Goal: Information Seeking & Learning: Learn about a topic

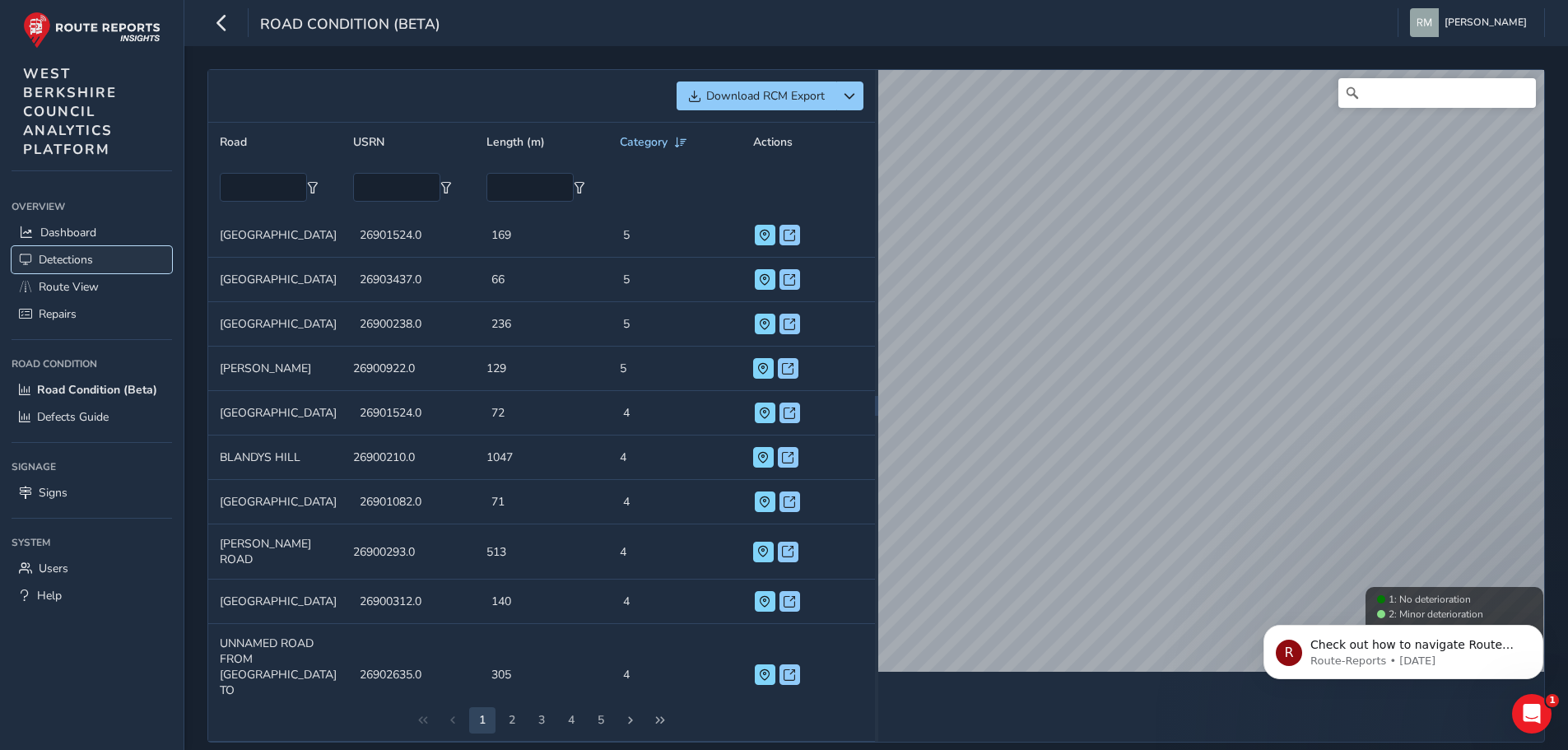
click at [68, 256] on span "Detections" at bounding box center [66, 259] width 54 height 15
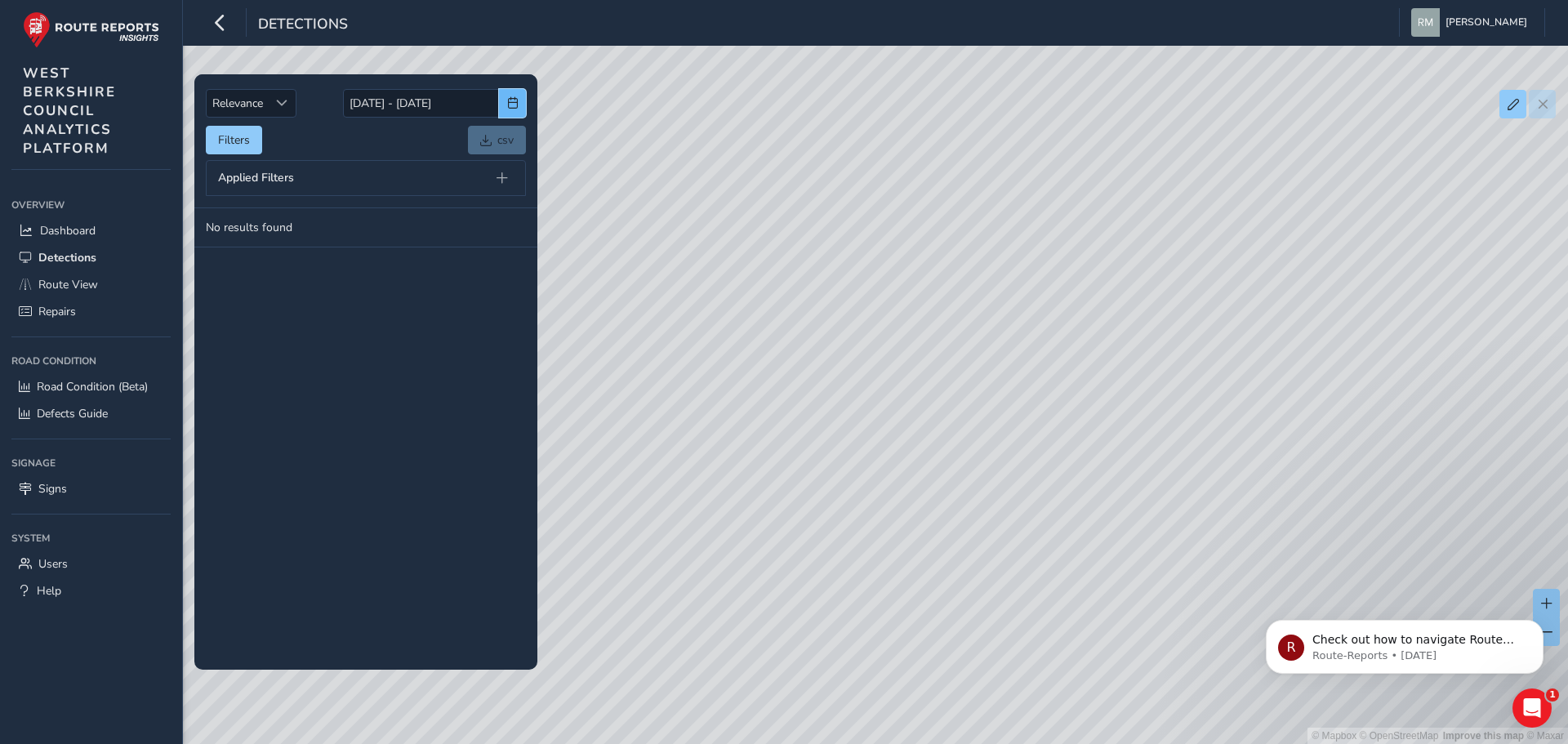
click at [512, 103] on span "button" at bounding box center [512, 103] width 12 height 12
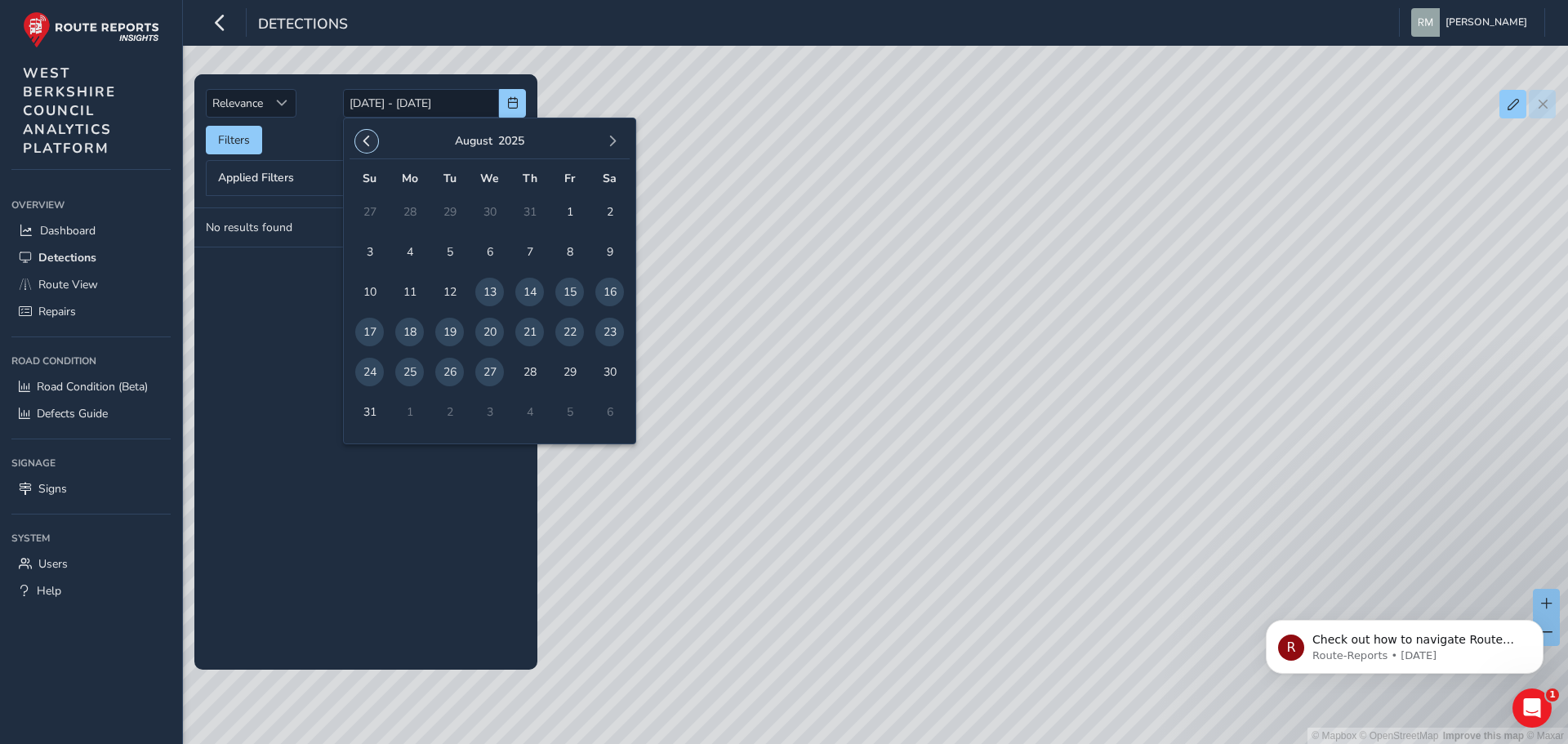
click at [359, 141] on button "button" at bounding box center [366, 140] width 22 height 22
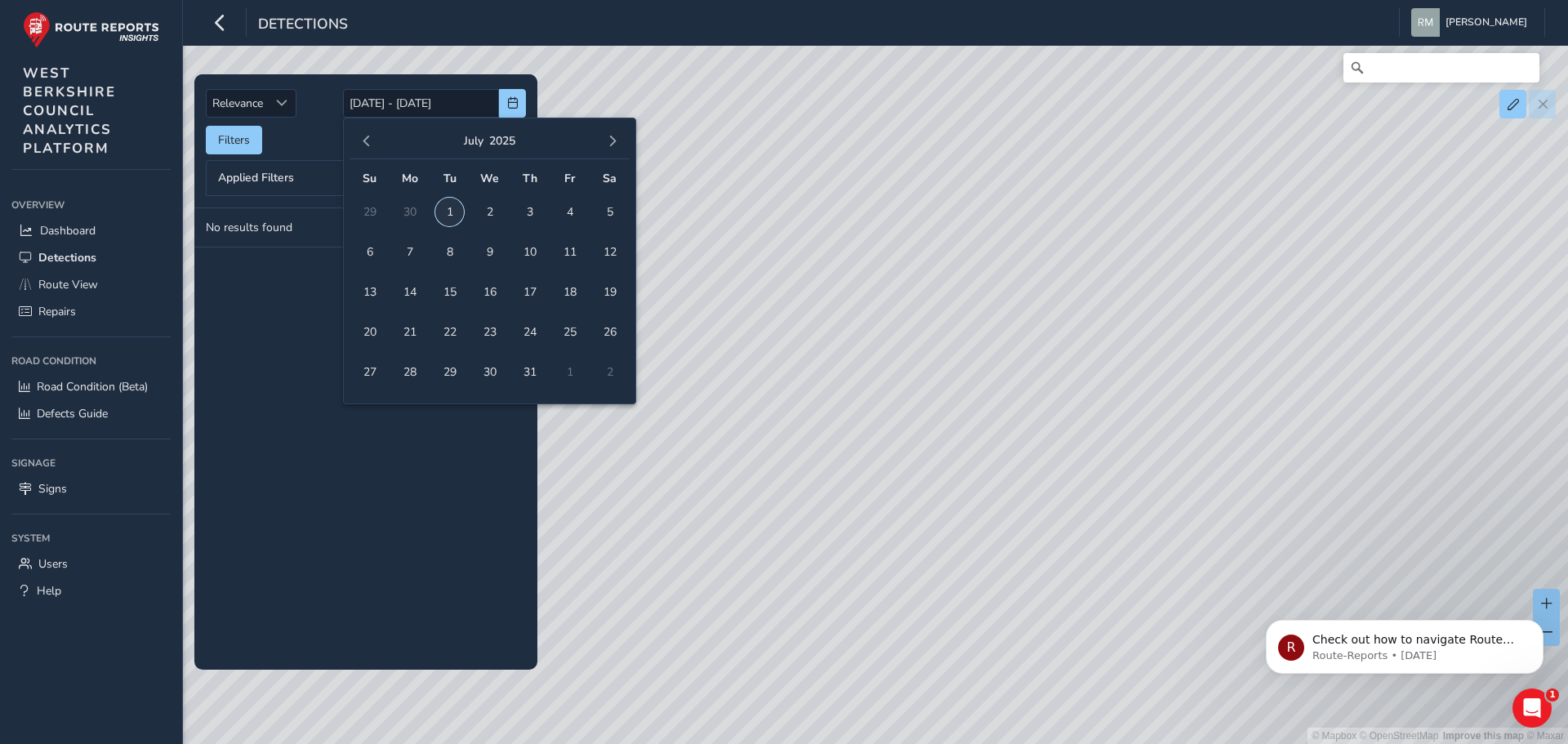
click at [451, 211] on span "1" at bounding box center [450, 212] width 29 height 29
type input "[DATE]"
click at [533, 369] on span "31" at bounding box center [530, 372] width 29 height 29
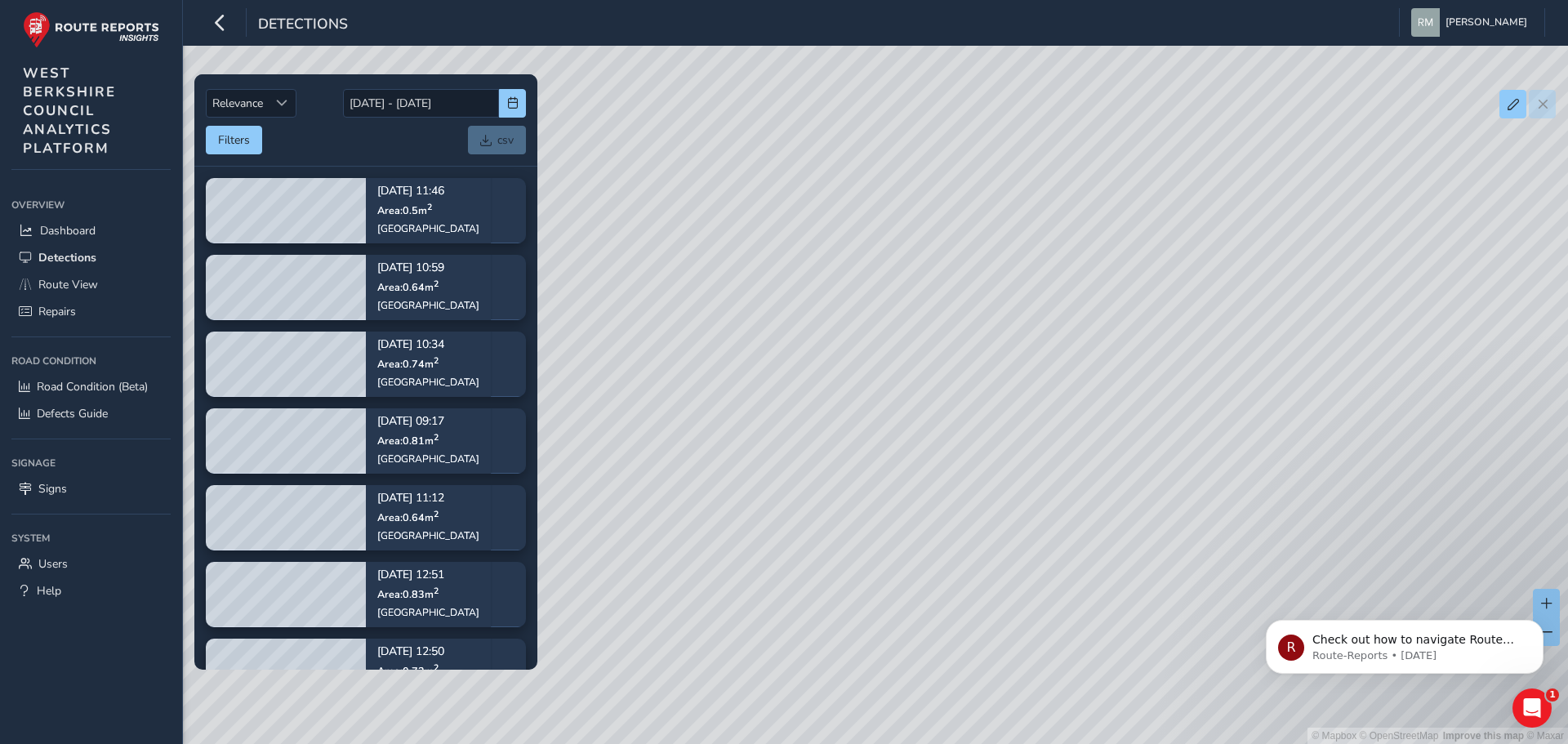
click at [914, 343] on div "© Mapbox © OpenStreetMap Improve this map © Maxar" at bounding box center [784, 372] width 1568 height 744
click at [789, 347] on div "© Mapbox © OpenStreetMap Improve this map © Maxar" at bounding box center [784, 372] width 1568 height 744
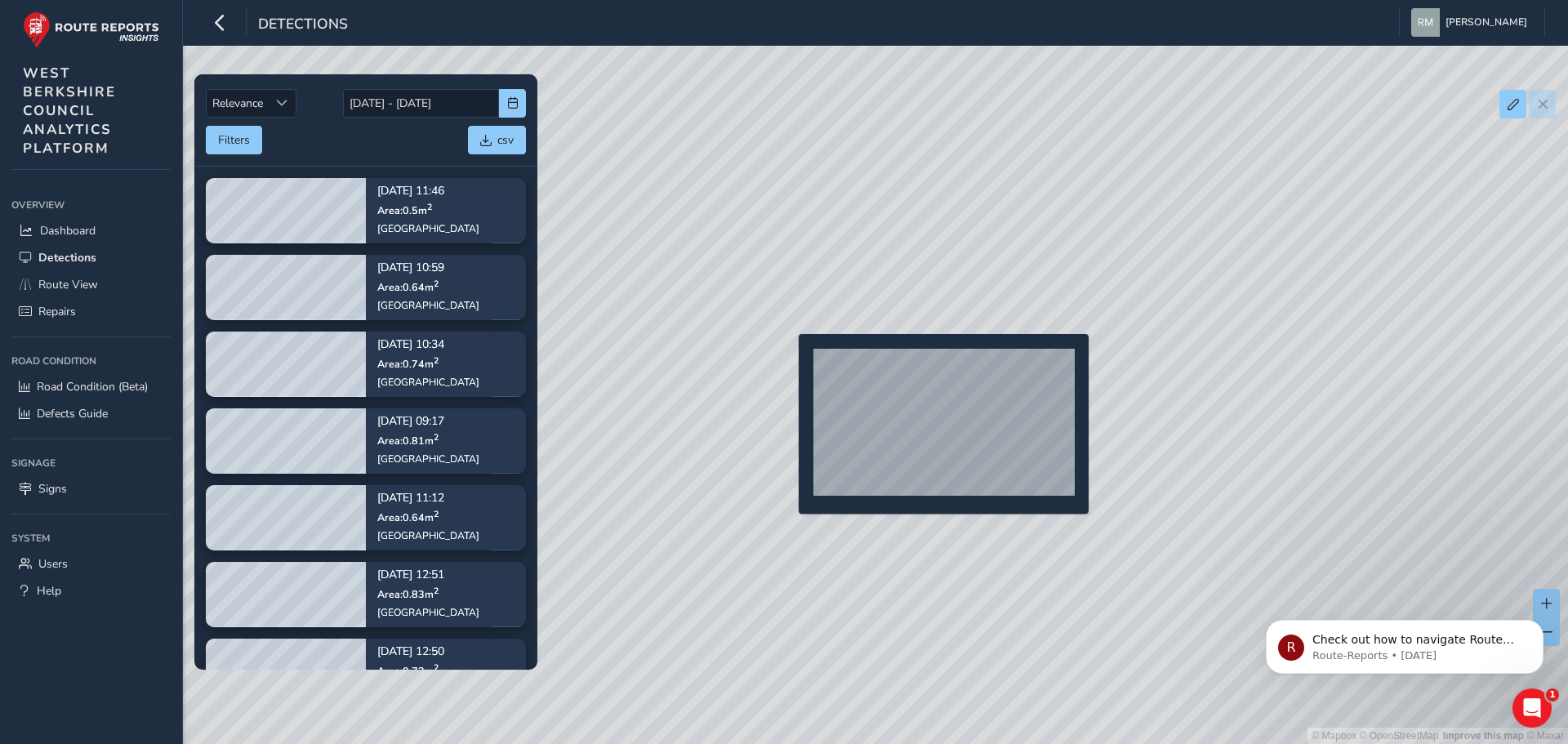
click at [787, 361] on div "© Mapbox © OpenStreetMap Improve this map © Maxar" at bounding box center [784, 372] width 1568 height 744
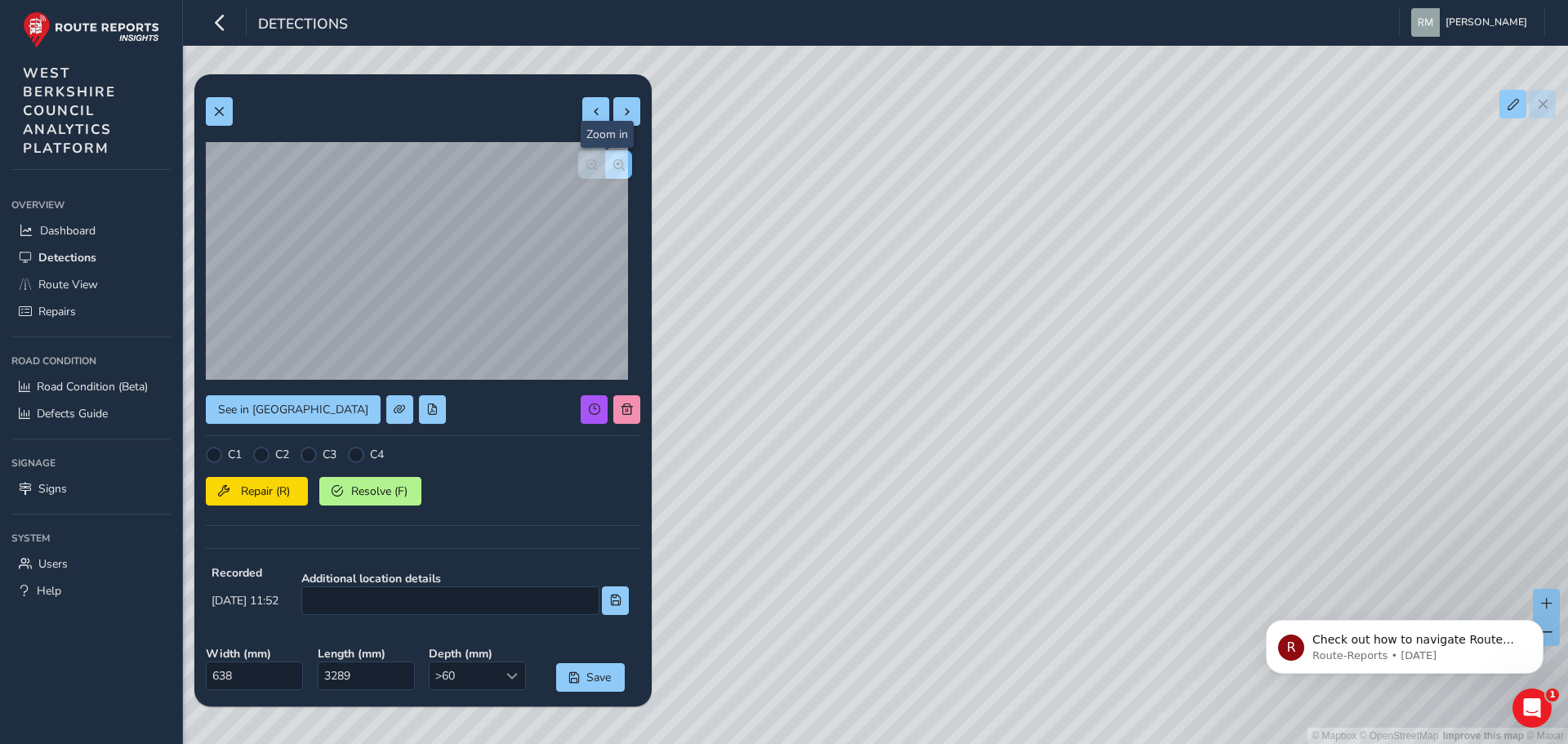
click at [613, 161] on span "button" at bounding box center [619, 165] width 12 height 12
click at [586, 164] on span "button" at bounding box center [592, 165] width 12 height 12
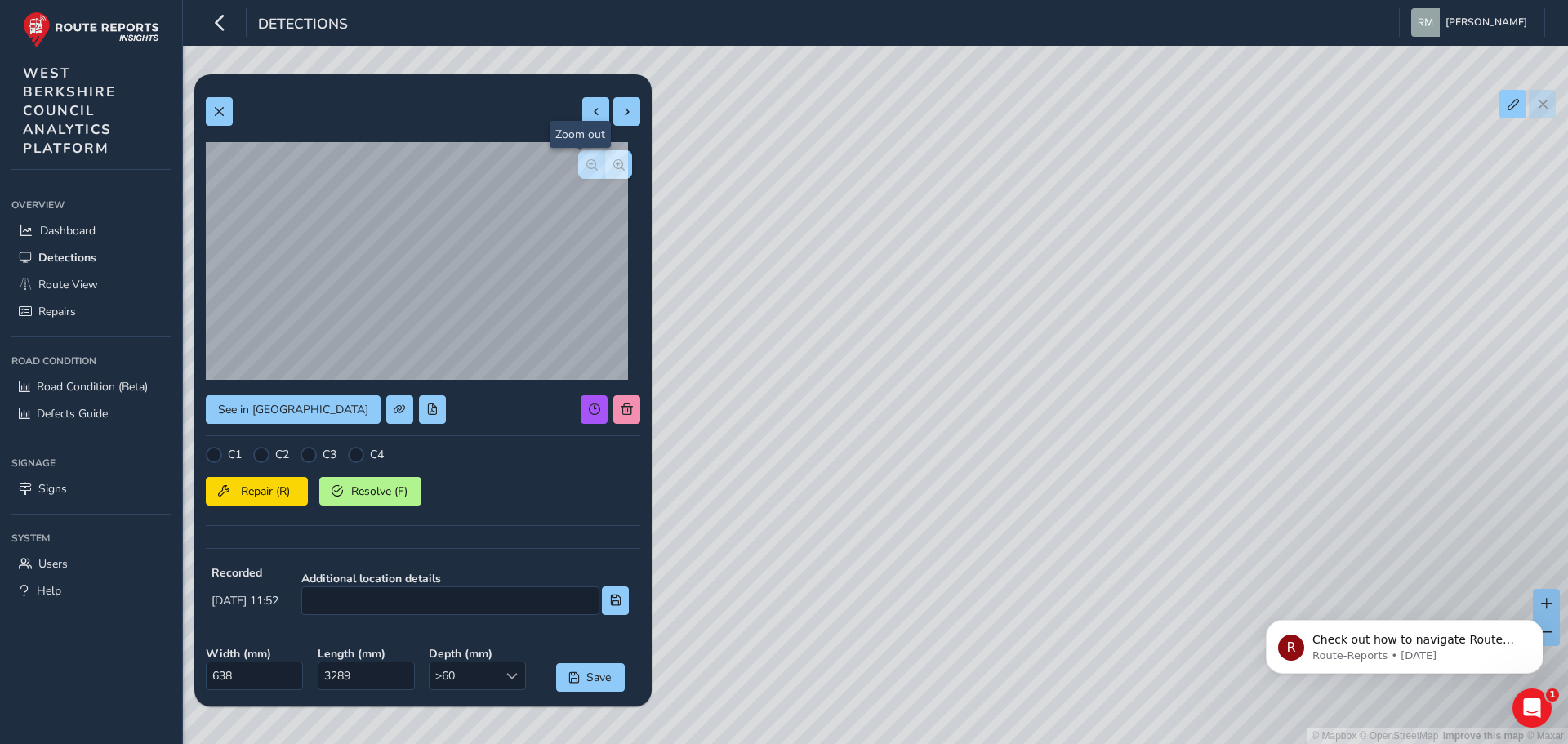
click at [586, 164] on span "button" at bounding box center [592, 165] width 12 height 12
click at [586, 162] on span "button" at bounding box center [592, 165] width 12 height 12
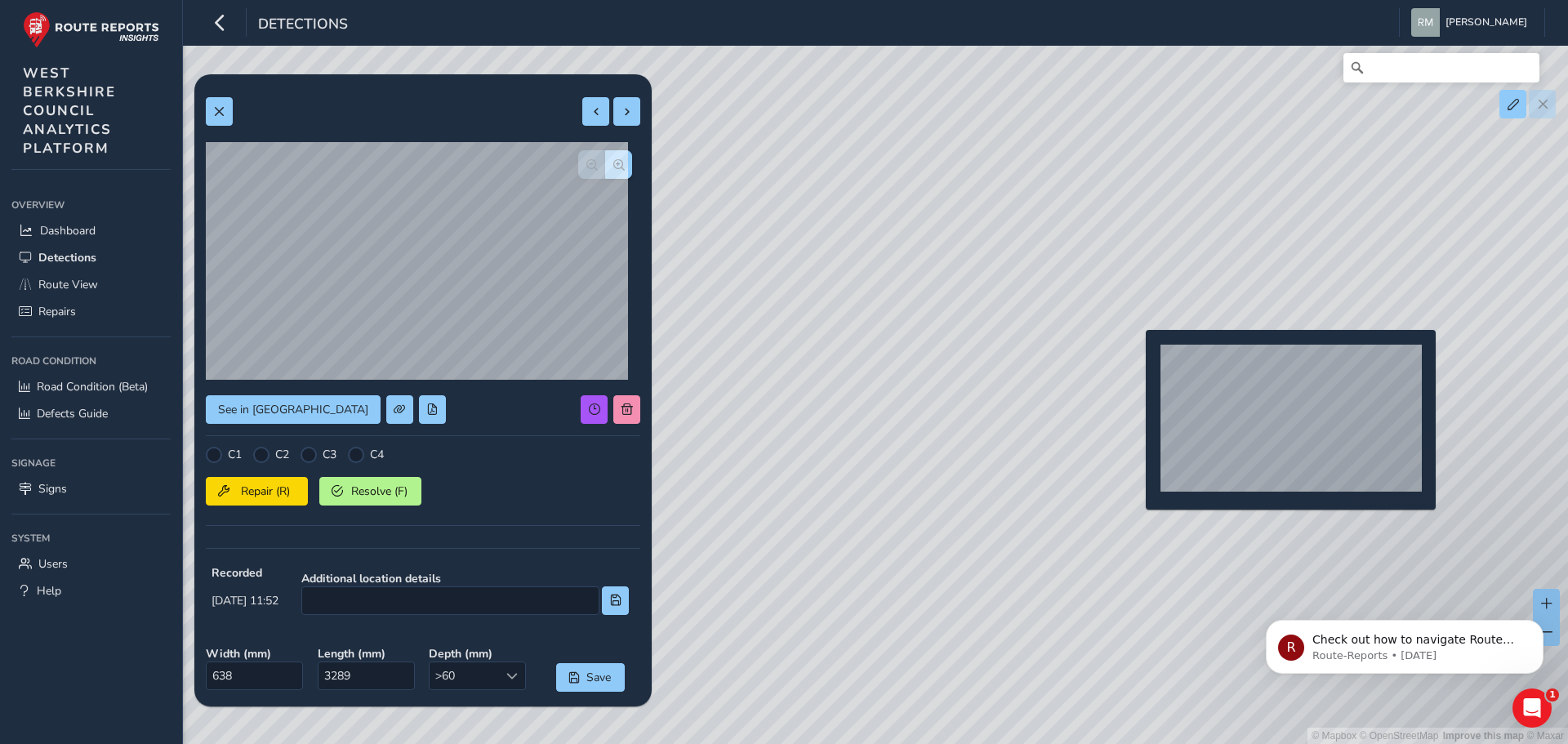
click at [1136, 356] on div "© Mapbox © OpenStreetMap Improve this map © Maxar" at bounding box center [784, 372] width 1568 height 744
type input "357"
type input "765"
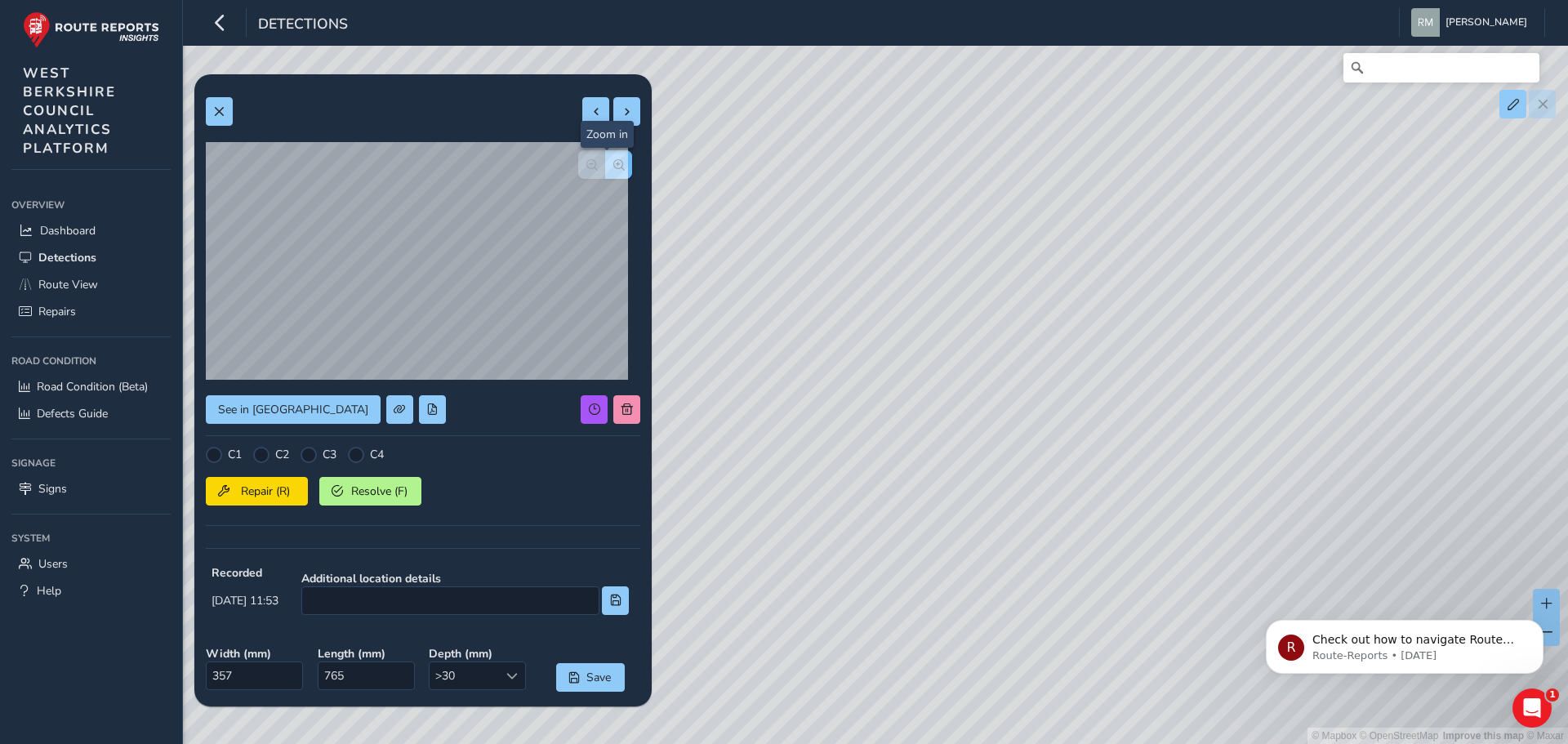
click at [613, 165] on span "button" at bounding box center [619, 165] width 12 height 12
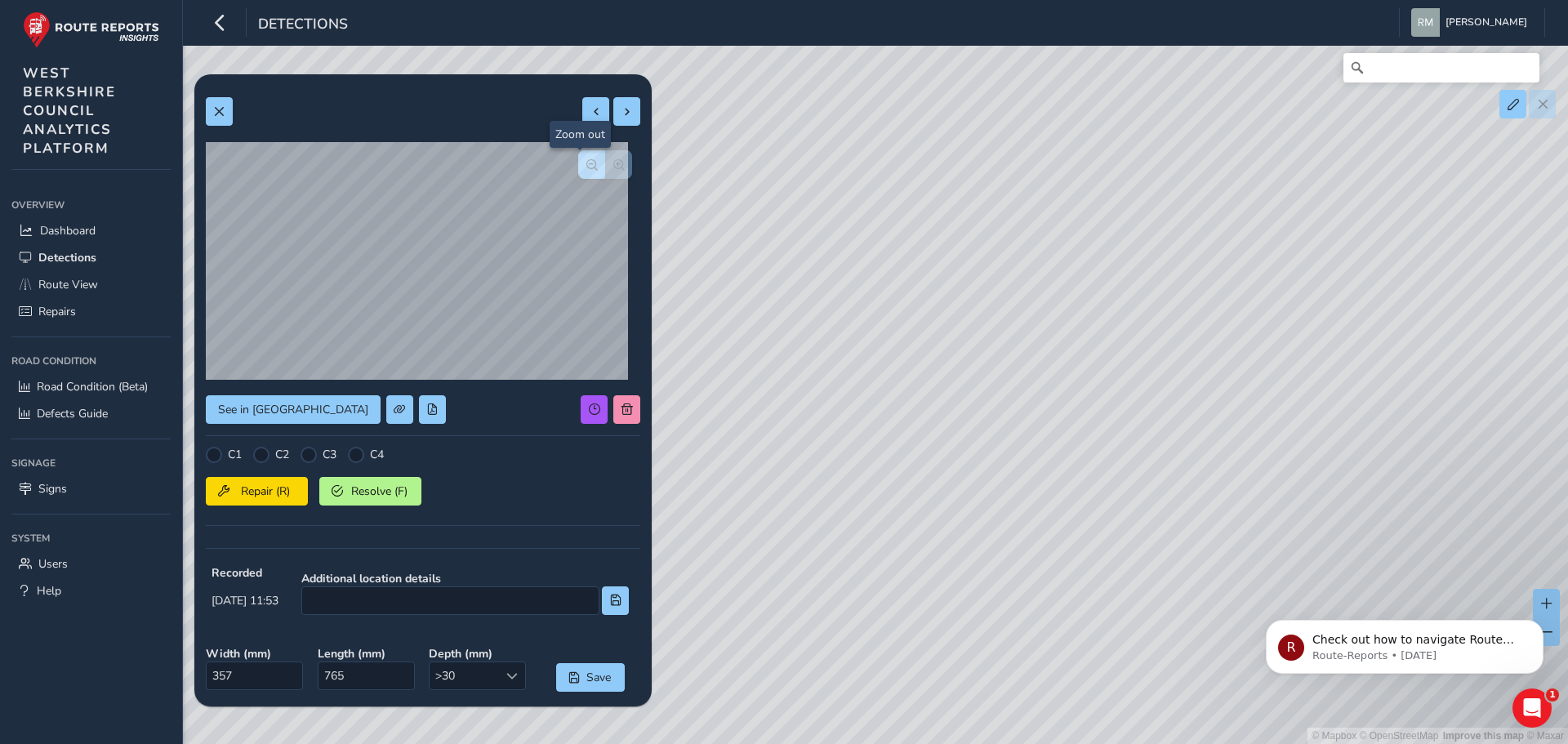
click at [586, 165] on span "button" at bounding box center [592, 165] width 12 height 12
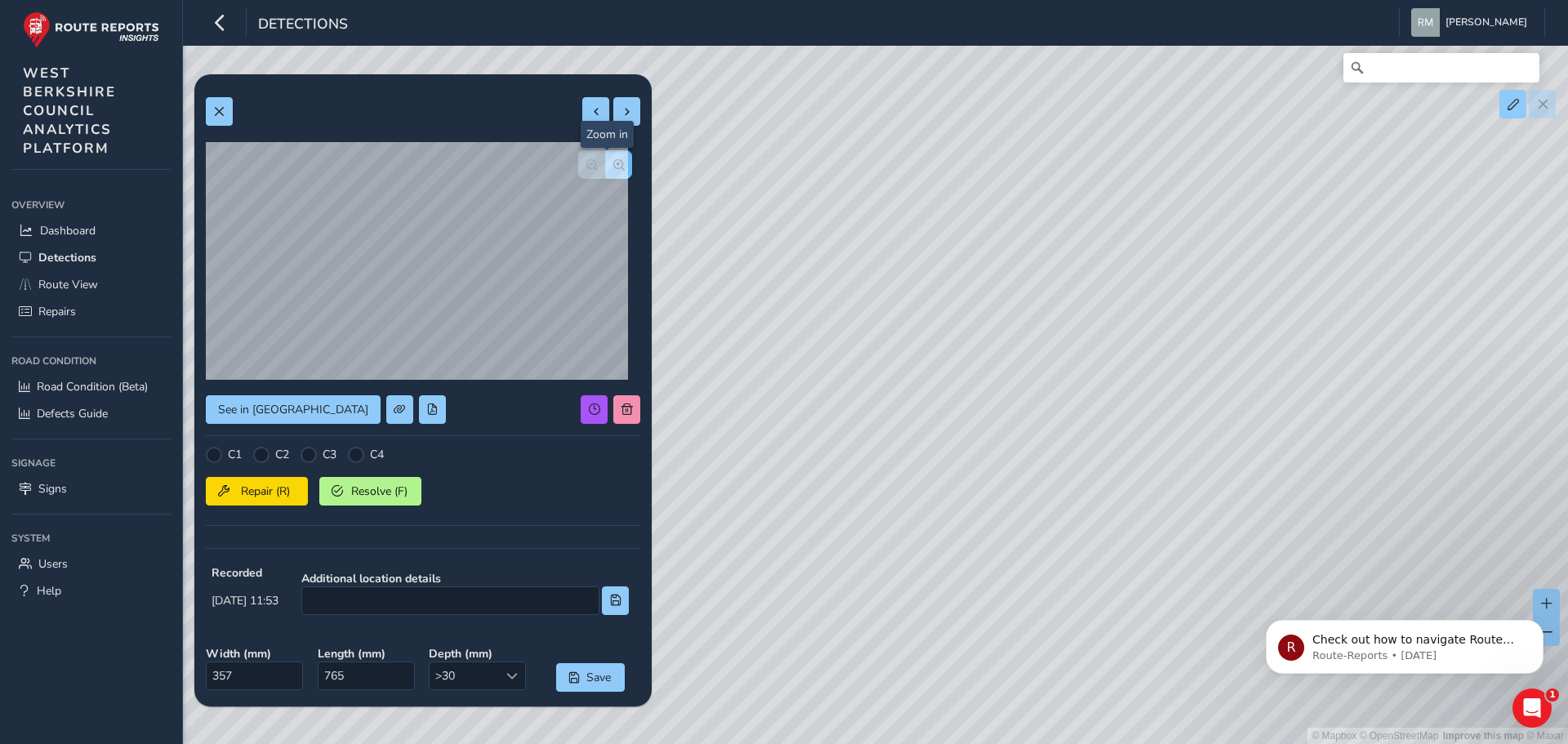
click at [612, 161] on button "button" at bounding box center [619, 165] width 27 height 29
click at [612, 160] on button "button" at bounding box center [619, 165] width 27 height 29
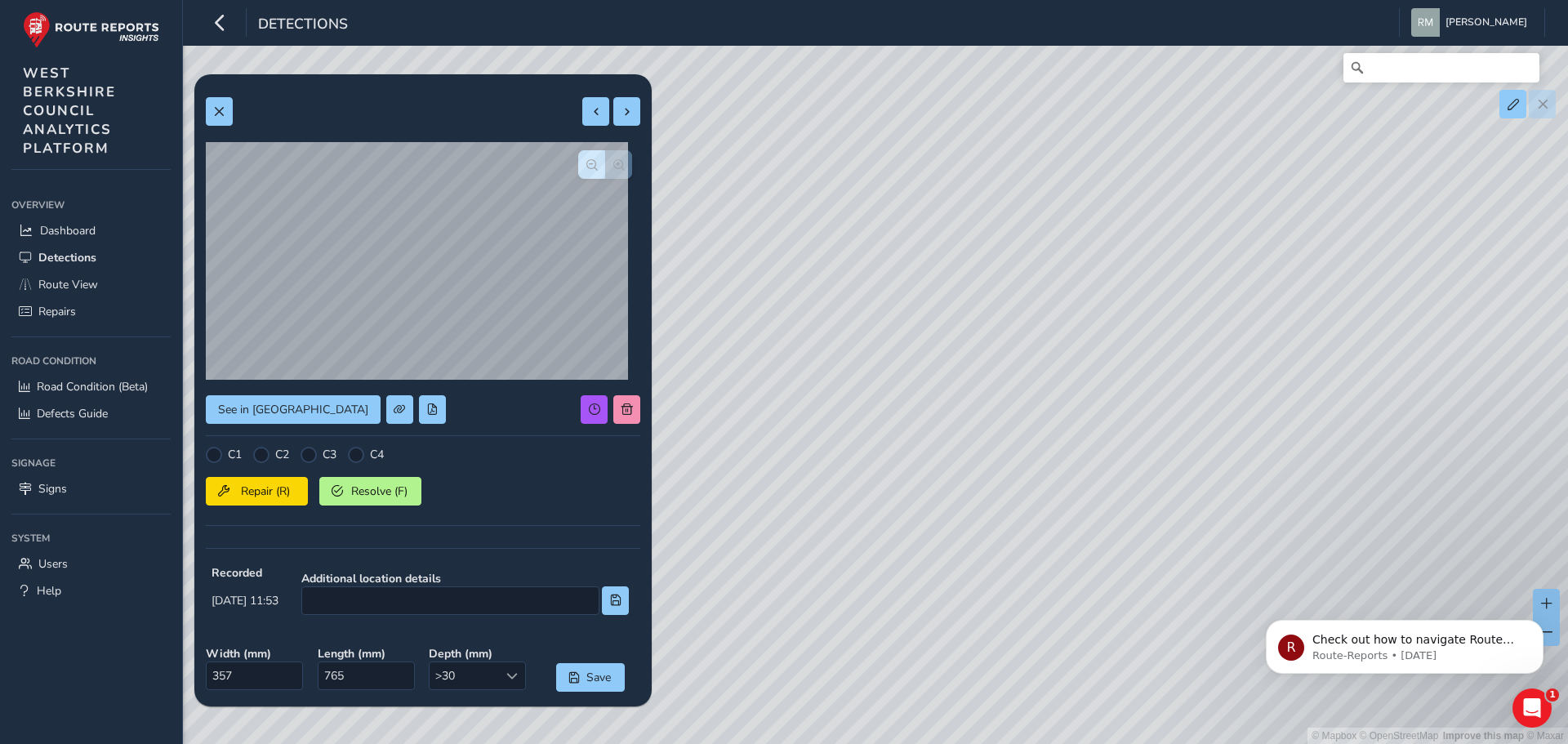
click at [612, 160] on div at bounding box center [605, 165] width 54 height 29
click at [586, 161] on span "button" at bounding box center [592, 165] width 12 height 12
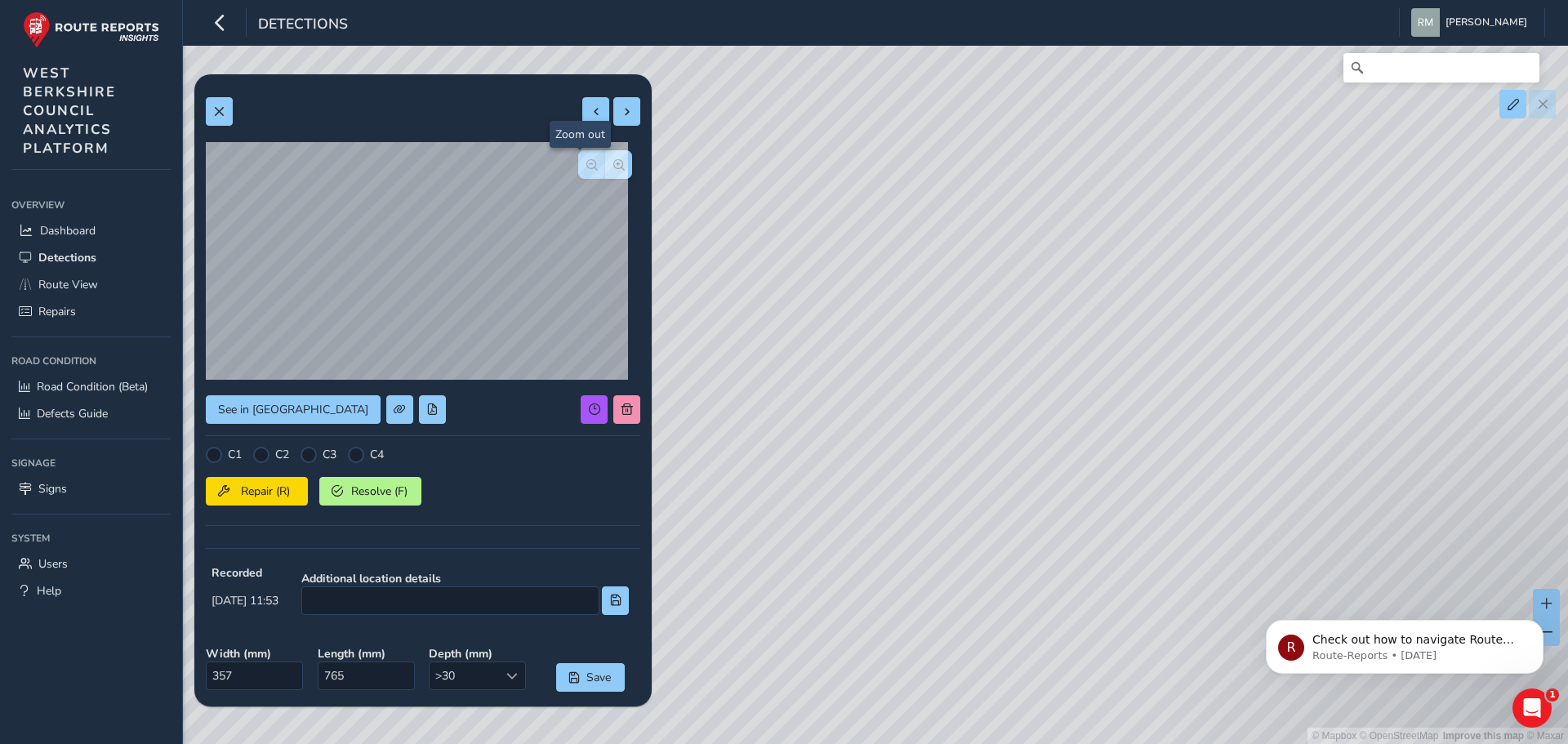
click at [586, 161] on span "button" at bounding box center [592, 165] width 12 height 12
click at [578, 161] on div at bounding box center [605, 165] width 54 height 29
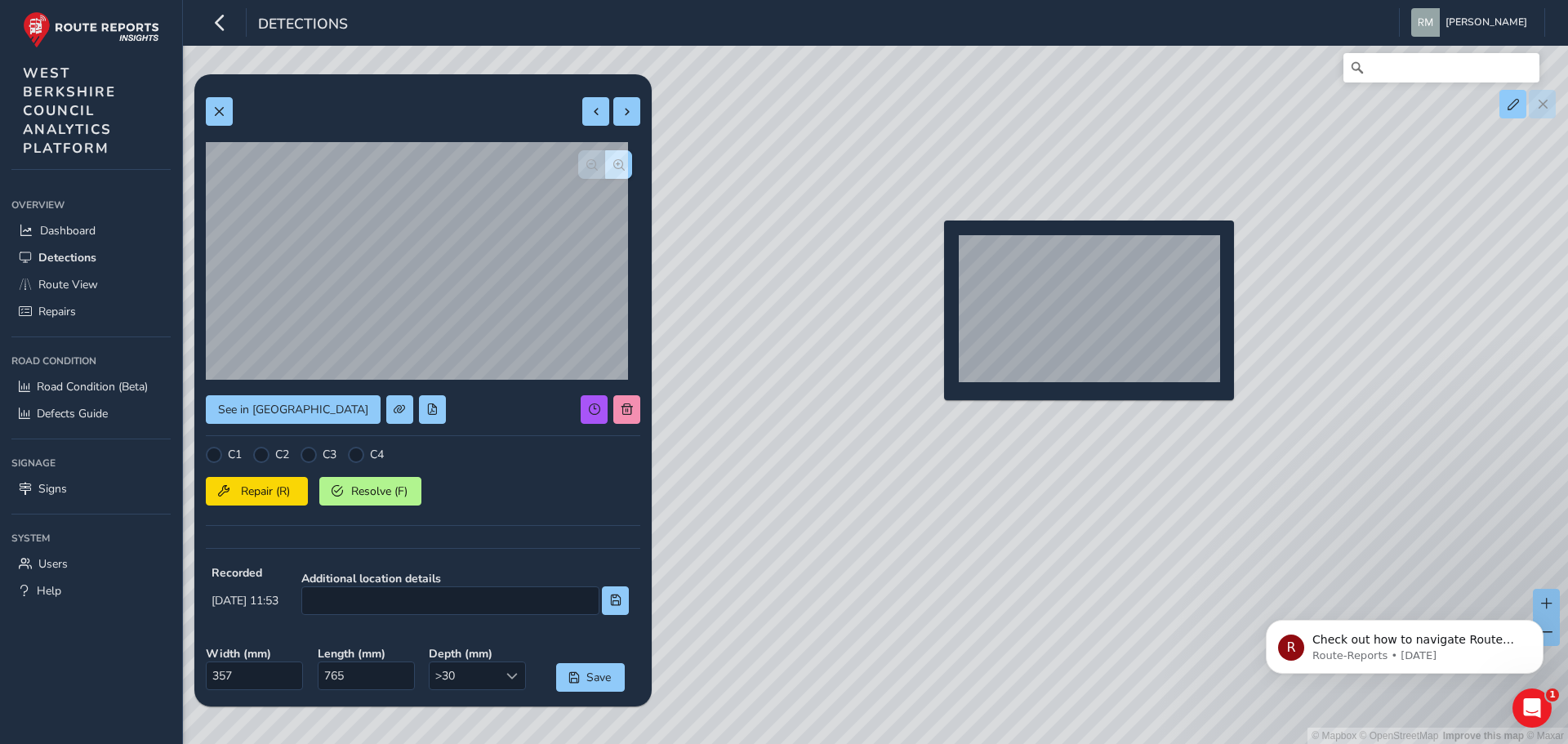
click at [934, 247] on div "© Mapbox © OpenStreetMap Improve this map © Maxar" at bounding box center [784, 372] width 1568 height 744
type input "583"
type input "977"
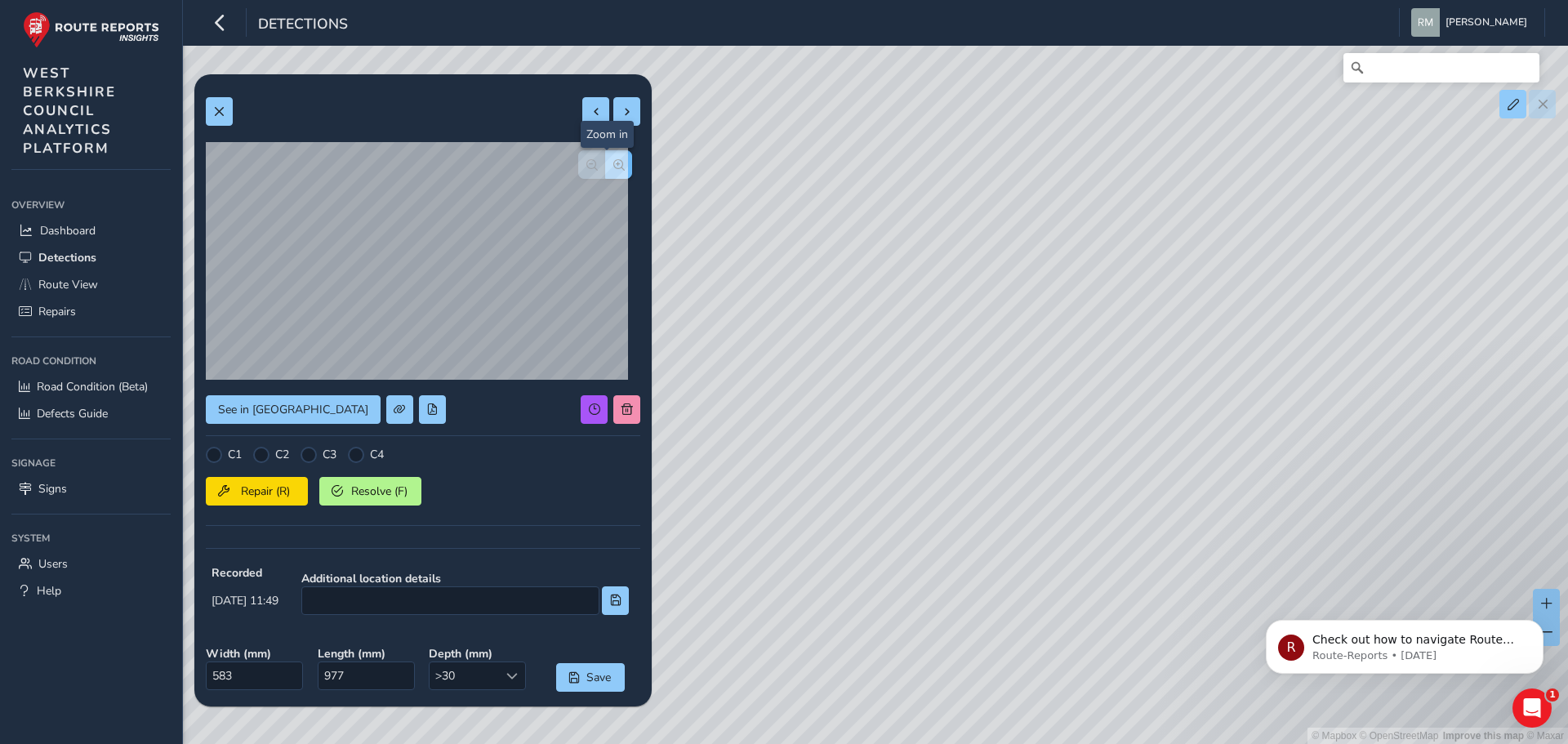
click at [613, 168] on span "button" at bounding box center [619, 165] width 12 height 12
click at [586, 168] on span "button" at bounding box center [592, 165] width 12 height 12
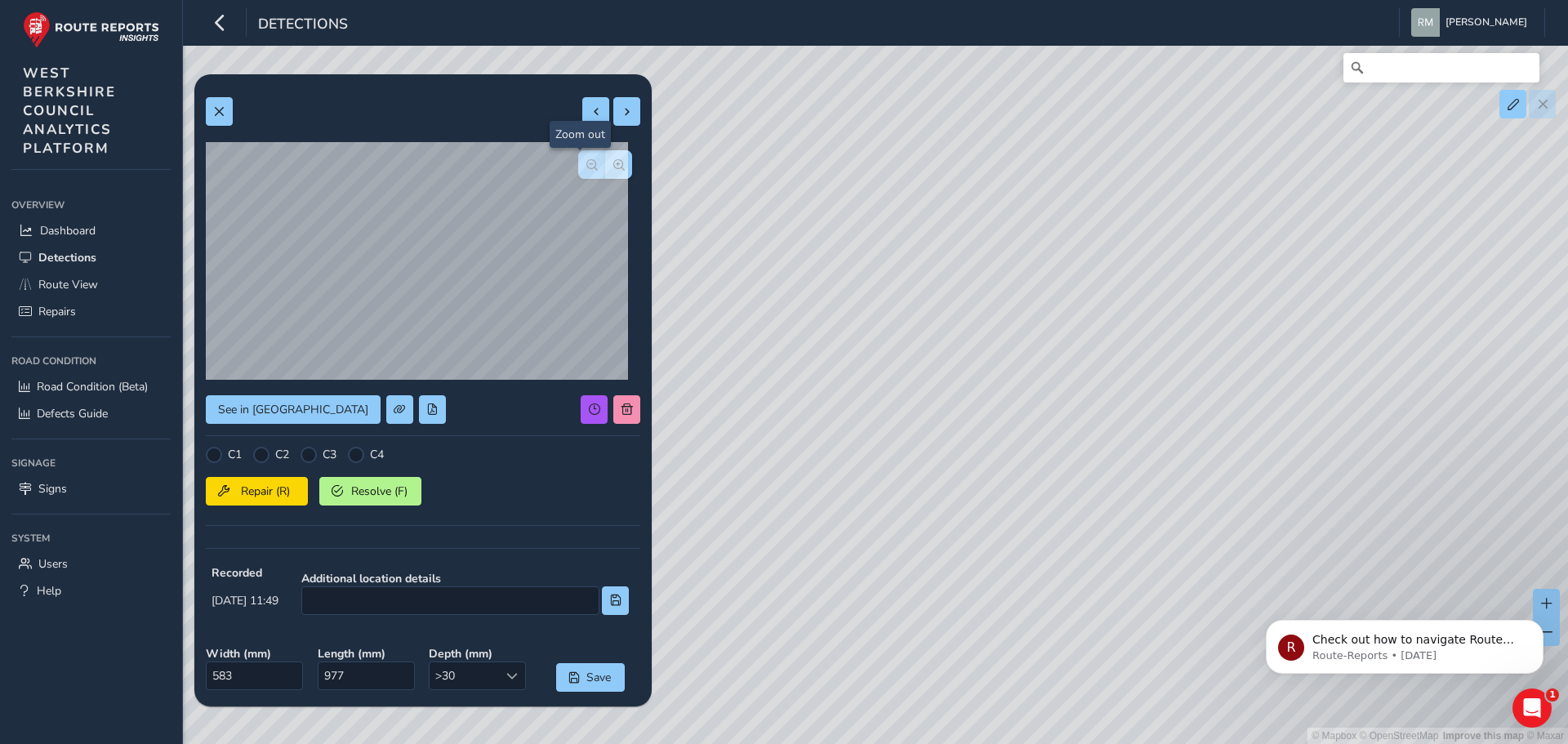
click at [586, 168] on span "button" at bounding box center [592, 165] width 12 height 12
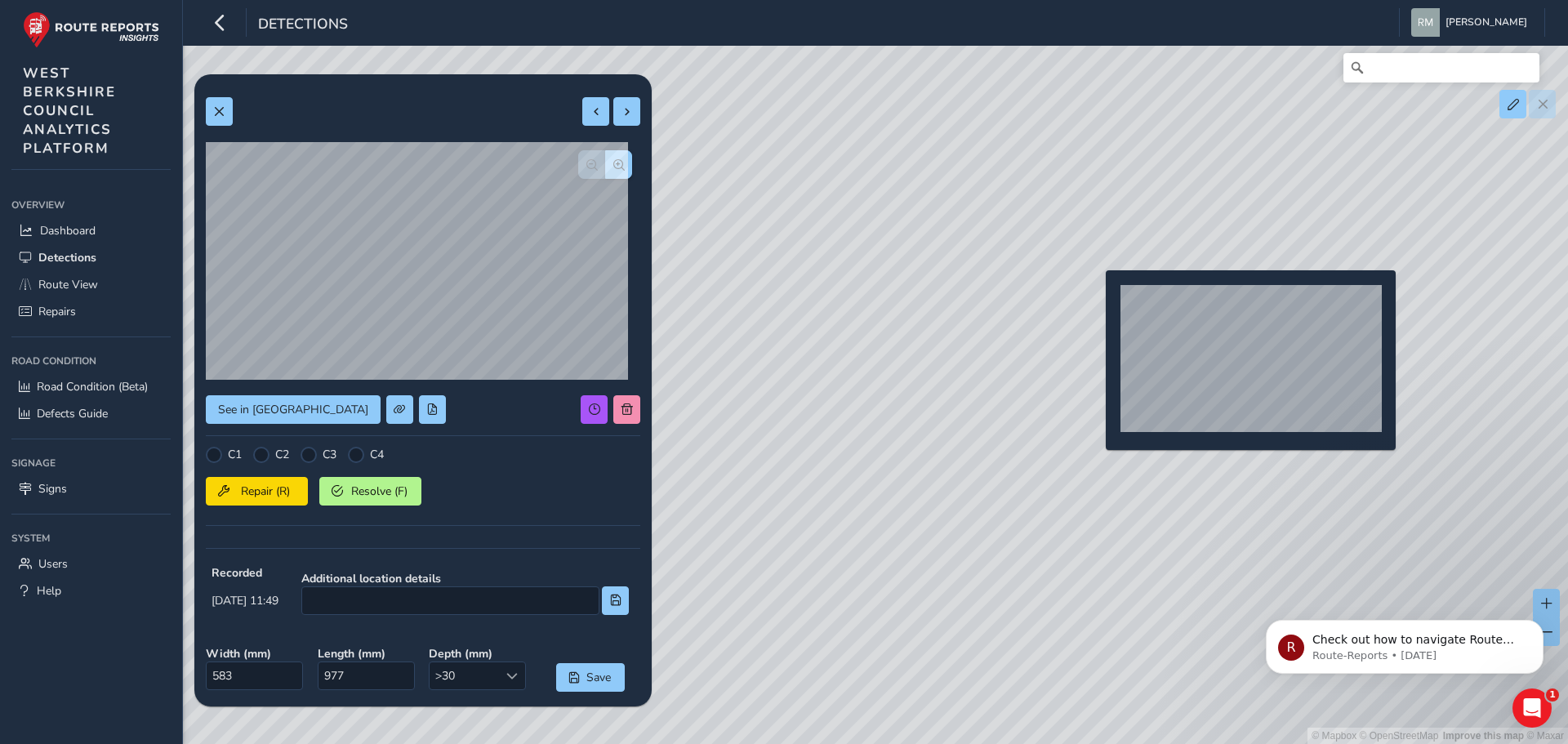
click at [1096, 297] on div "© Mapbox © OpenStreetMap Improve this map © Maxar" at bounding box center [784, 372] width 1568 height 744
type input "813"
type input "2597"
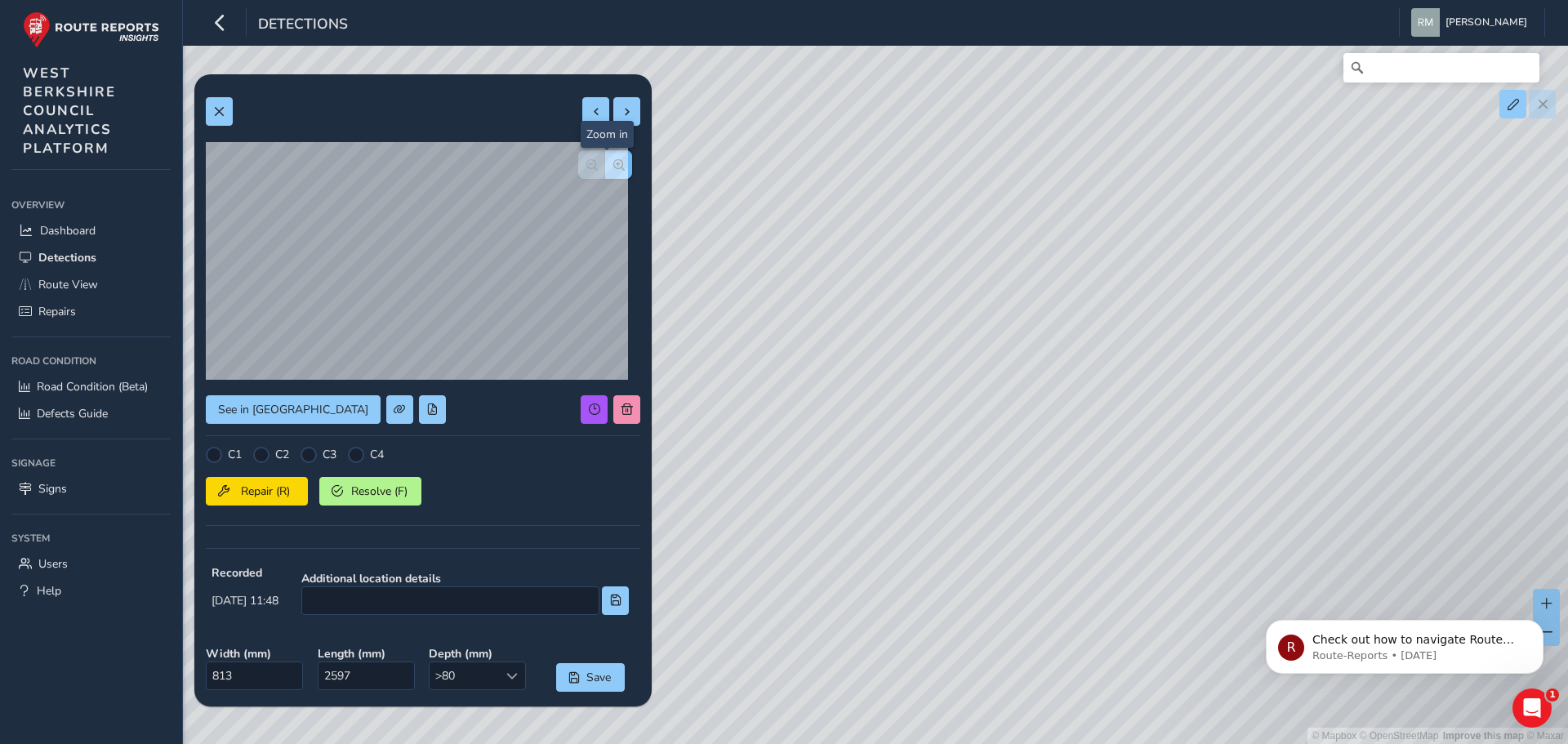
click at [613, 162] on span "button" at bounding box center [619, 165] width 12 height 12
click at [586, 163] on span "button" at bounding box center [592, 165] width 12 height 12
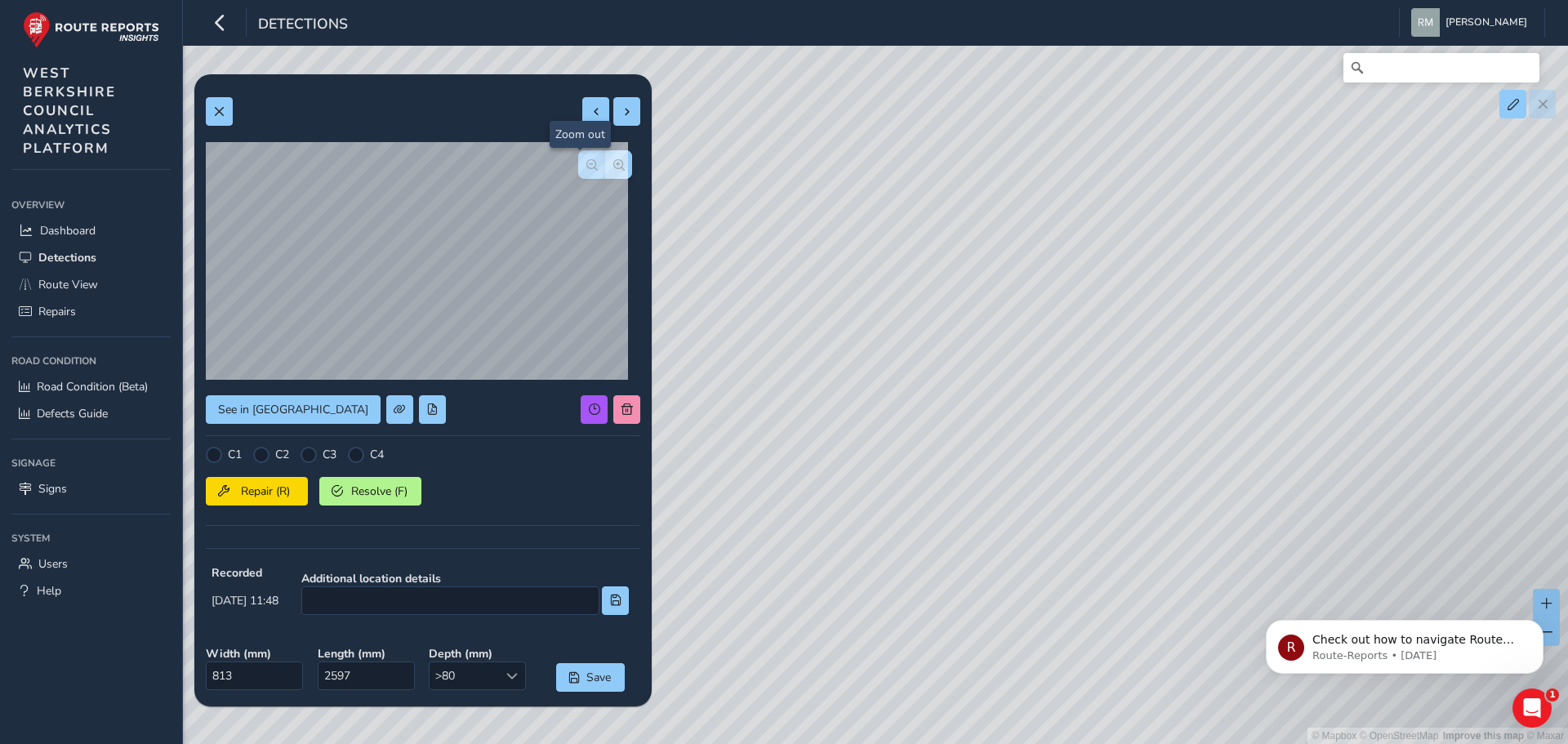
click at [586, 163] on span "button" at bounding box center [592, 165] width 12 height 12
click at [613, 163] on span "button" at bounding box center [619, 165] width 12 height 12
click at [586, 164] on span "button" at bounding box center [592, 165] width 12 height 12
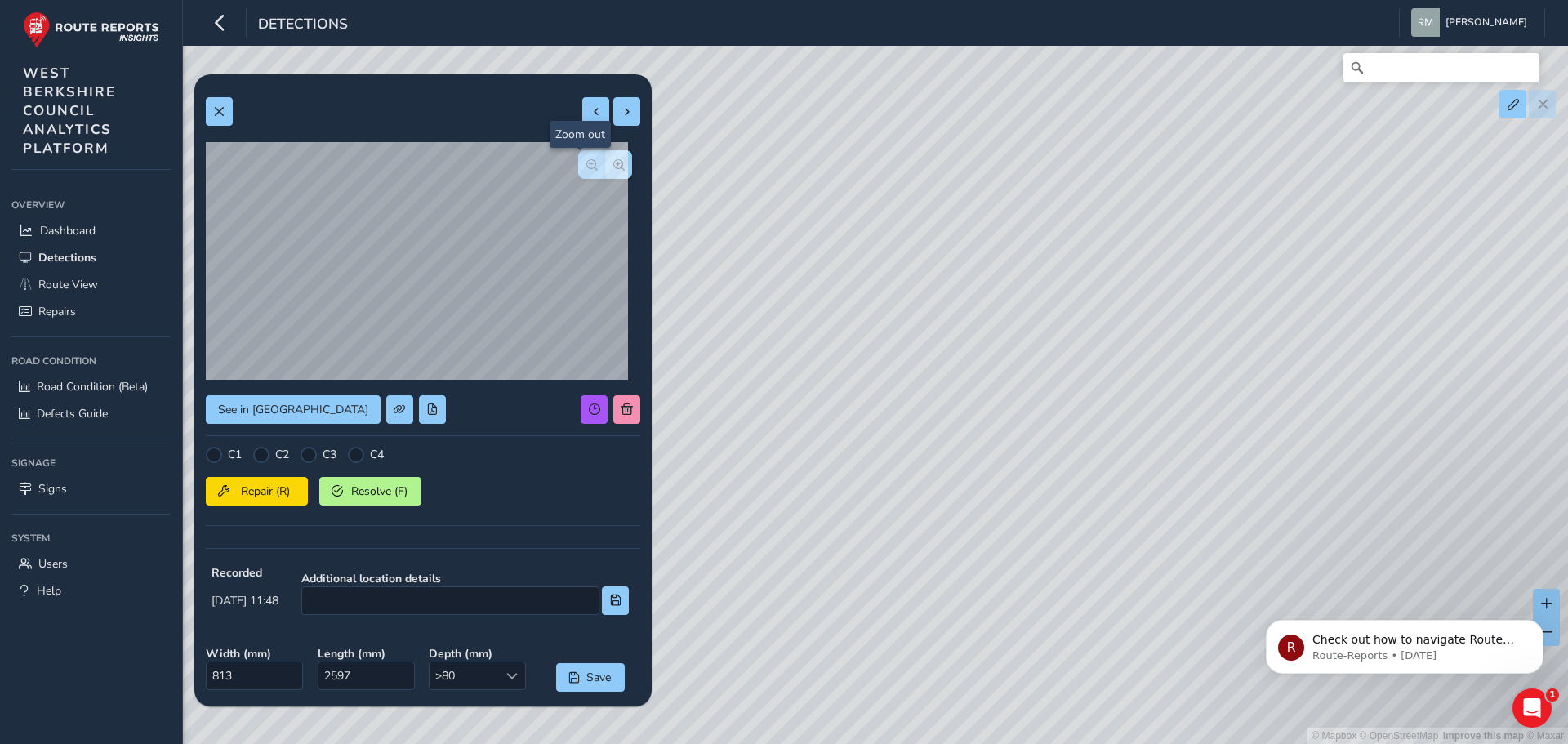
click at [586, 164] on span "button" at bounding box center [592, 165] width 12 height 12
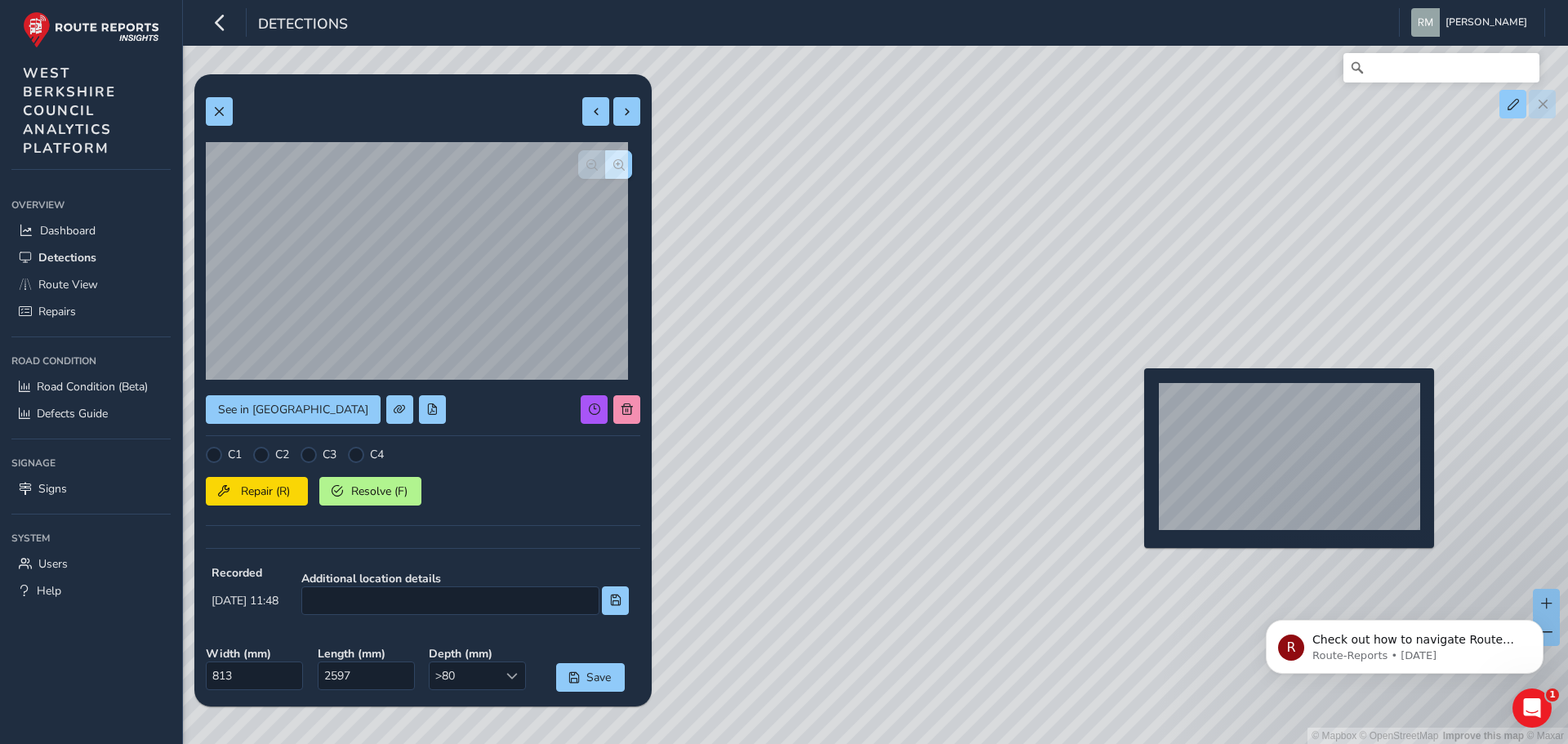
click at [1135, 395] on div "© Mapbox © OpenStreetMap Improve this map © Maxar" at bounding box center [784, 372] width 1568 height 744
type input "630"
type input "1932"
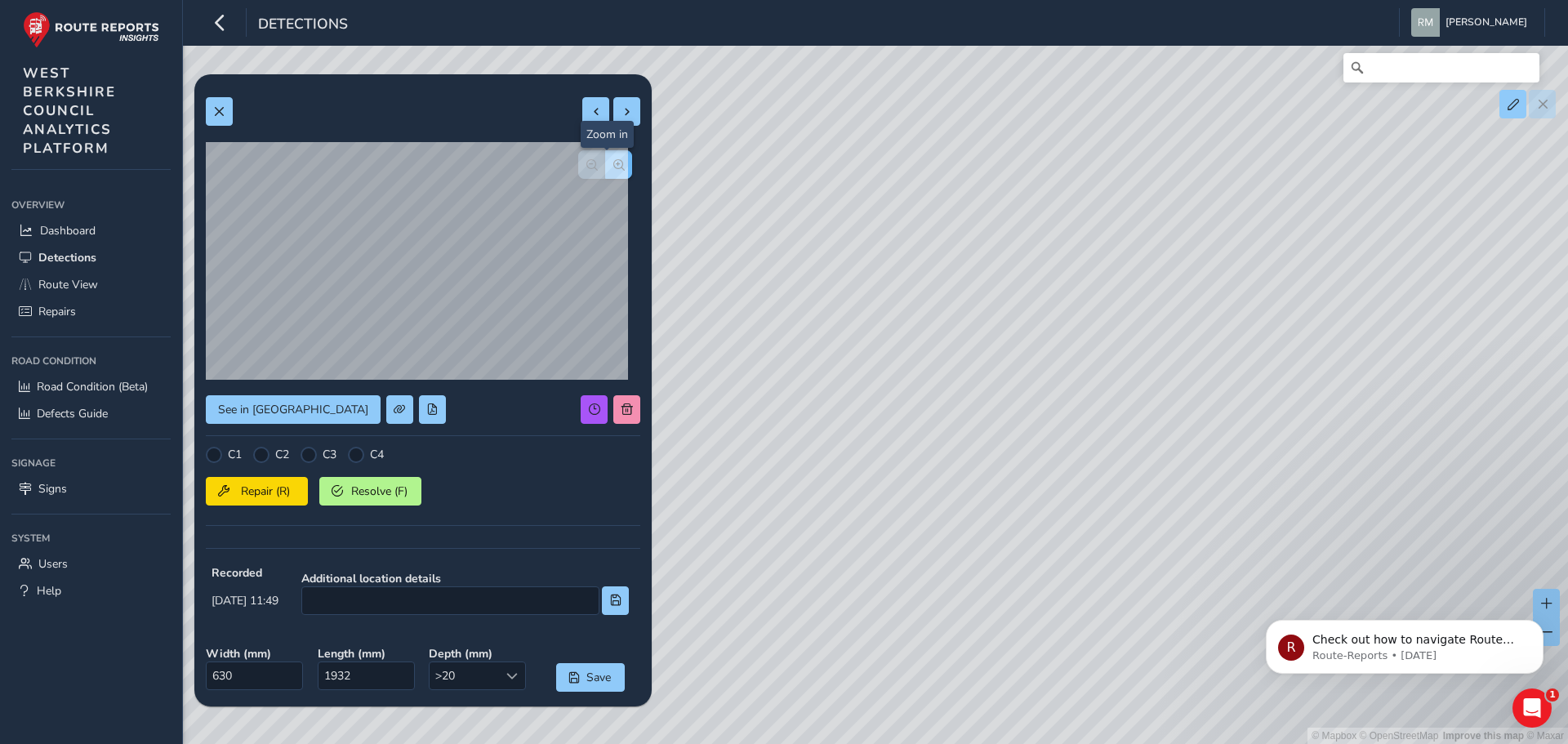
click at [608, 175] on button "button" at bounding box center [619, 165] width 27 height 29
click at [586, 165] on span "button" at bounding box center [592, 165] width 12 height 12
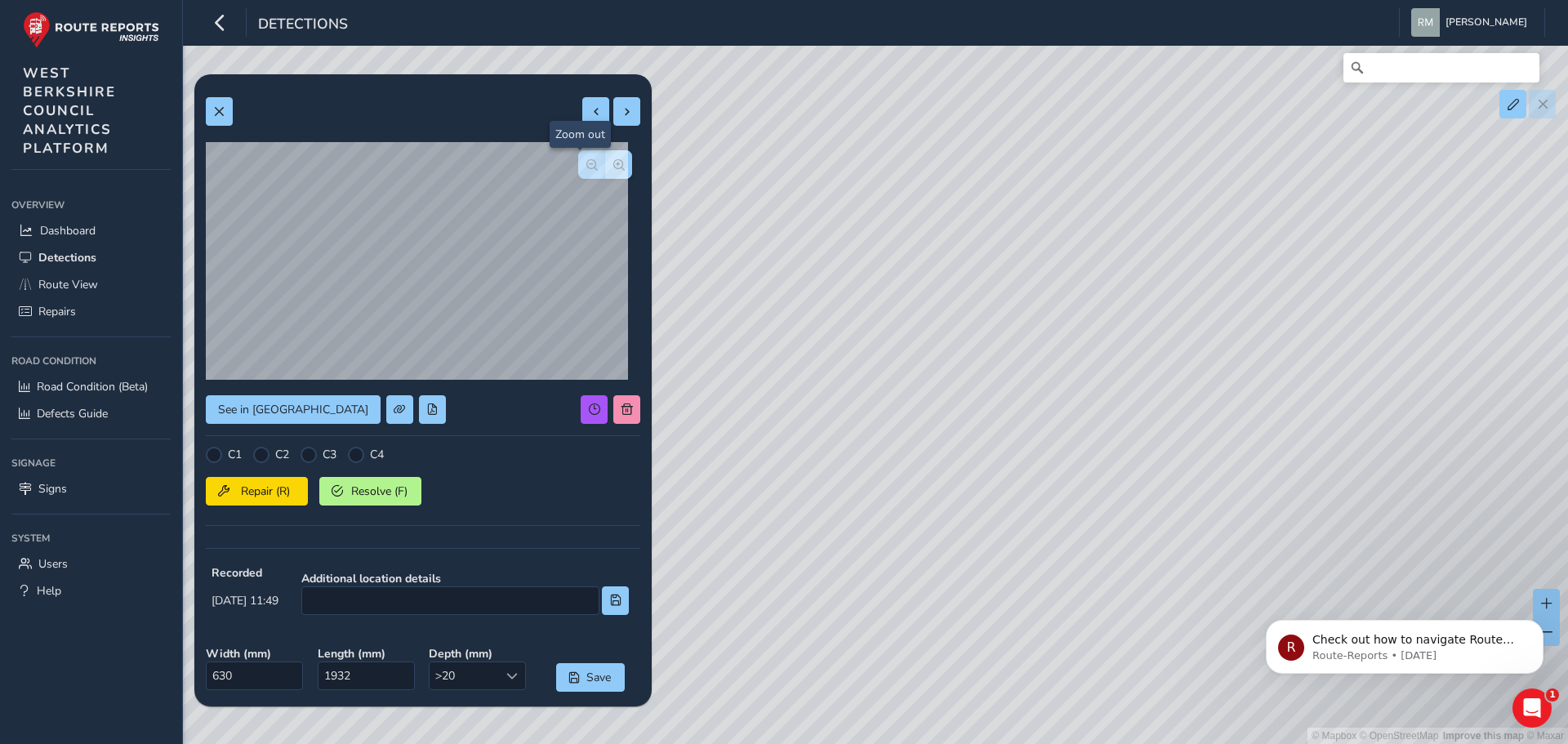
click at [586, 165] on span "button" at bounding box center [592, 165] width 12 height 12
click at [578, 165] on div at bounding box center [605, 165] width 54 height 29
drag, startPoint x: 735, startPoint y: 176, endPoint x: 797, endPoint y: 363, distance: 197.0
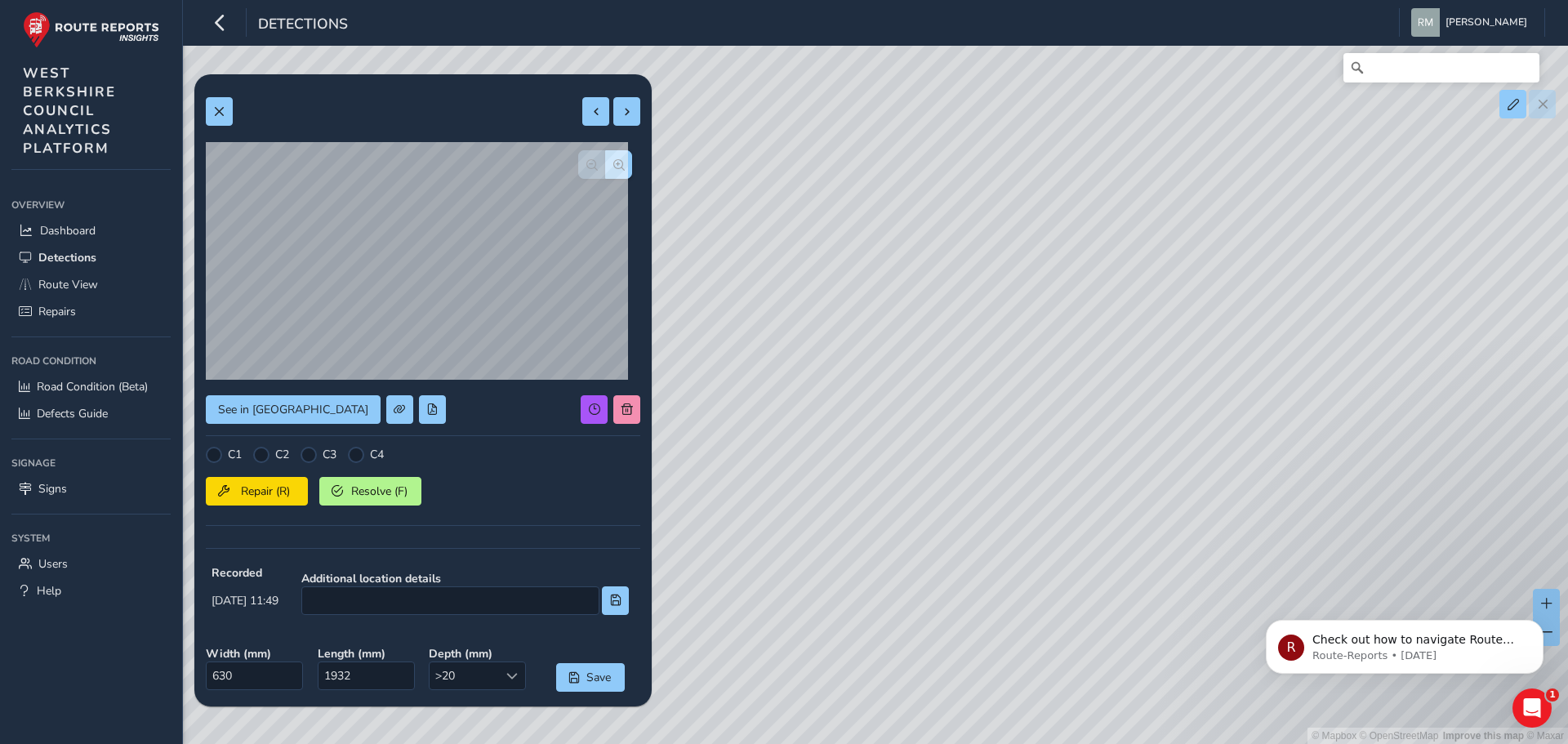
click at [797, 363] on div "© Mapbox © OpenStreetMap Improve this map © Maxar" at bounding box center [784, 372] width 1568 height 744
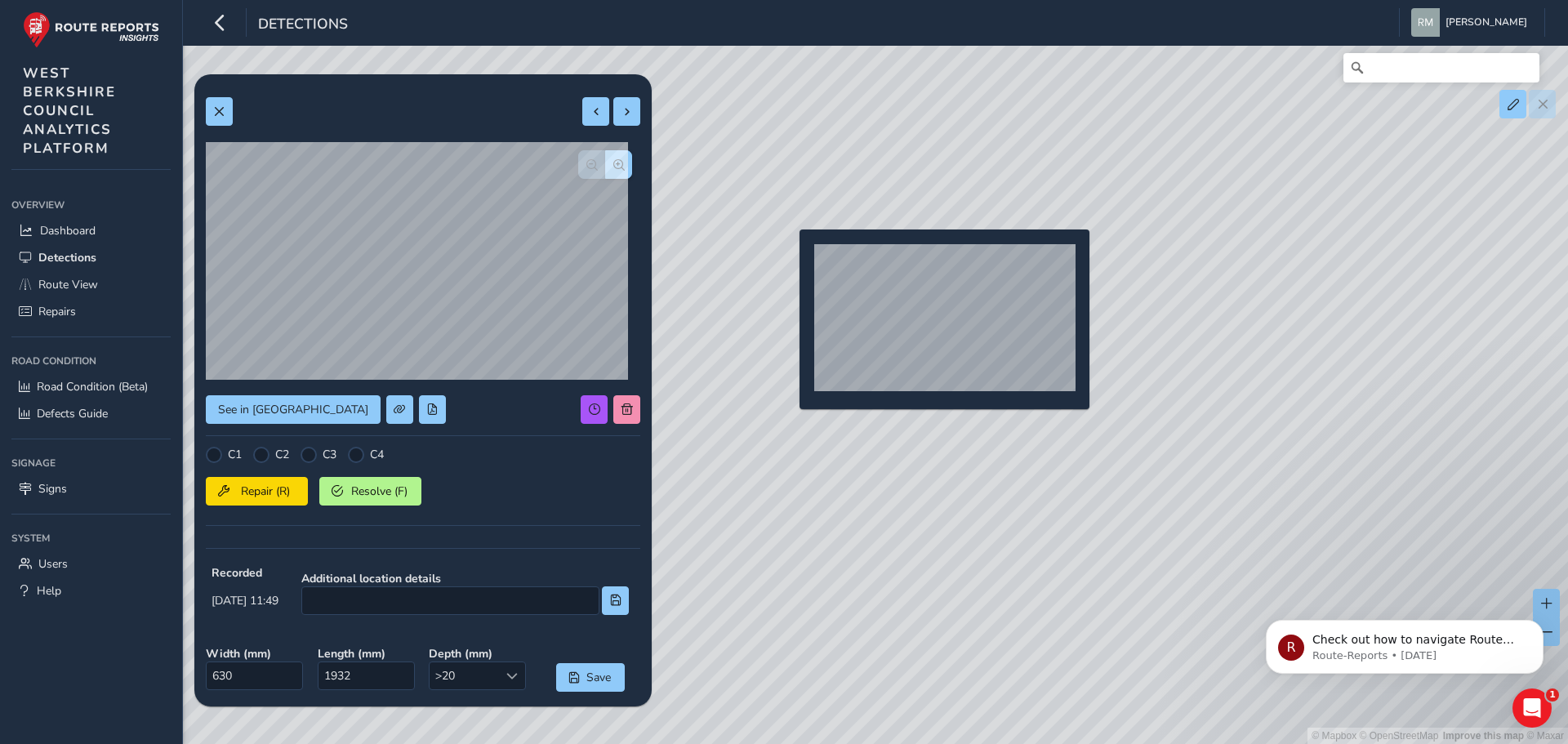
click at [785, 257] on div "© Mapbox © OpenStreetMap Improve this map © Maxar" at bounding box center [784, 372] width 1568 height 744
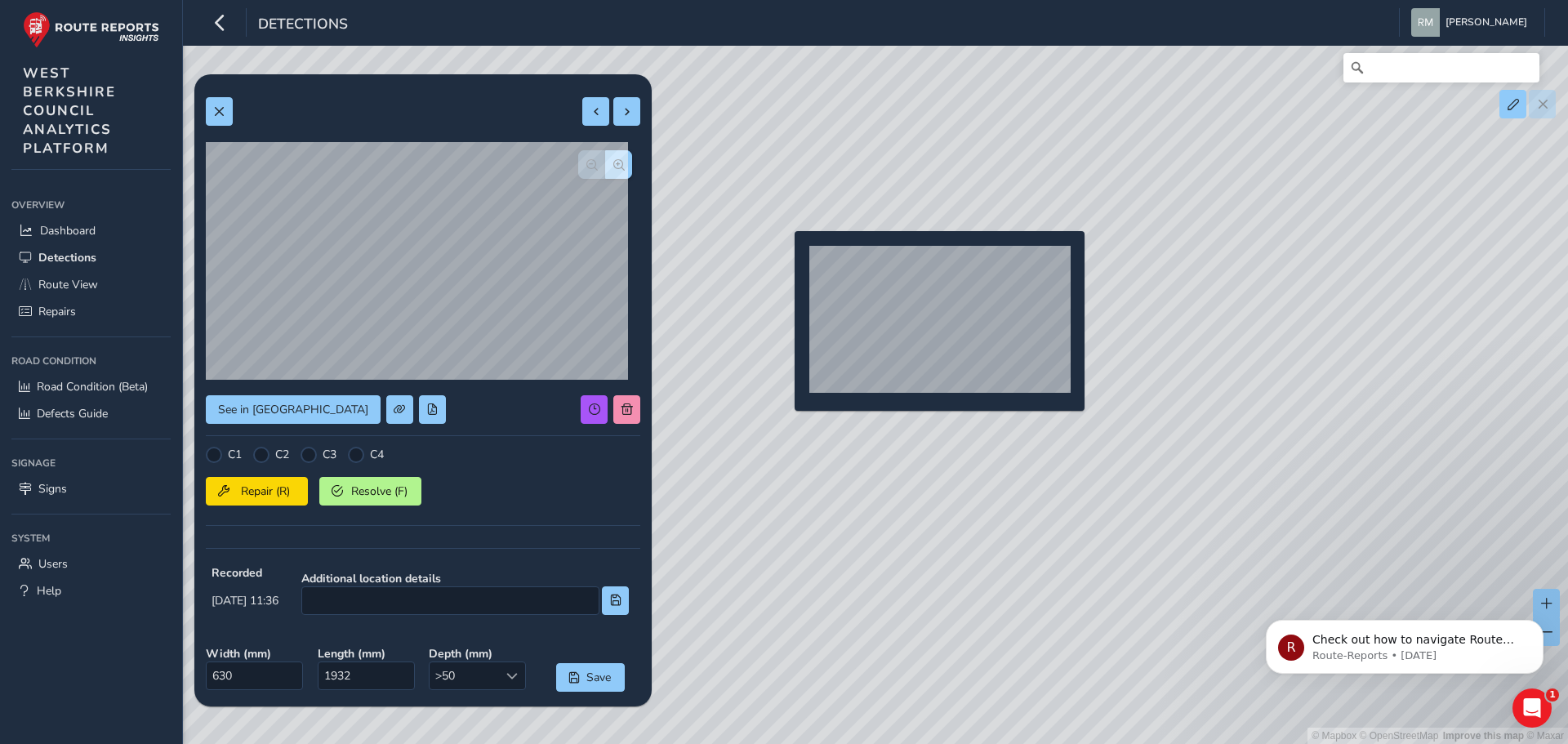
type input "136"
type input "315"
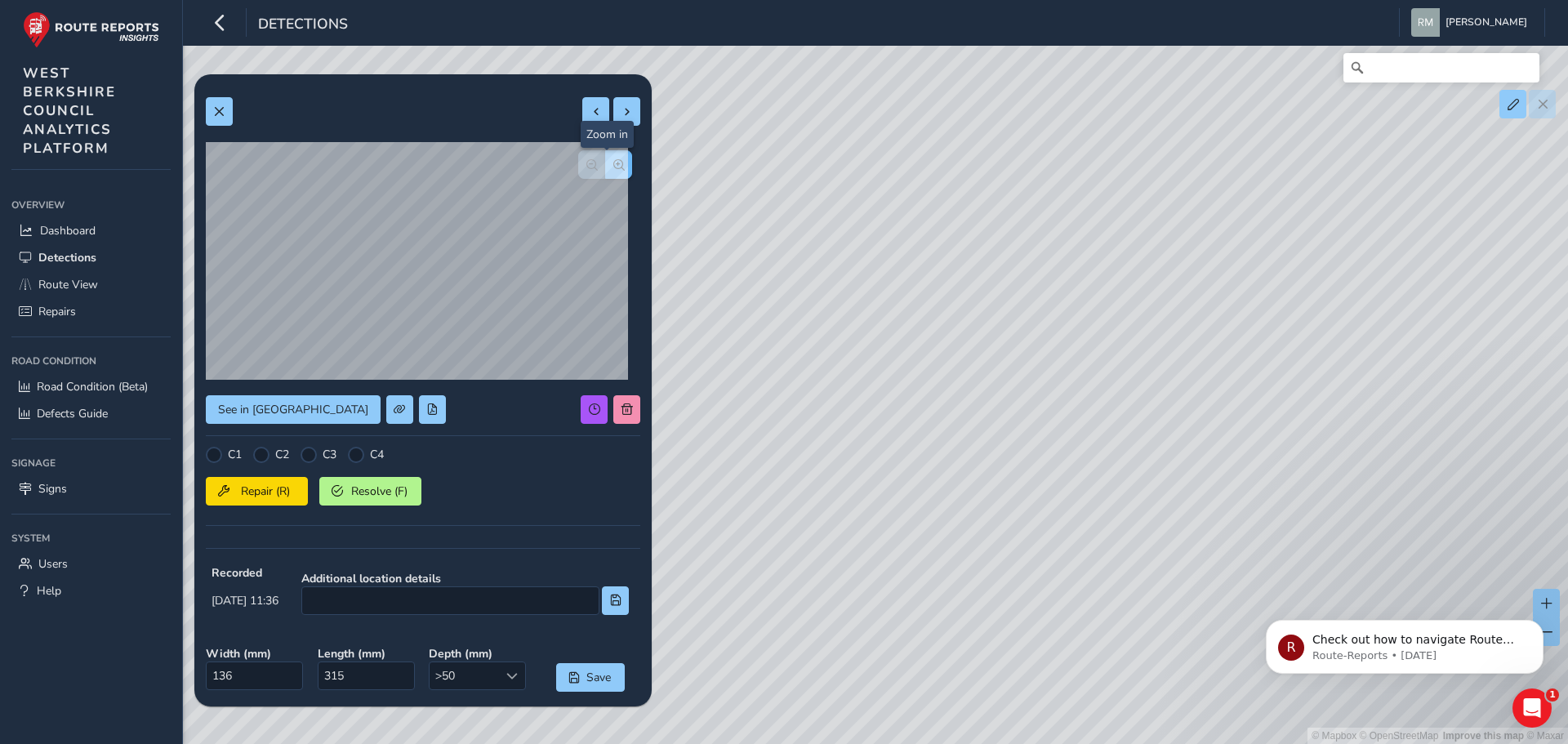
click at [613, 167] on span "button" at bounding box center [619, 165] width 12 height 12
click at [613, 166] on span "button" at bounding box center [619, 165] width 12 height 12
click at [586, 165] on span "button" at bounding box center [592, 165] width 12 height 12
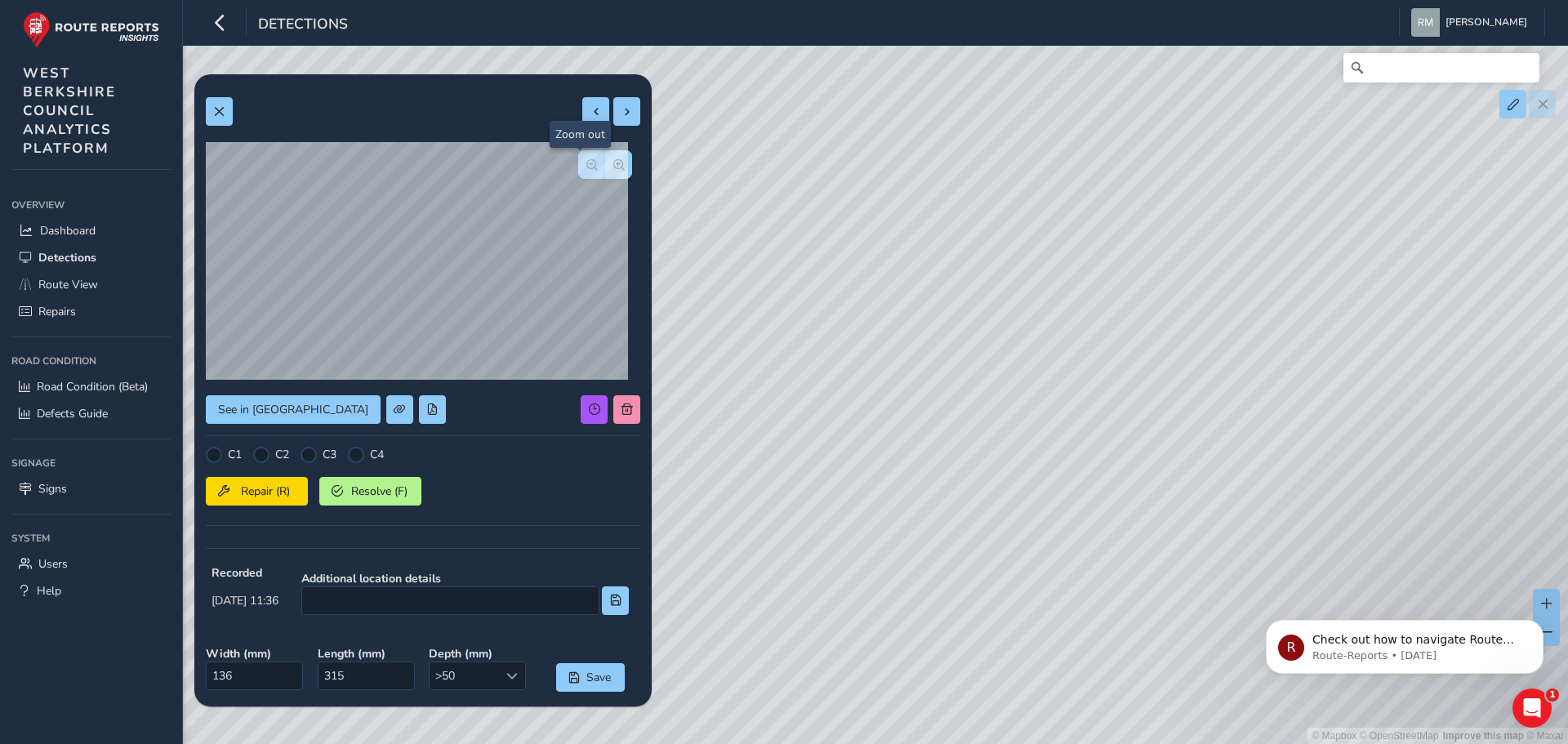
click at [586, 165] on span "button" at bounding box center [592, 165] width 12 height 12
click at [579, 165] on div at bounding box center [605, 165] width 54 height 29
drag, startPoint x: 744, startPoint y: 130, endPoint x: 832, endPoint y: 231, distance: 134.0
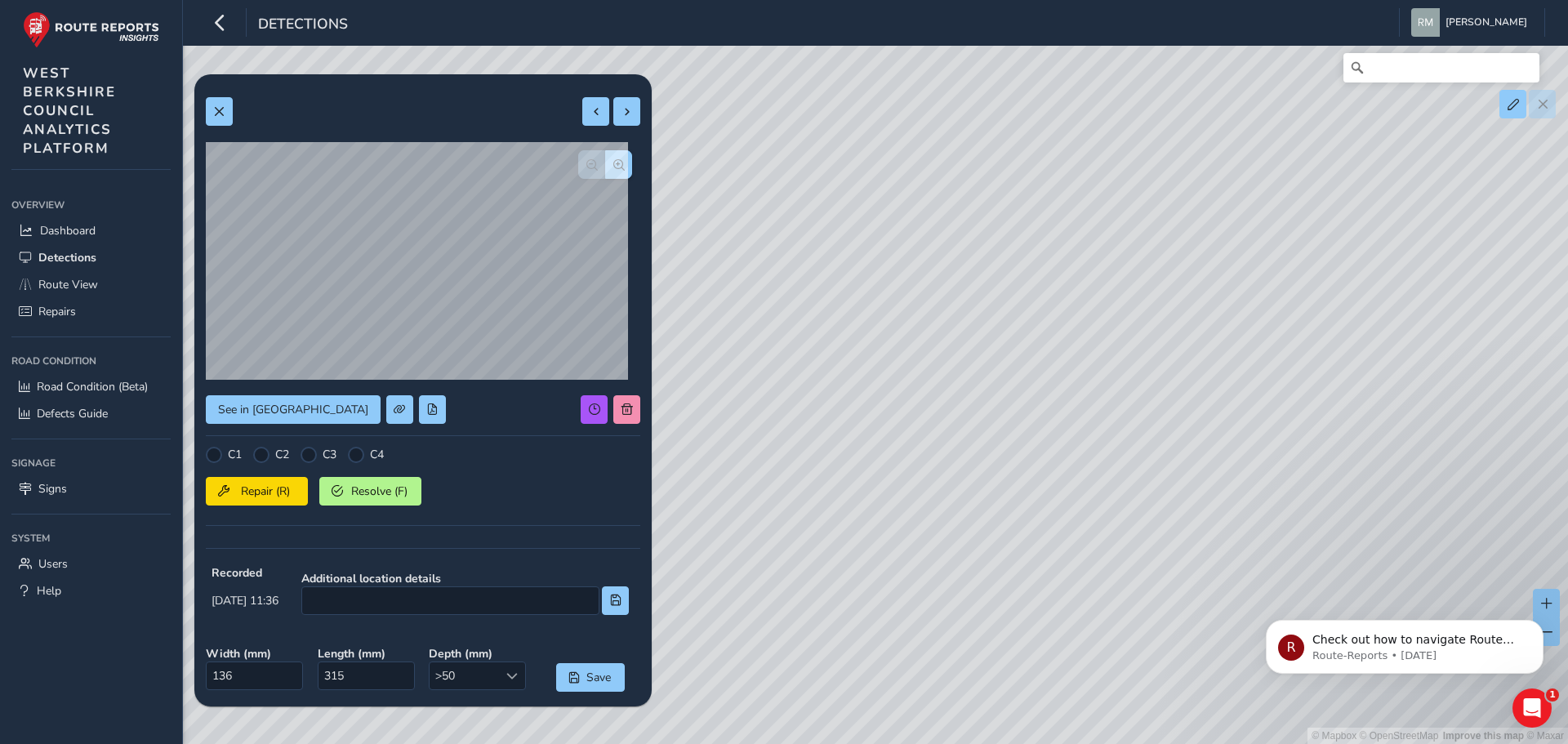
click at [832, 231] on div "© Mapbox © OpenStreetMap Improve this map © Maxar" at bounding box center [784, 372] width 1568 height 744
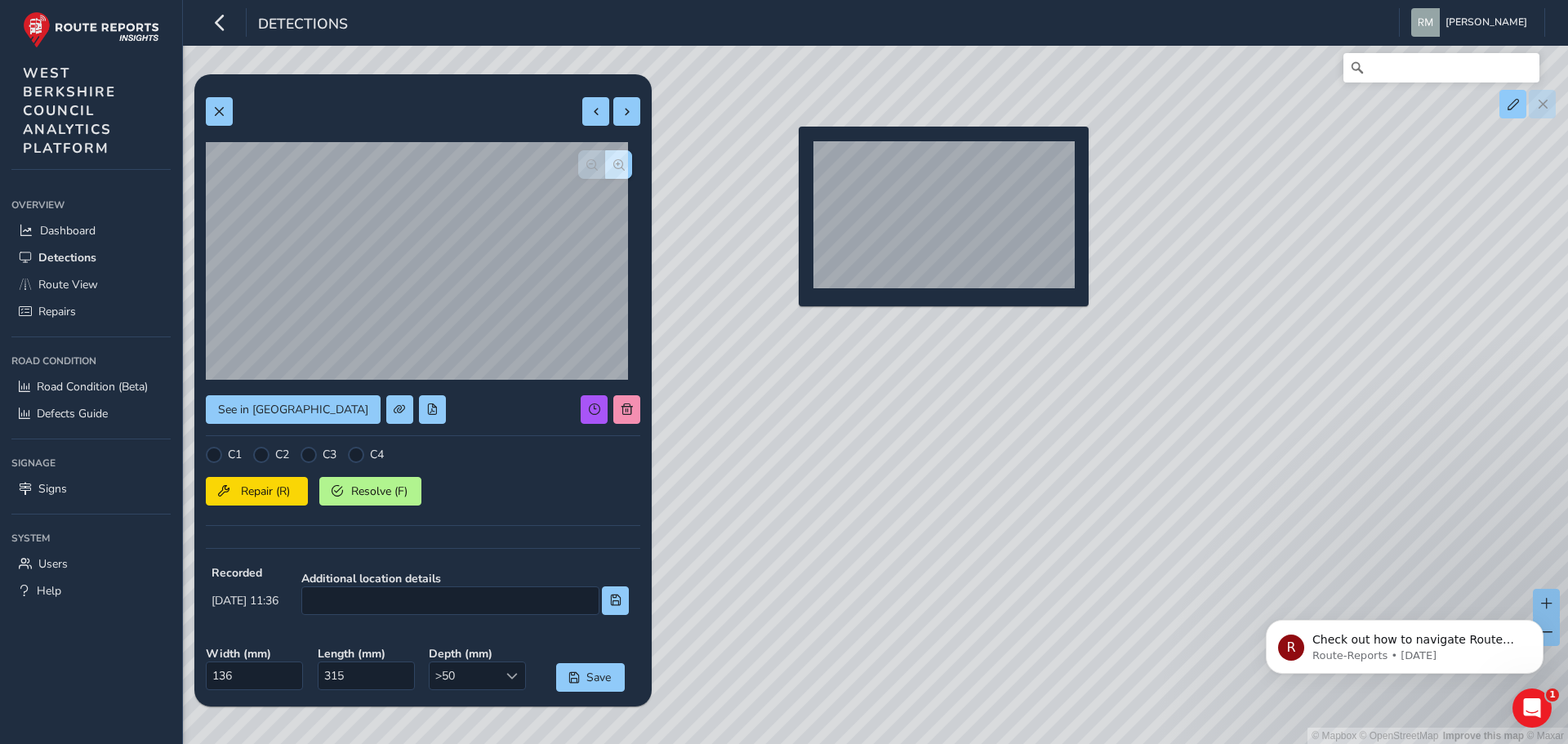
click at [788, 153] on div "© Mapbox © OpenStreetMap Improve this map © Maxar" at bounding box center [784, 372] width 1568 height 744
type input "626"
type input "1117"
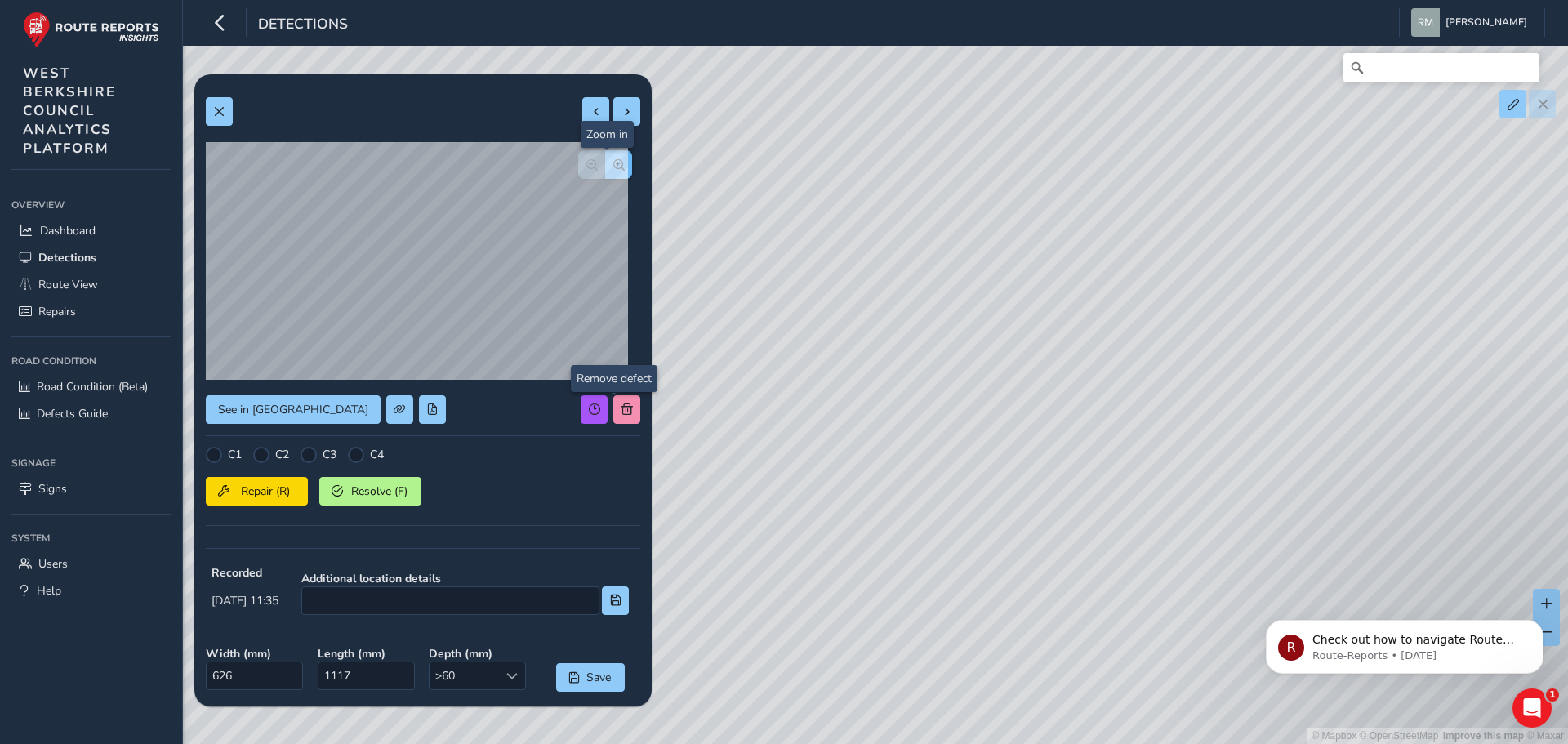
click at [612, 164] on button "button" at bounding box center [619, 165] width 27 height 29
click at [612, 163] on button "button" at bounding box center [619, 165] width 27 height 29
click at [586, 165] on span "button" at bounding box center [592, 165] width 12 height 12
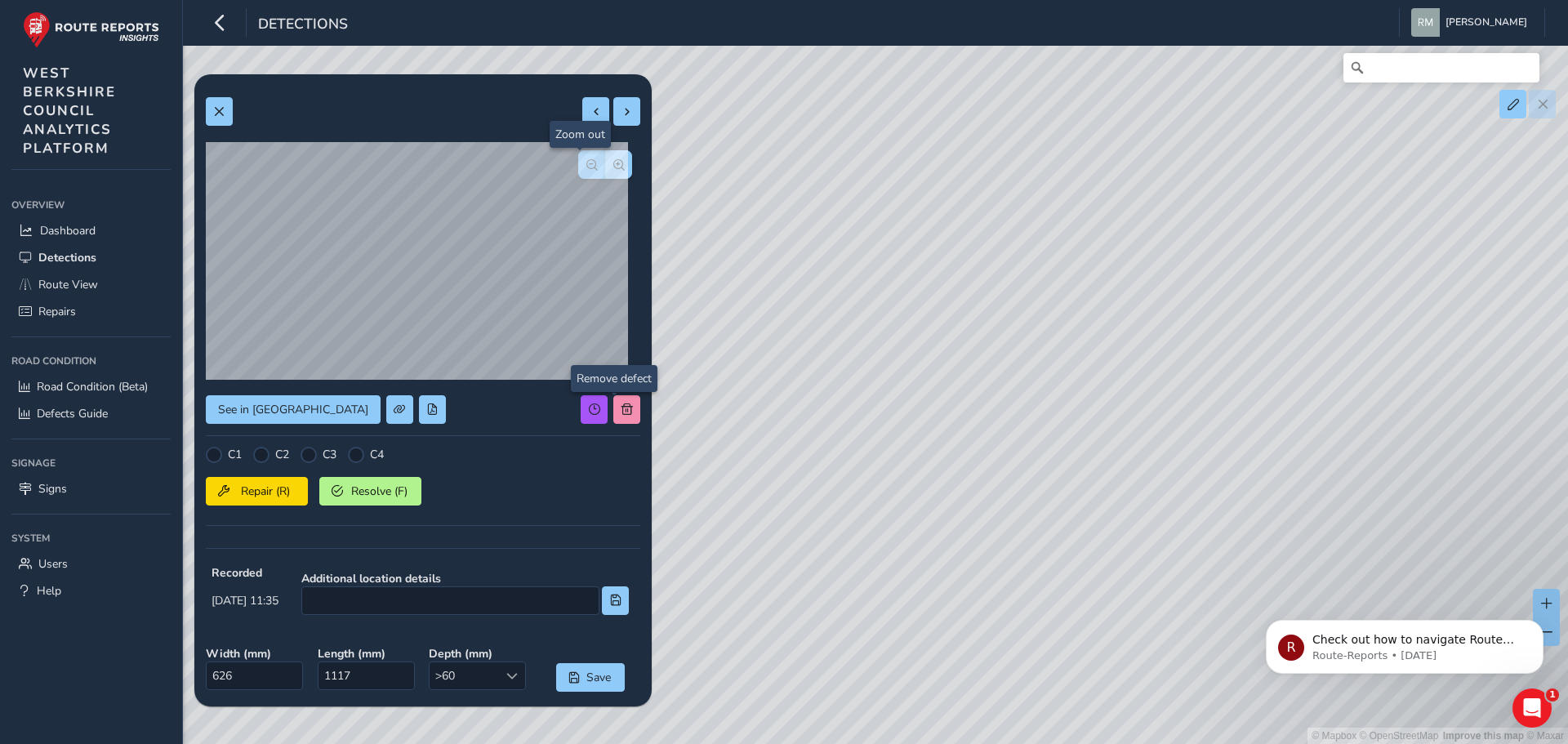
click at [586, 165] on span "button" at bounding box center [592, 165] width 12 height 12
click at [605, 171] on button "button" at bounding box center [619, 165] width 27 height 29
click at [586, 168] on span "button" at bounding box center [592, 165] width 12 height 12
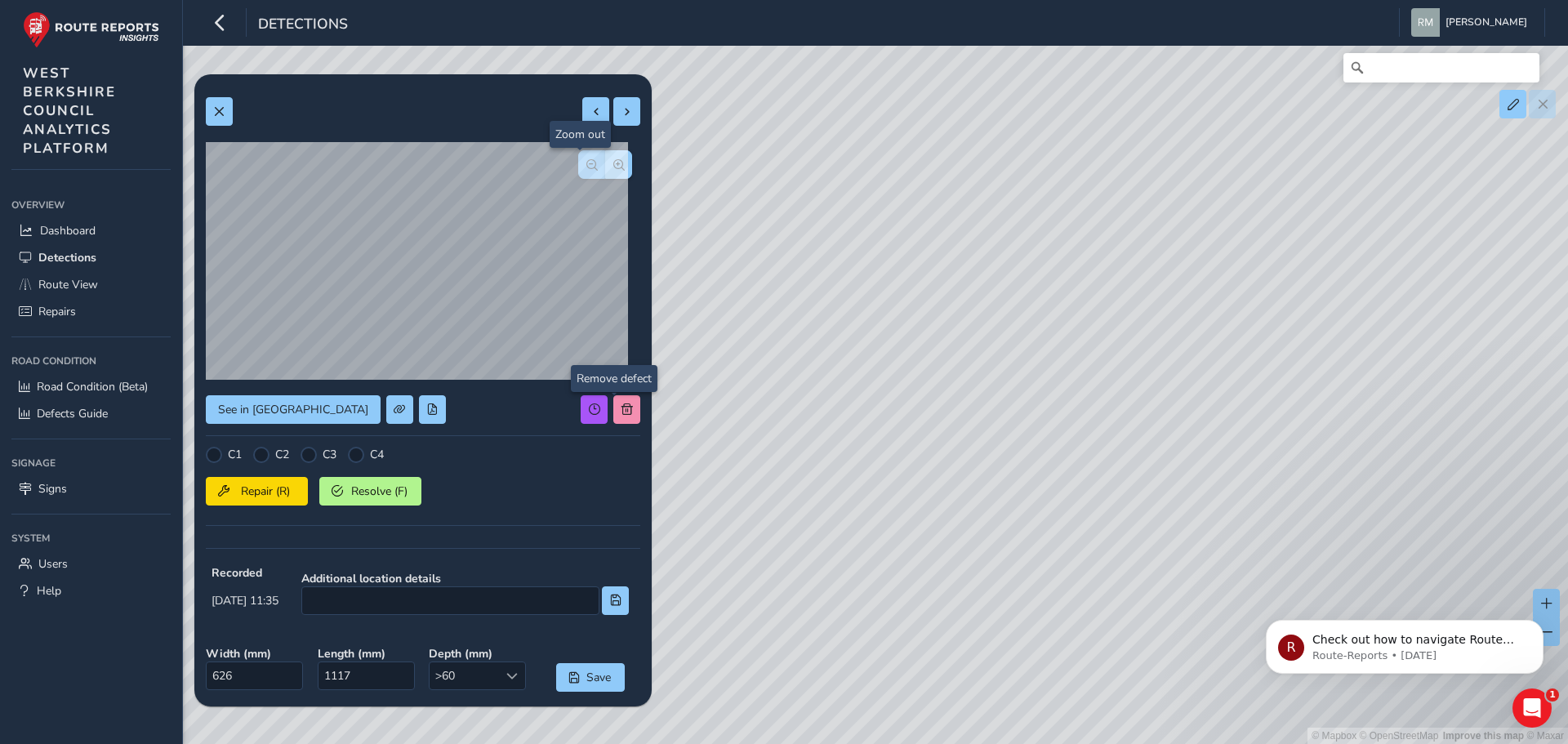
click at [586, 168] on span "button" at bounding box center [592, 165] width 12 height 12
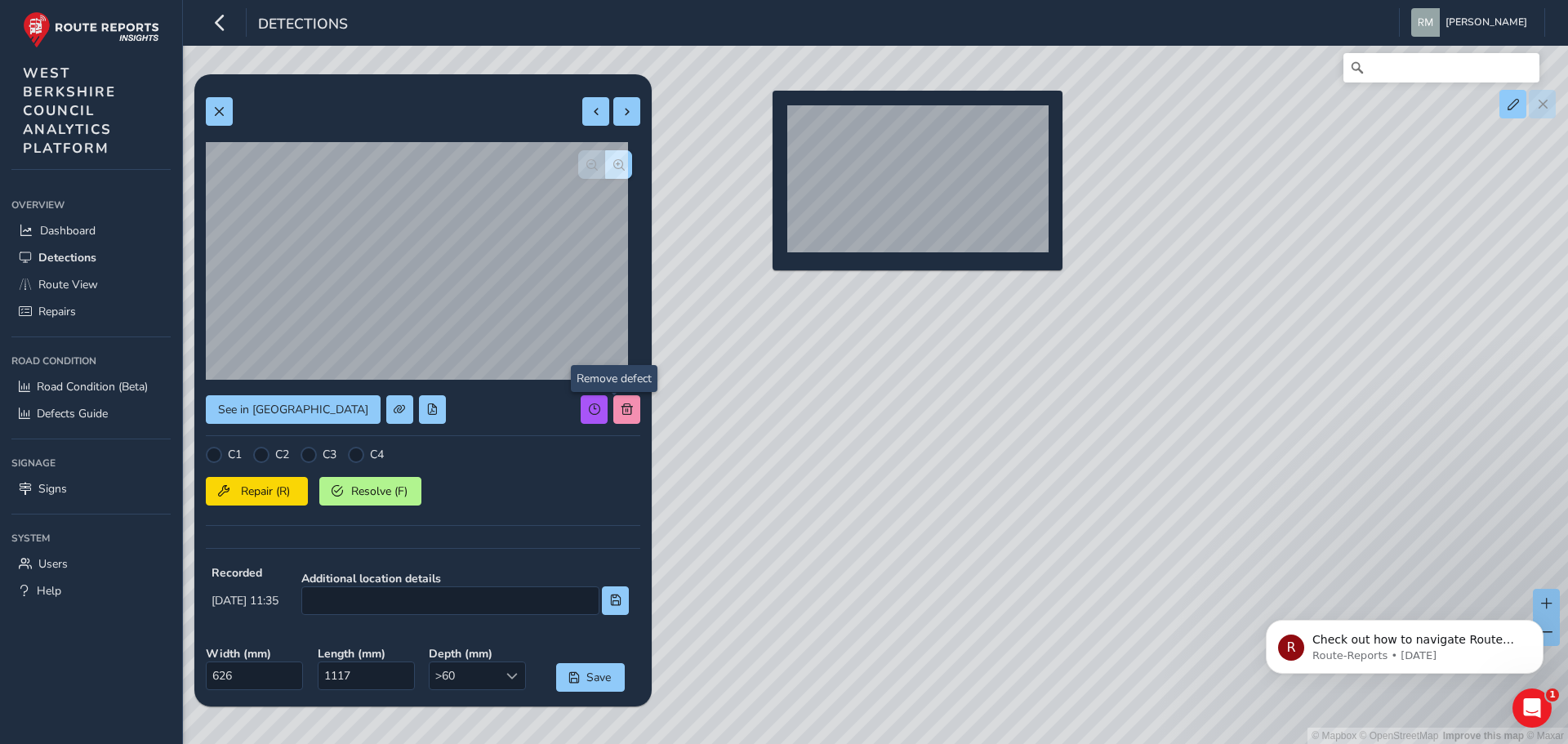
click at [762, 117] on div "© Mapbox © OpenStreetMap Improve this map © Maxar" at bounding box center [784, 372] width 1568 height 744
type input "403"
type input "738"
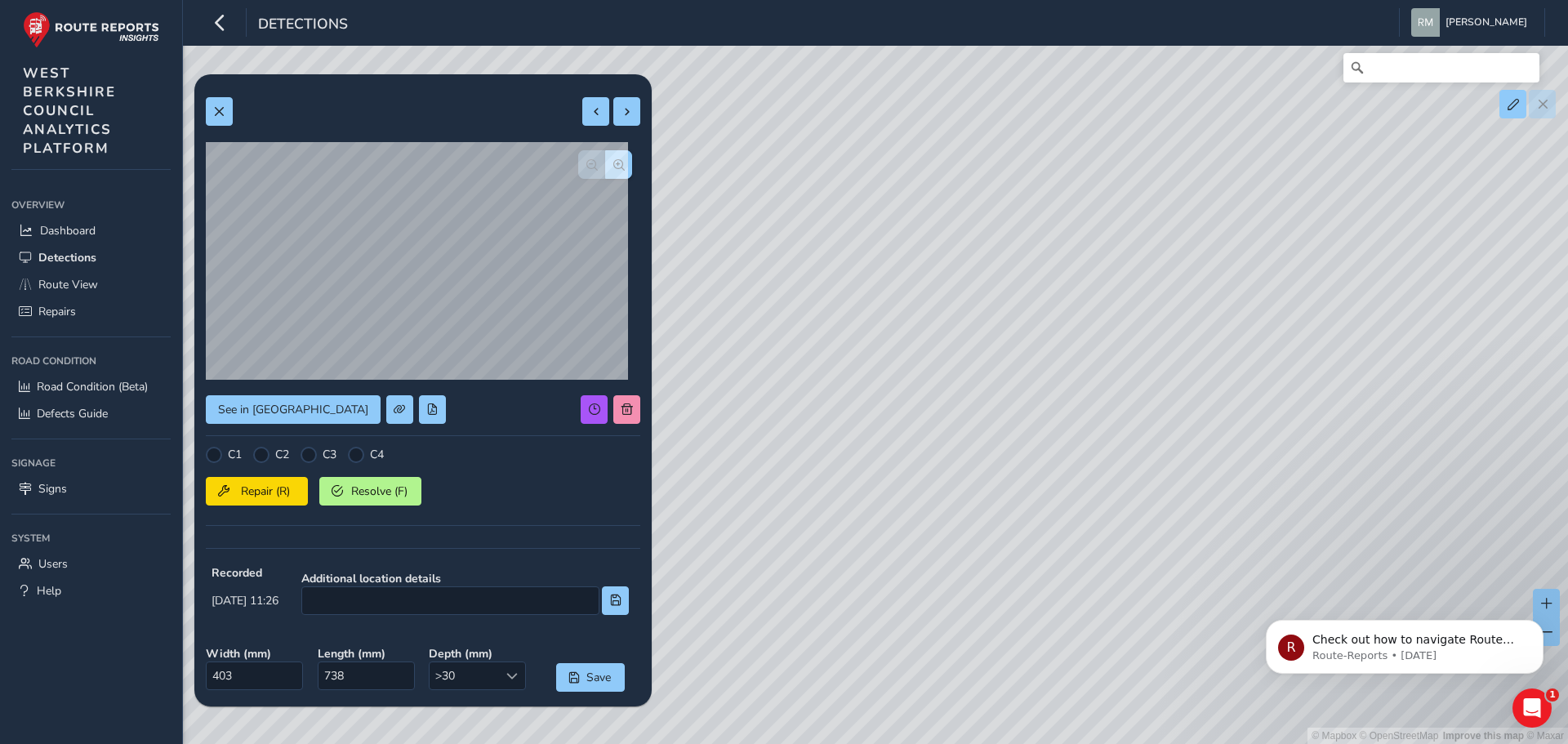
drag, startPoint x: 863, startPoint y: 332, endPoint x: 878, endPoint y: 419, distance: 88.3
click at [878, 419] on div "© Mapbox © OpenStreetMap Improve this map © Maxar" at bounding box center [784, 372] width 1568 height 744
drag, startPoint x: 1015, startPoint y: 489, endPoint x: 850, endPoint y: 324, distance: 233.3
click at [850, 324] on div "© Mapbox © OpenStreetMap Improve this map © Maxar" at bounding box center [784, 372] width 1568 height 744
drag, startPoint x: 1010, startPoint y: 432, endPoint x: 833, endPoint y: 318, distance: 210.5
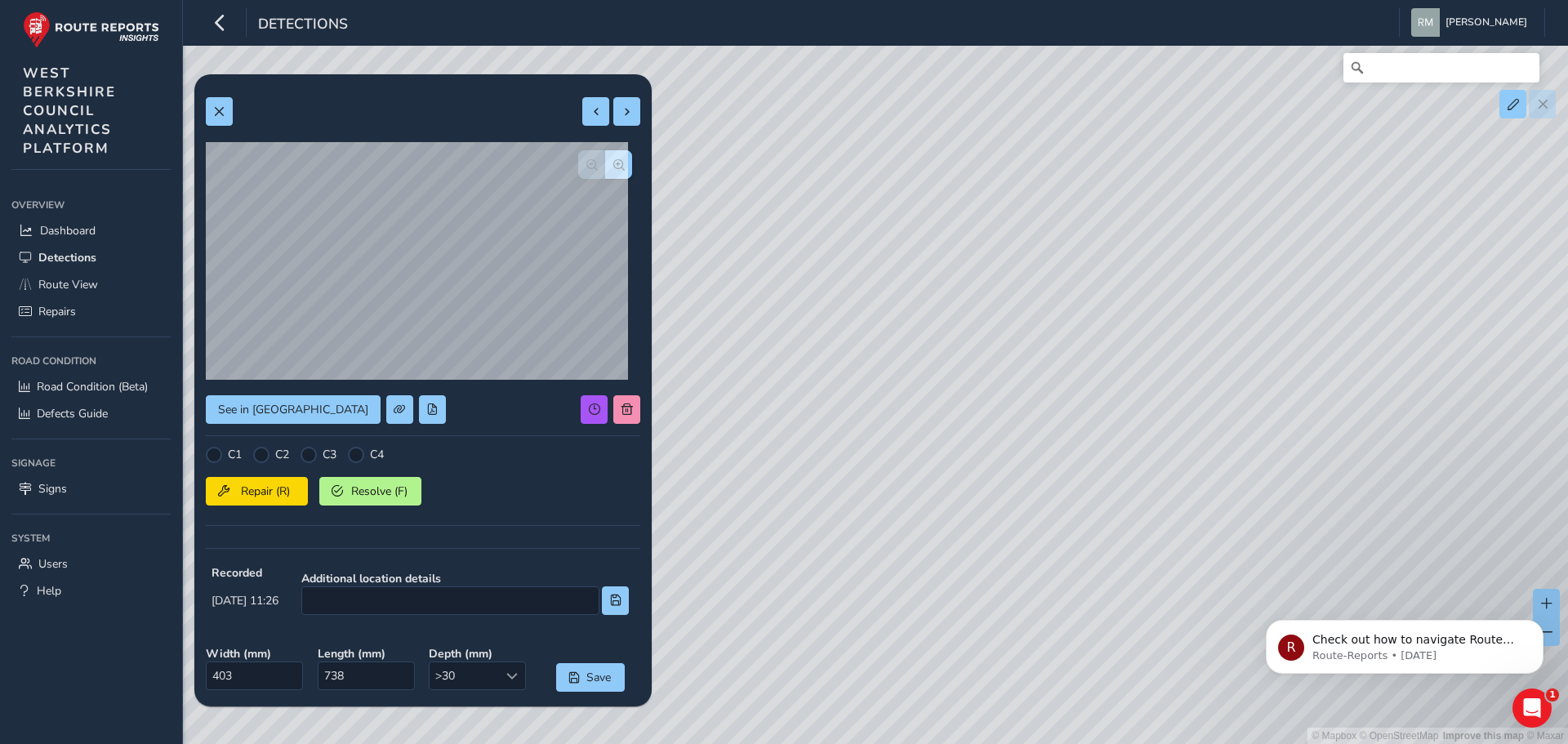
click at [833, 320] on div "© Mapbox © OpenStreetMap Improve this map © Maxar" at bounding box center [784, 372] width 1568 height 744
drag, startPoint x: 1082, startPoint y: 498, endPoint x: 901, endPoint y: 361, distance: 227.0
click at [901, 361] on div "© Mapbox © OpenStreetMap Improve this map © Maxar" at bounding box center [784, 372] width 1568 height 744
drag, startPoint x: 841, startPoint y: 298, endPoint x: 934, endPoint y: 398, distance: 136.6
click at [934, 398] on div "© Mapbox © OpenStreetMap Improve this map © Maxar" at bounding box center [784, 372] width 1568 height 744
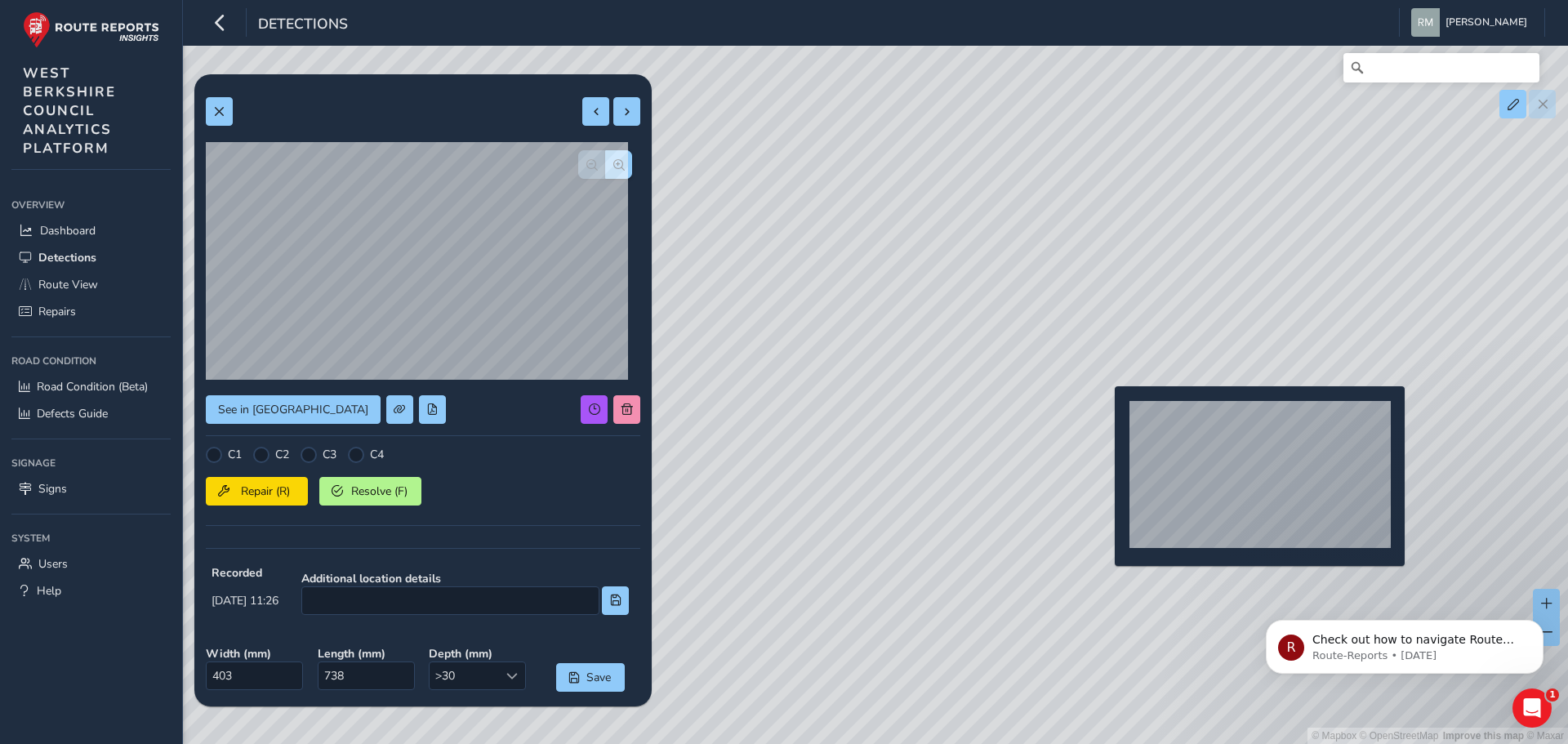
click at [1105, 413] on div "© Mapbox © OpenStreetMap Improve this map © Maxar" at bounding box center [784, 372] width 1568 height 744
type input "583"
type input "977"
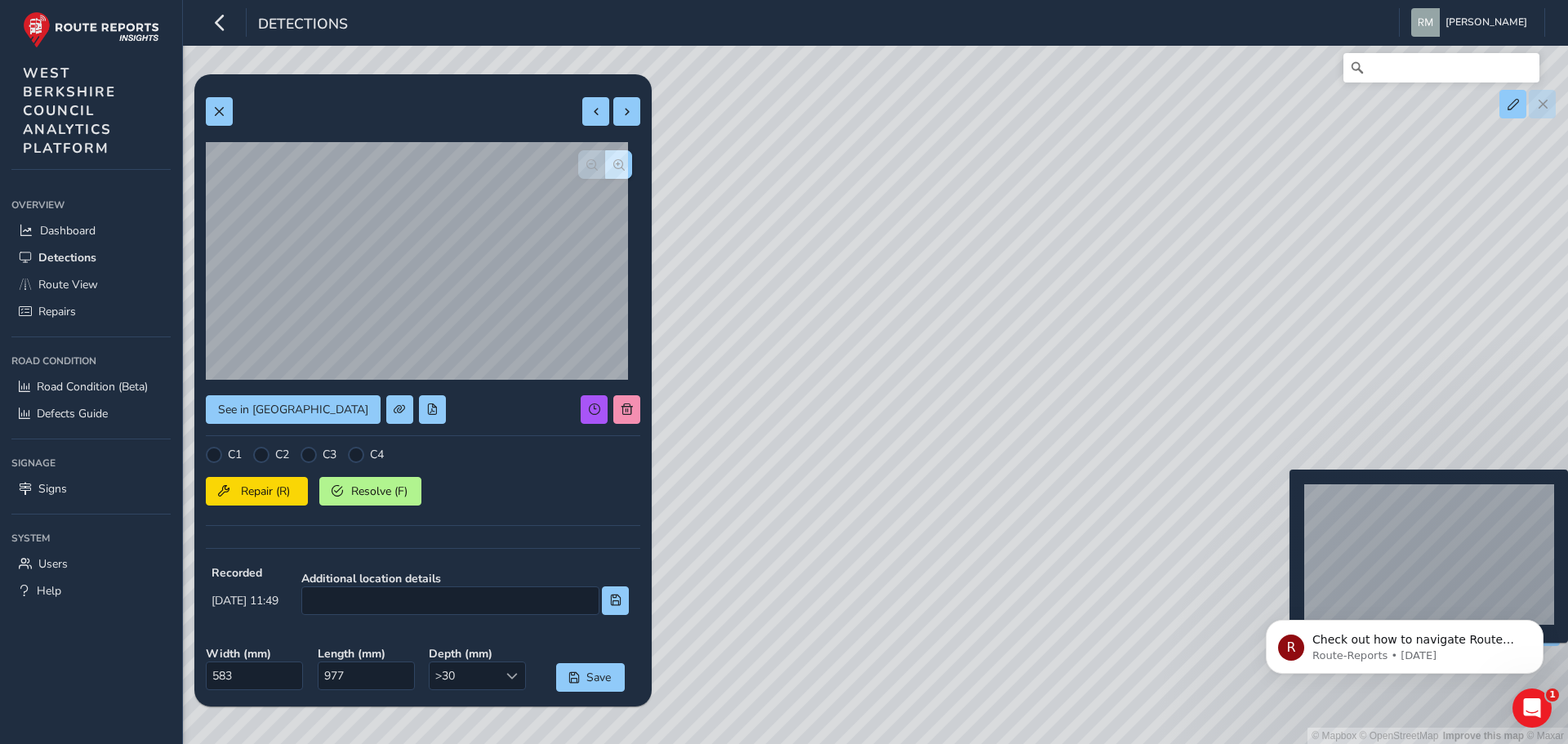
click at [1279, 496] on div "© Mapbox © OpenStreetMap Improve this map © Maxar" at bounding box center [784, 372] width 1568 height 744
type input "156"
type input "298"
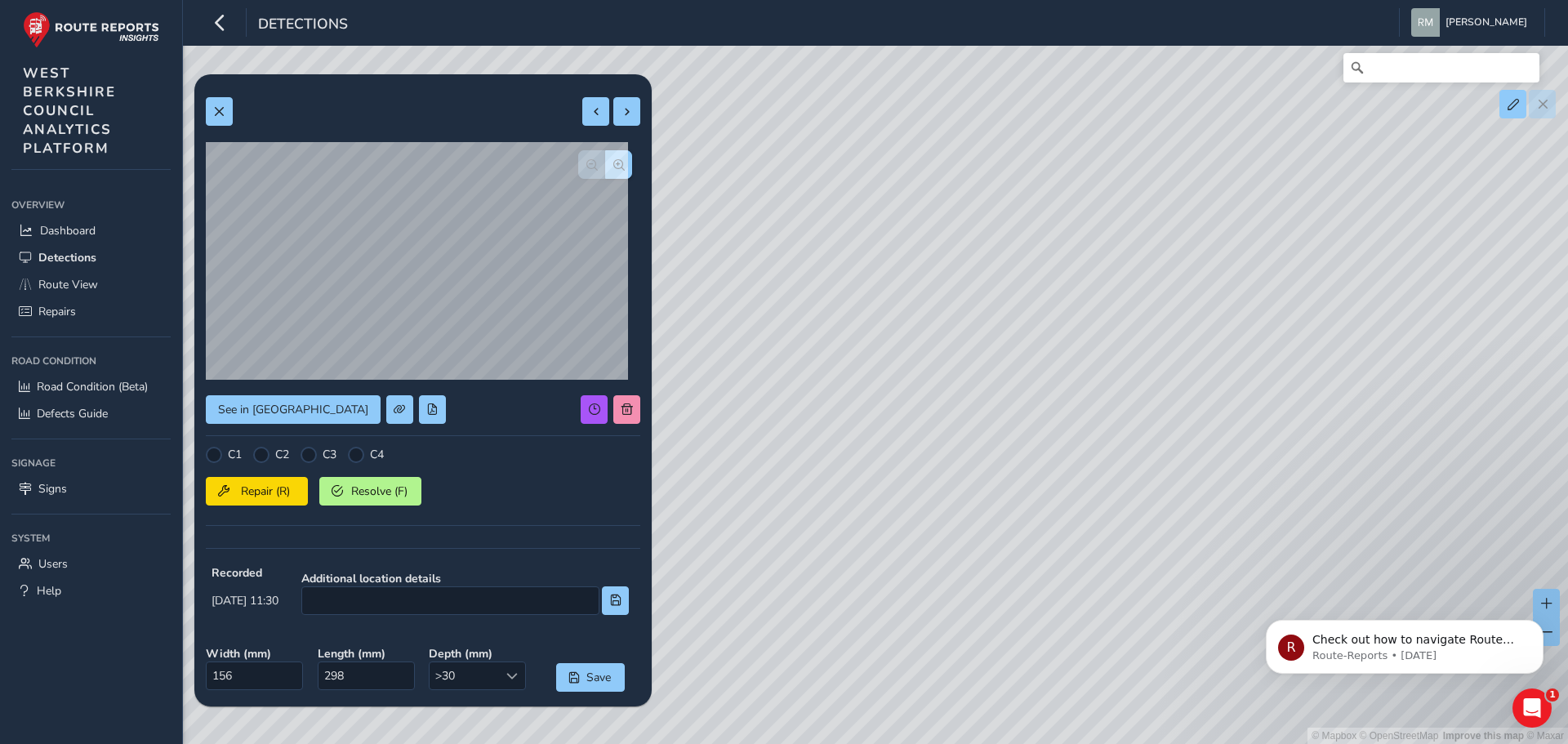
drag, startPoint x: 927, startPoint y: 280, endPoint x: 1120, endPoint y: 478, distance: 276.5
click at [1120, 478] on div "© Mapbox © OpenStreetMap Improve this map © Maxar" at bounding box center [784, 372] width 1568 height 744
drag, startPoint x: 996, startPoint y: 382, endPoint x: 1144, endPoint y: 558, distance: 230.0
click at [1144, 557] on div "© Mapbox © OpenStreetMap Improve this map © Maxar" at bounding box center [784, 372] width 1568 height 744
drag, startPoint x: 782, startPoint y: 293, endPoint x: 966, endPoint y: 467, distance: 253.2
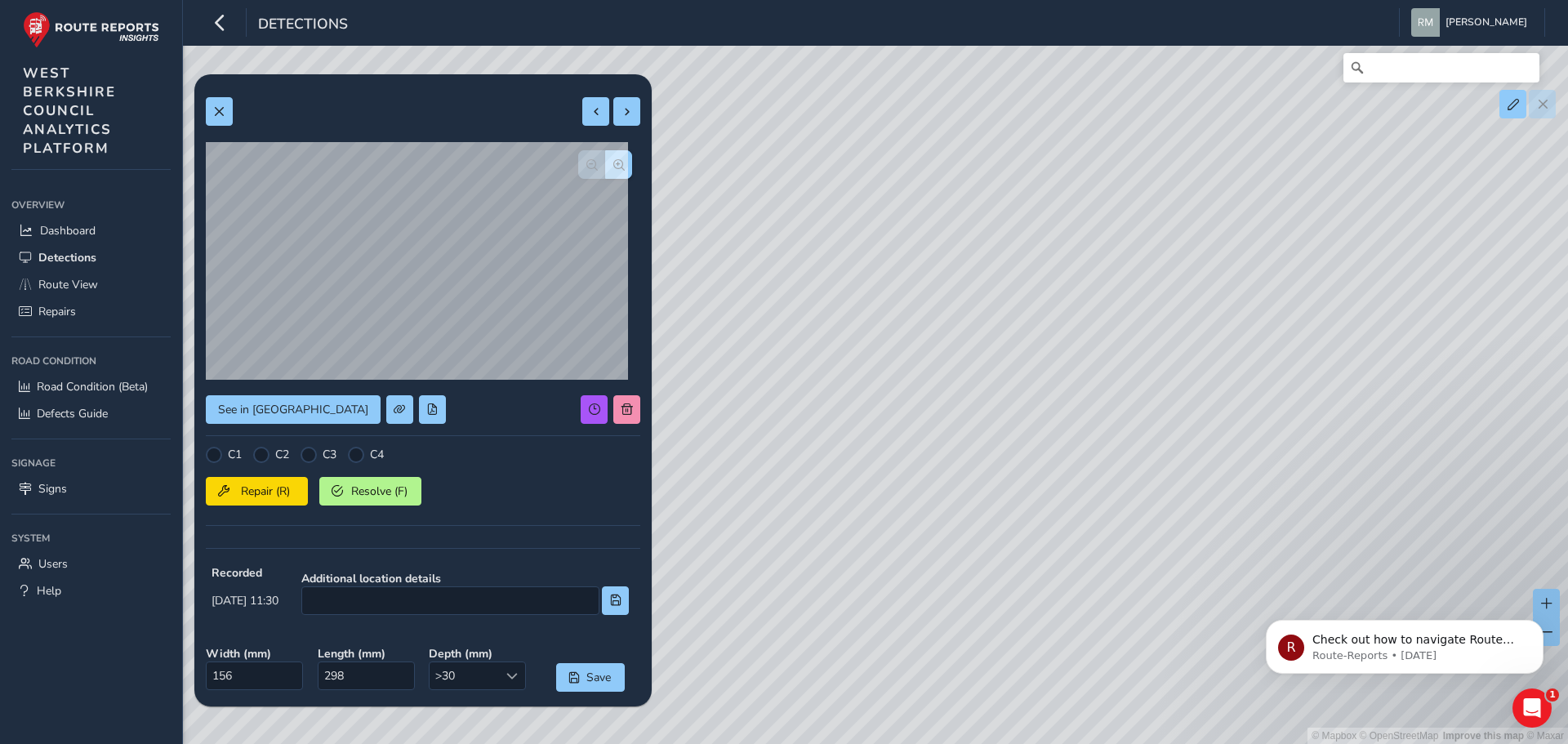
click at [966, 467] on div "© Mapbox © OpenStreetMap Improve this map © Maxar" at bounding box center [784, 372] width 1568 height 744
drag, startPoint x: 781, startPoint y: 337, endPoint x: 858, endPoint y: 365, distance: 81.9
click at [858, 365] on div "© Mapbox © OpenStreetMap Improve this map © Maxar" at bounding box center [784, 372] width 1568 height 744
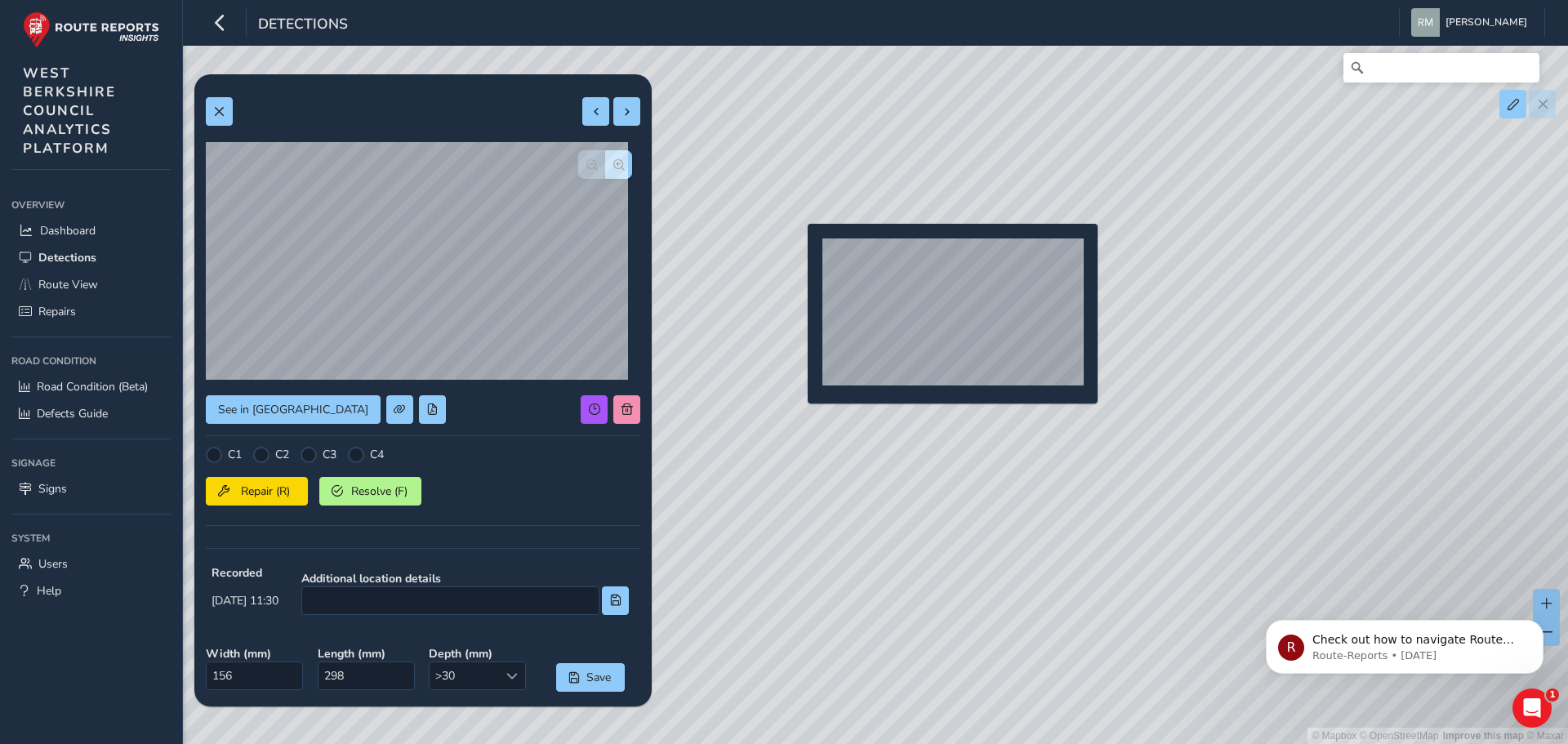
click at [797, 250] on div "© Mapbox © OpenStreetMap Improve this map © Maxar" at bounding box center [784, 372] width 1568 height 744
type input "558"
type input "985"
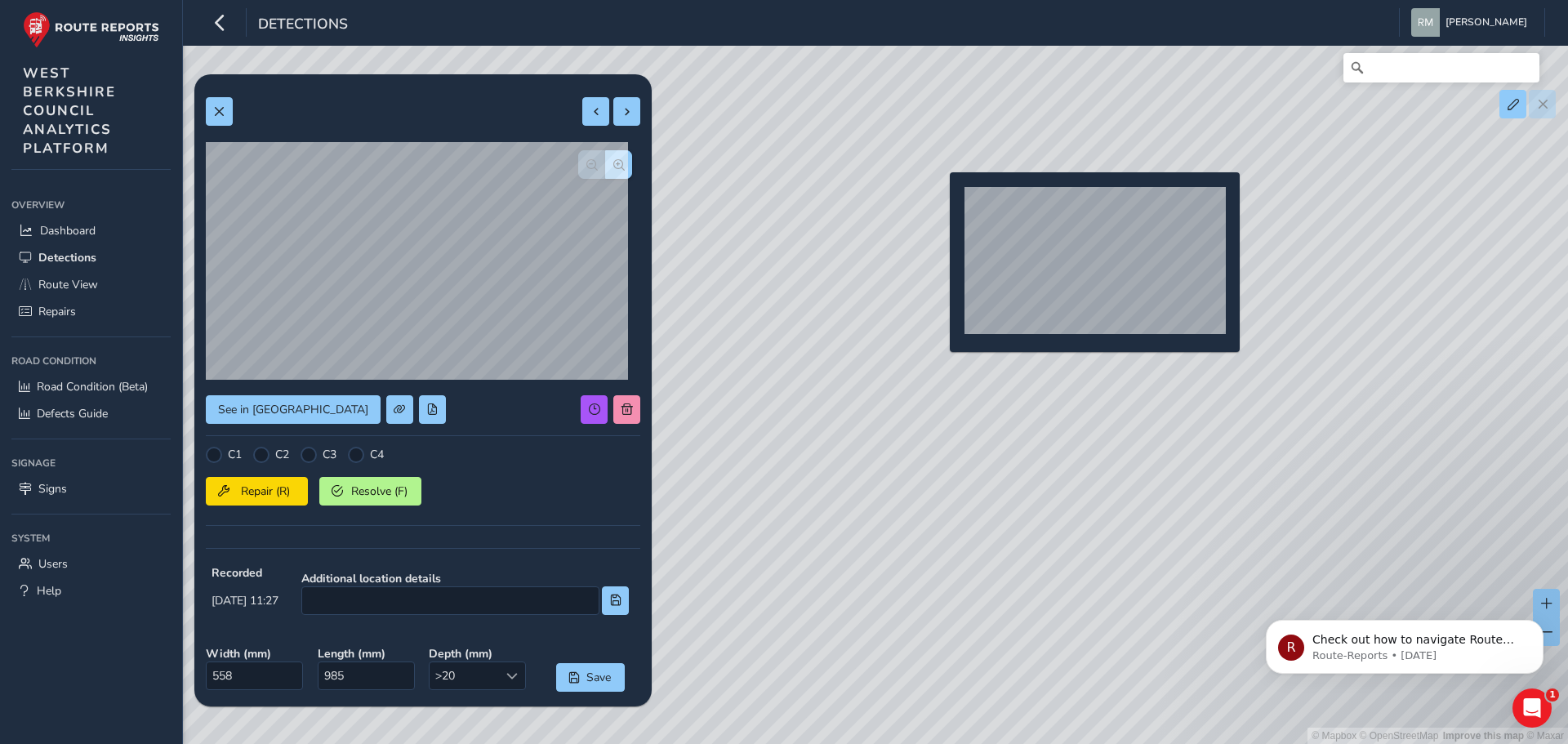
click at [940, 199] on div "© Mapbox © OpenStreetMap Improve this map © Maxar" at bounding box center [784, 372] width 1568 height 744
type input "282"
type input "280"
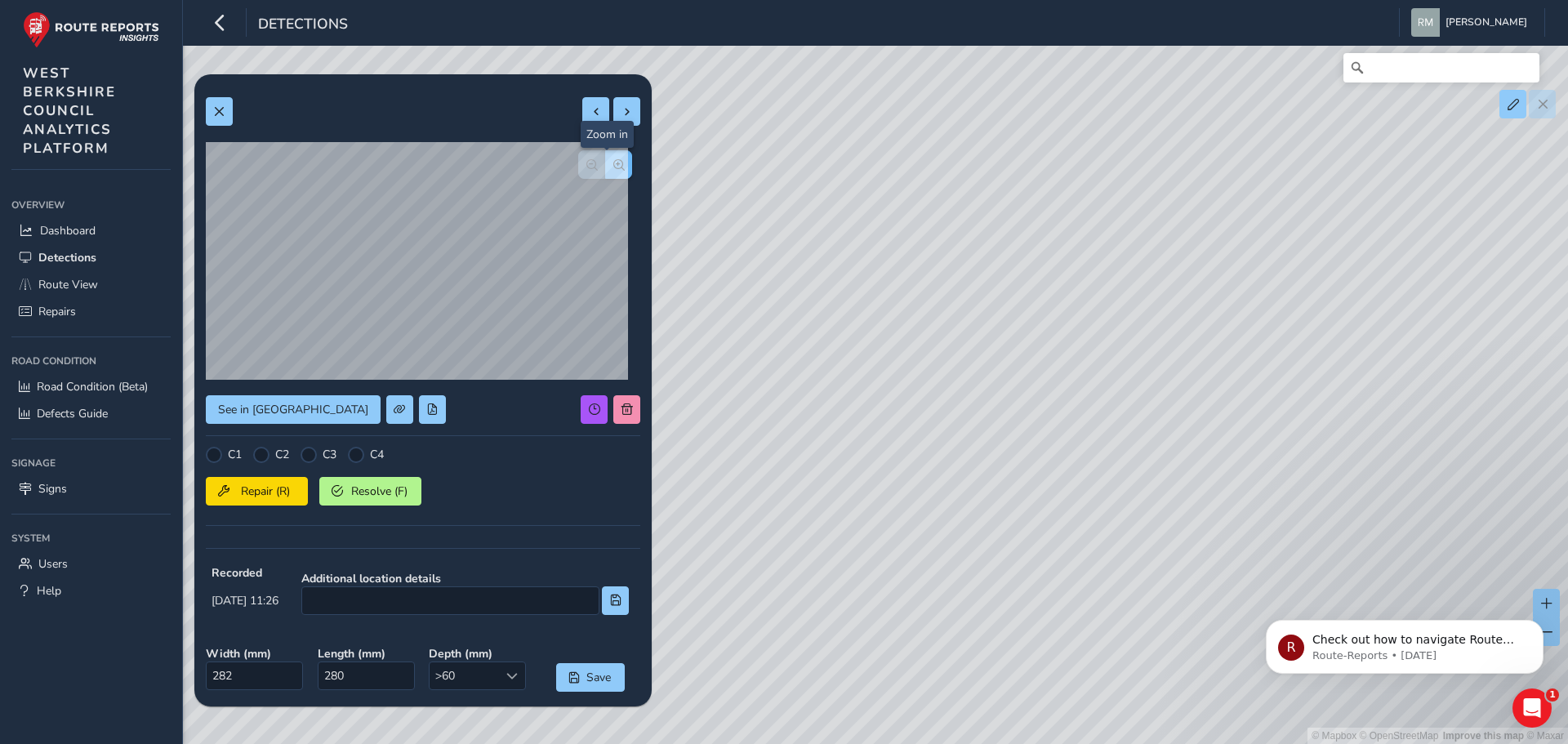
click at [613, 165] on span "button" at bounding box center [619, 165] width 12 height 12
click at [586, 163] on span "button" at bounding box center [592, 165] width 12 height 12
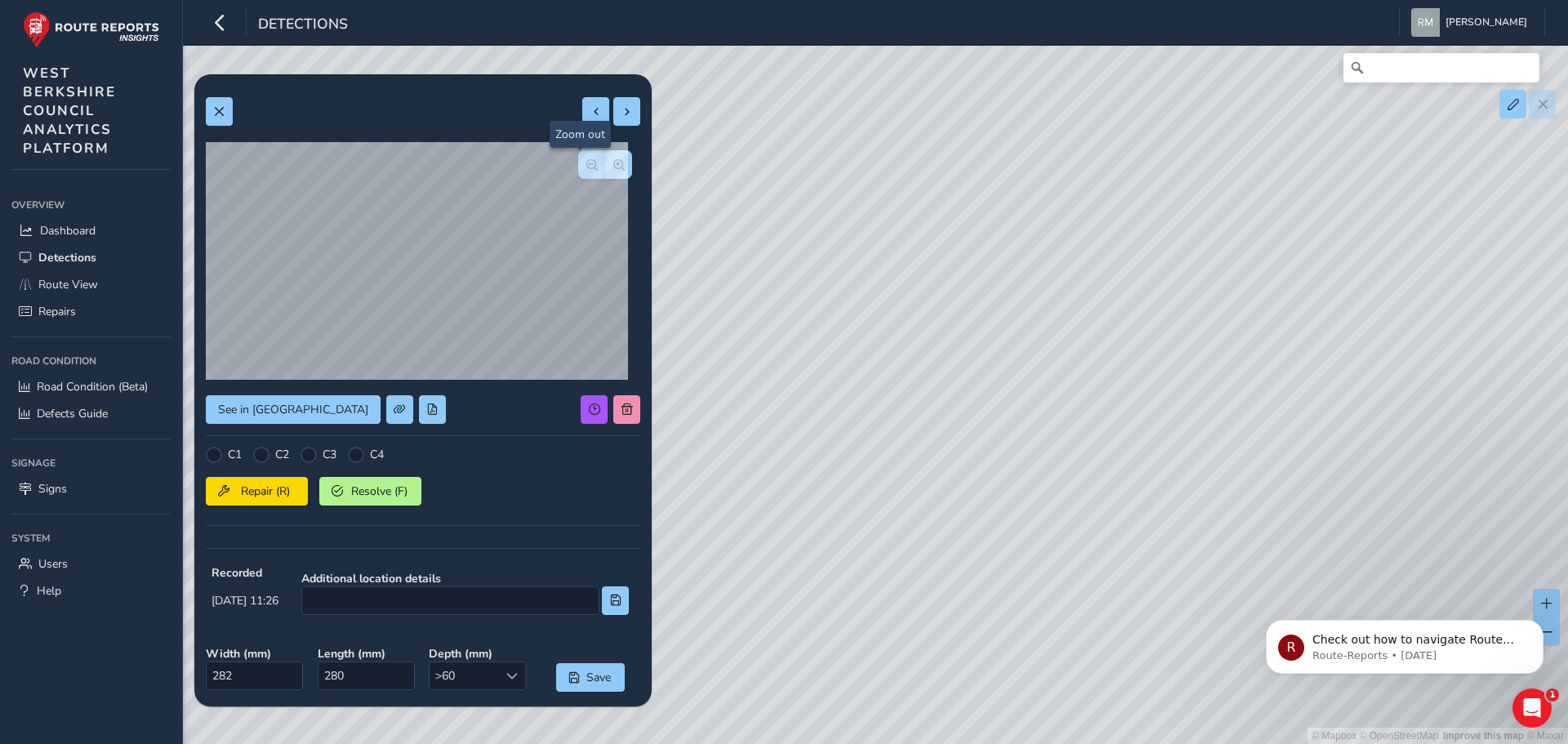
click at [586, 163] on span "button" at bounding box center [592, 165] width 12 height 12
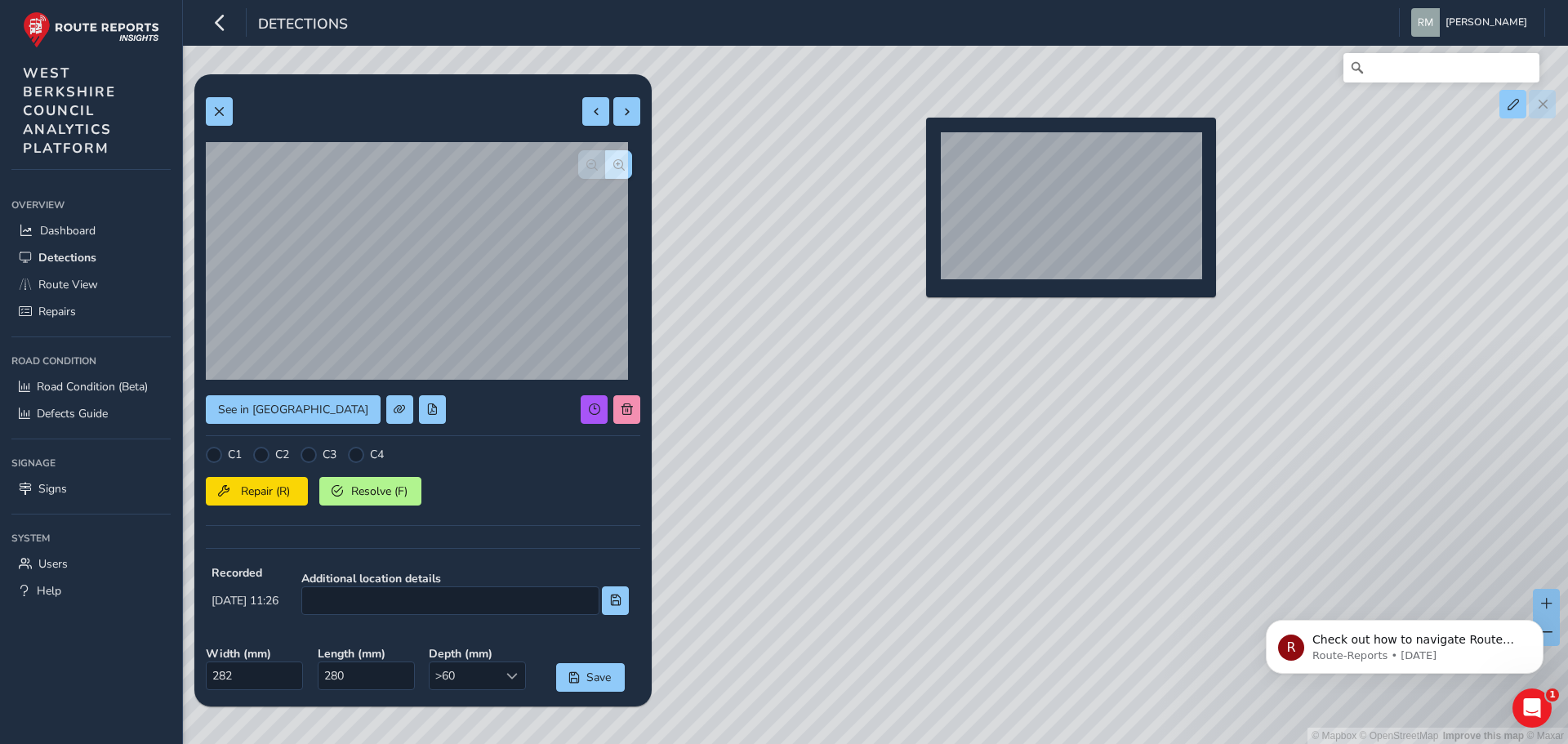
click at [916, 145] on div "© Mapbox © OpenStreetMap Improve this map © Maxar" at bounding box center [784, 372] width 1568 height 744
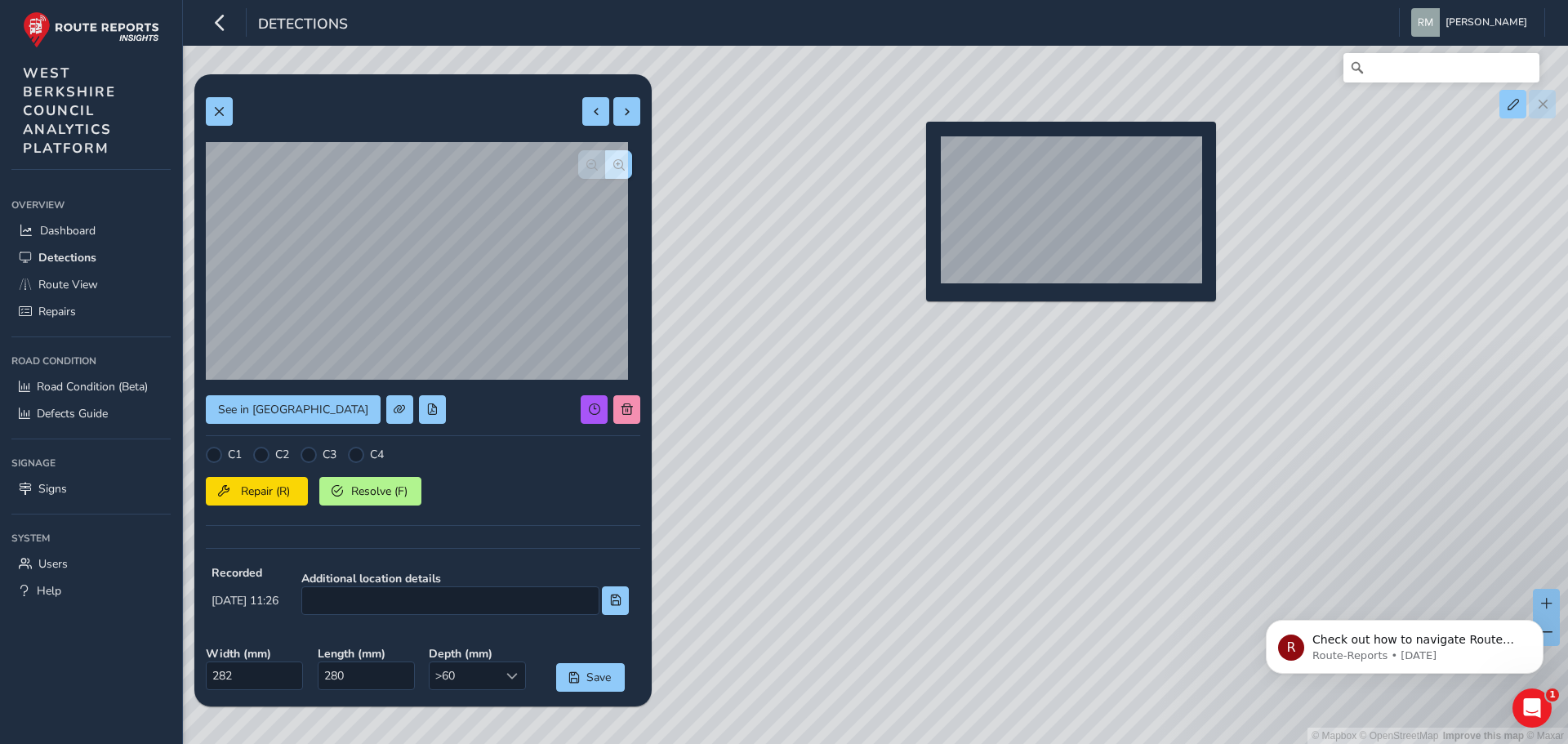
type input "330"
type input "220"
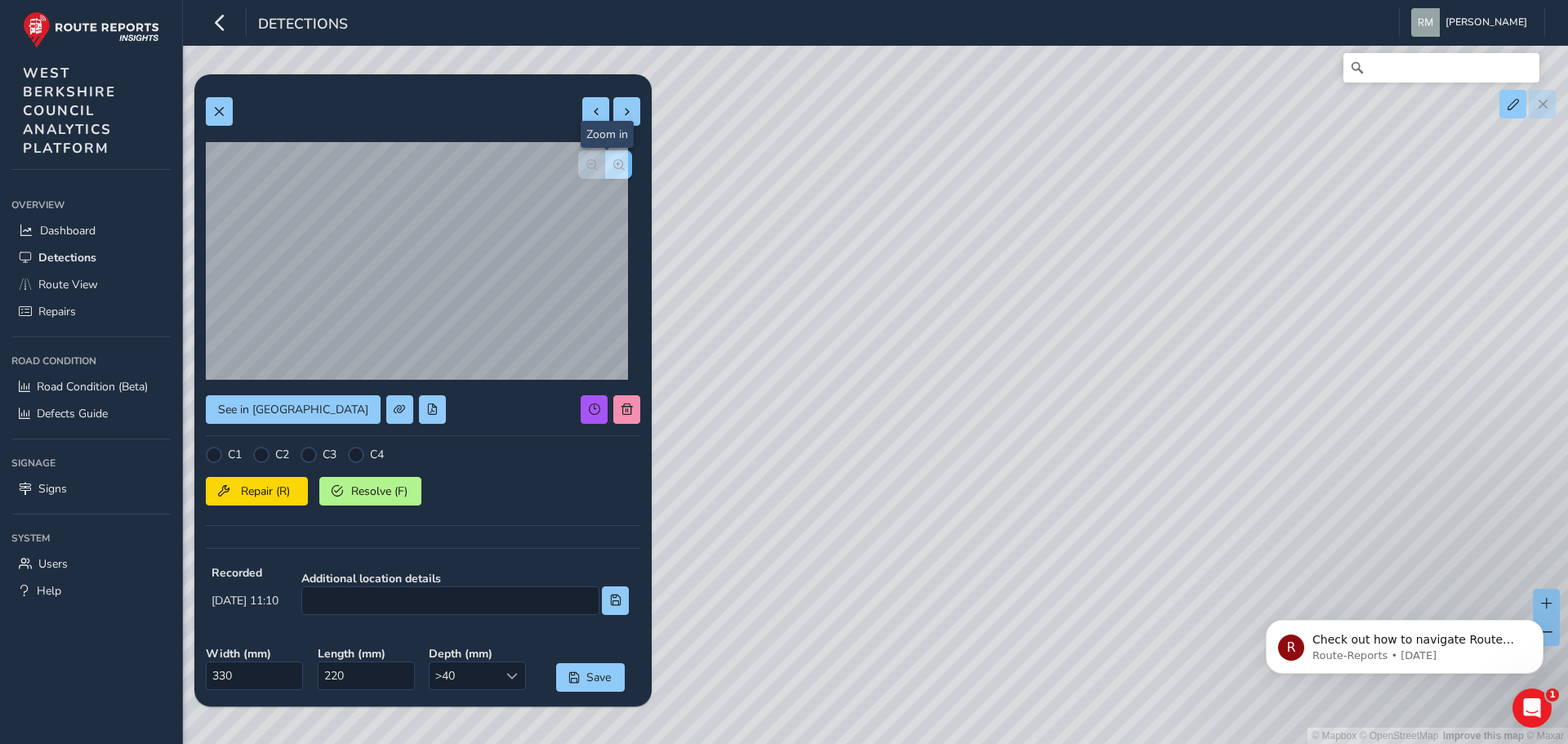
click at [613, 170] on span "button" at bounding box center [619, 165] width 12 height 12
click at [586, 165] on span "button" at bounding box center [592, 165] width 12 height 12
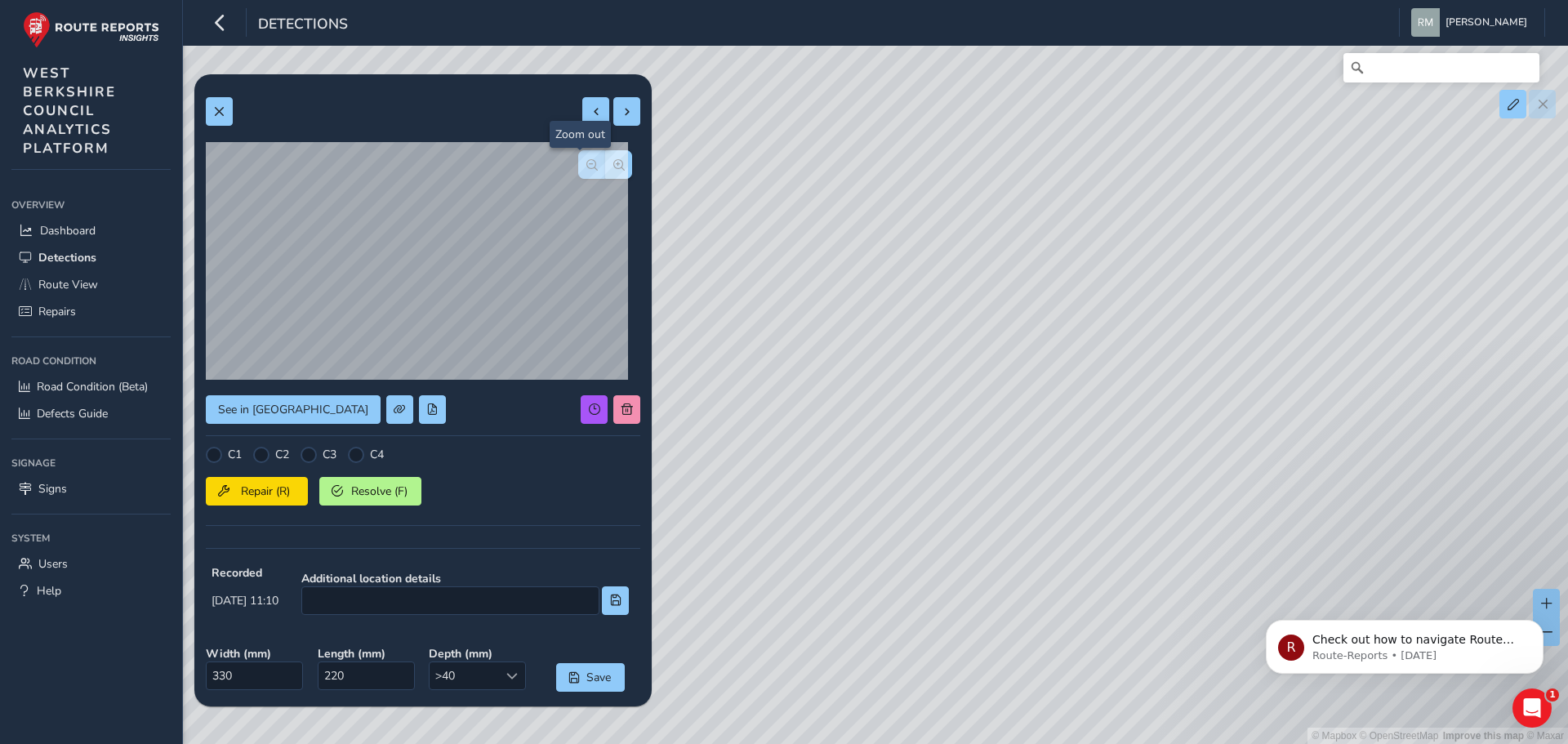
click at [586, 165] on span "button" at bounding box center [592, 165] width 12 height 12
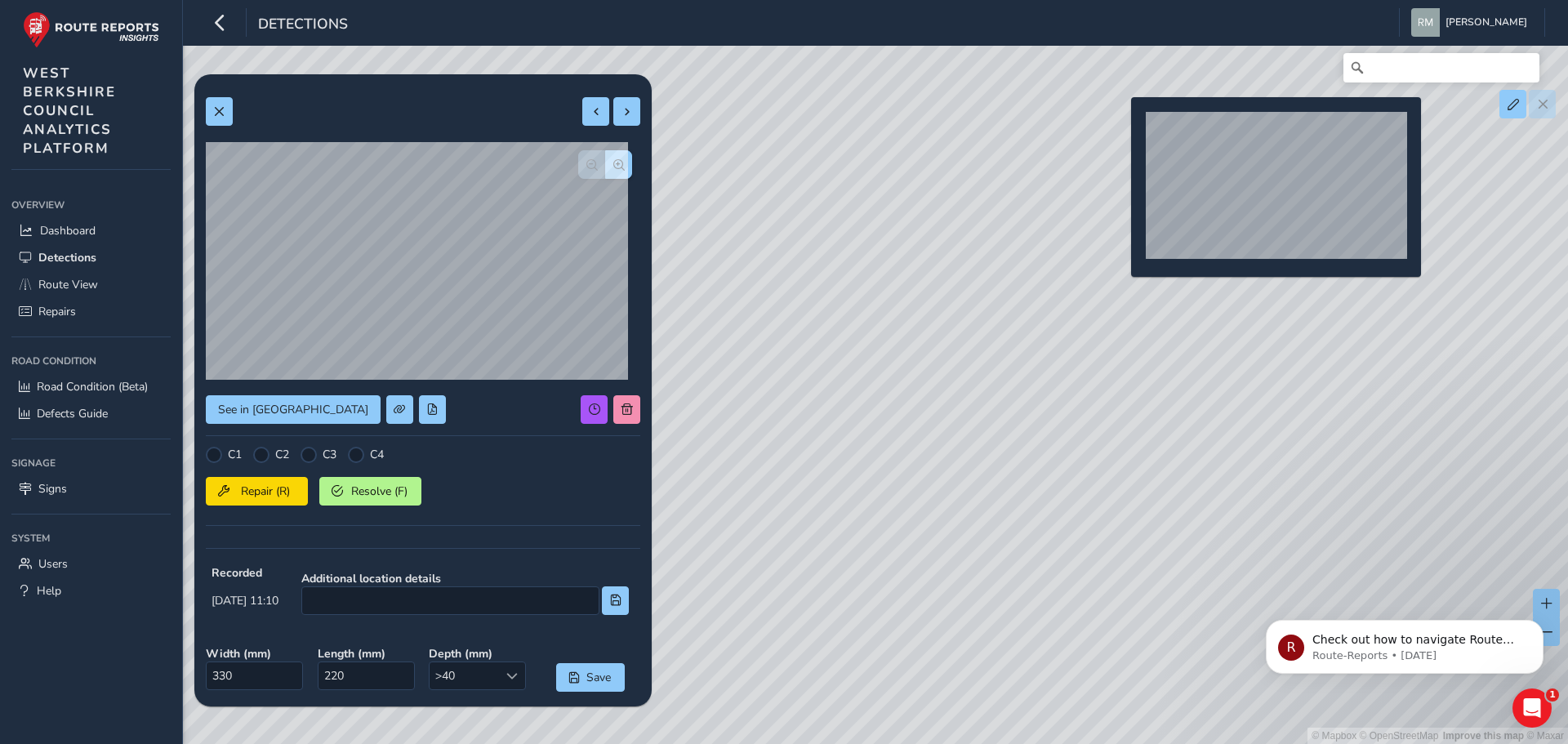
click at [1121, 123] on div "© Mapbox © OpenStreetMap Improve this map © Maxar" at bounding box center [784, 372] width 1568 height 744
type input "540"
type input "1118"
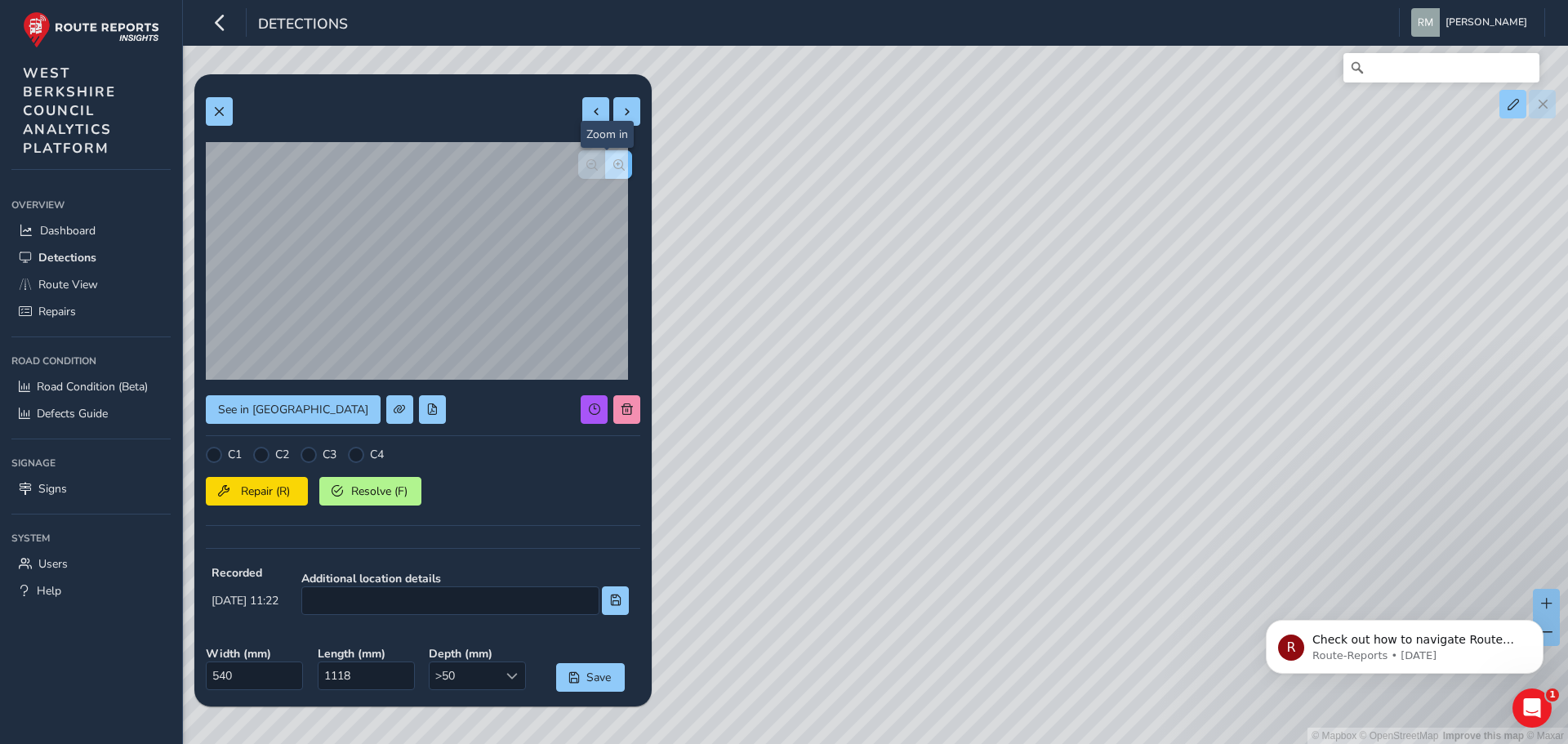
click at [605, 154] on button "button" at bounding box center [619, 165] width 27 height 29
click at [586, 165] on span "button" at bounding box center [592, 165] width 12 height 12
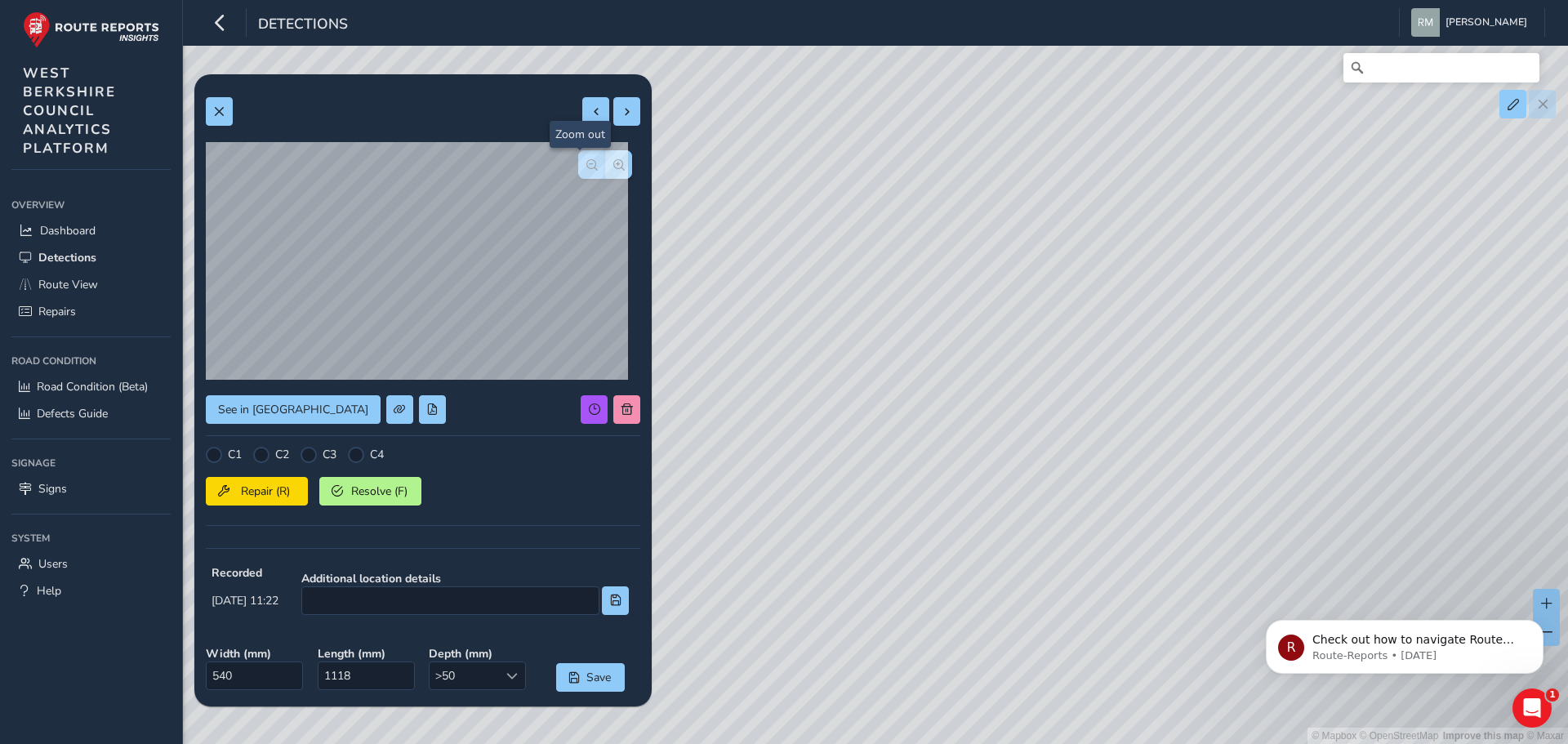
click at [586, 165] on span "button" at bounding box center [592, 165] width 12 height 12
click at [613, 162] on span "button" at bounding box center [619, 165] width 12 height 12
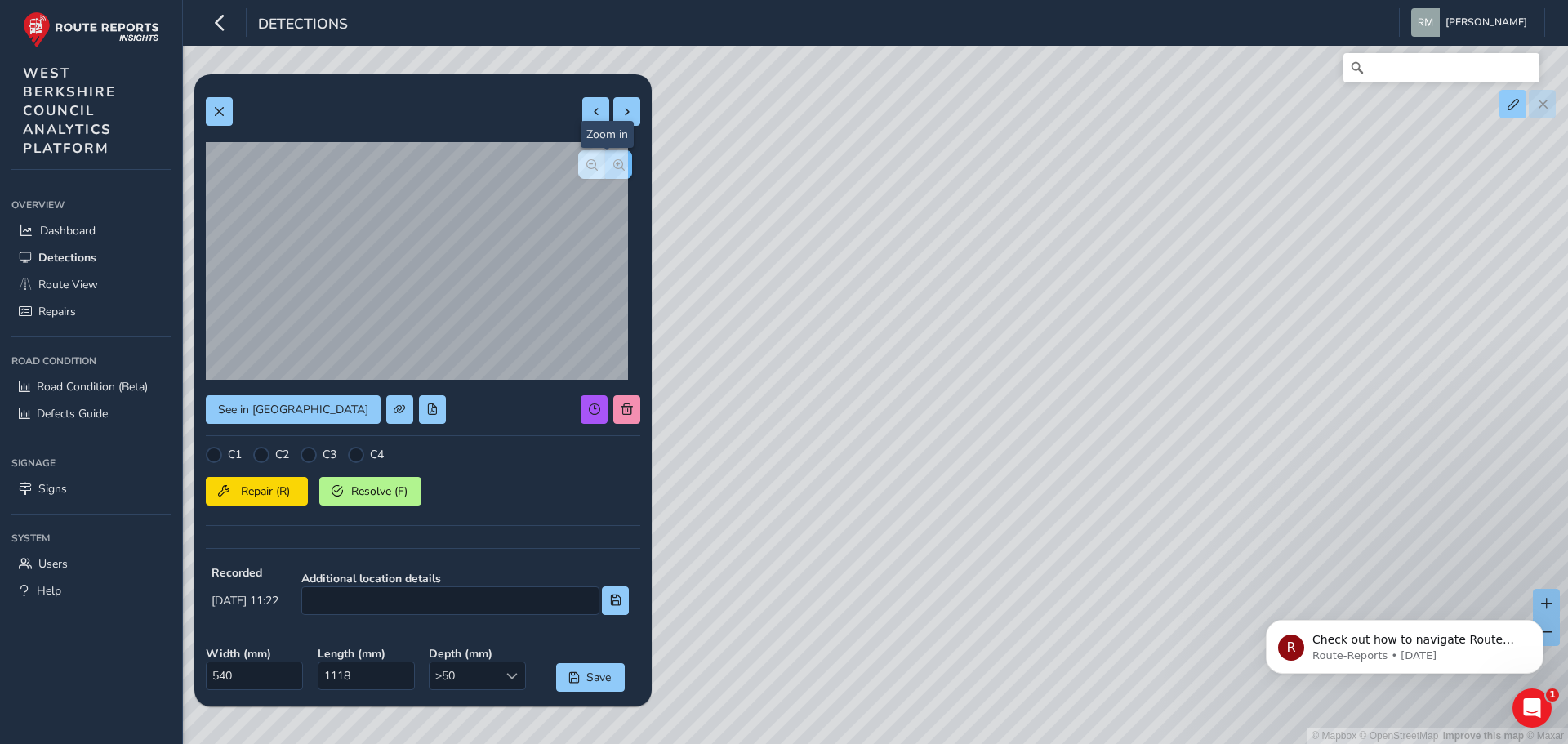
click at [613, 162] on span "button" at bounding box center [619, 165] width 12 height 12
click at [586, 166] on span "button" at bounding box center [592, 165] width 12 height 12
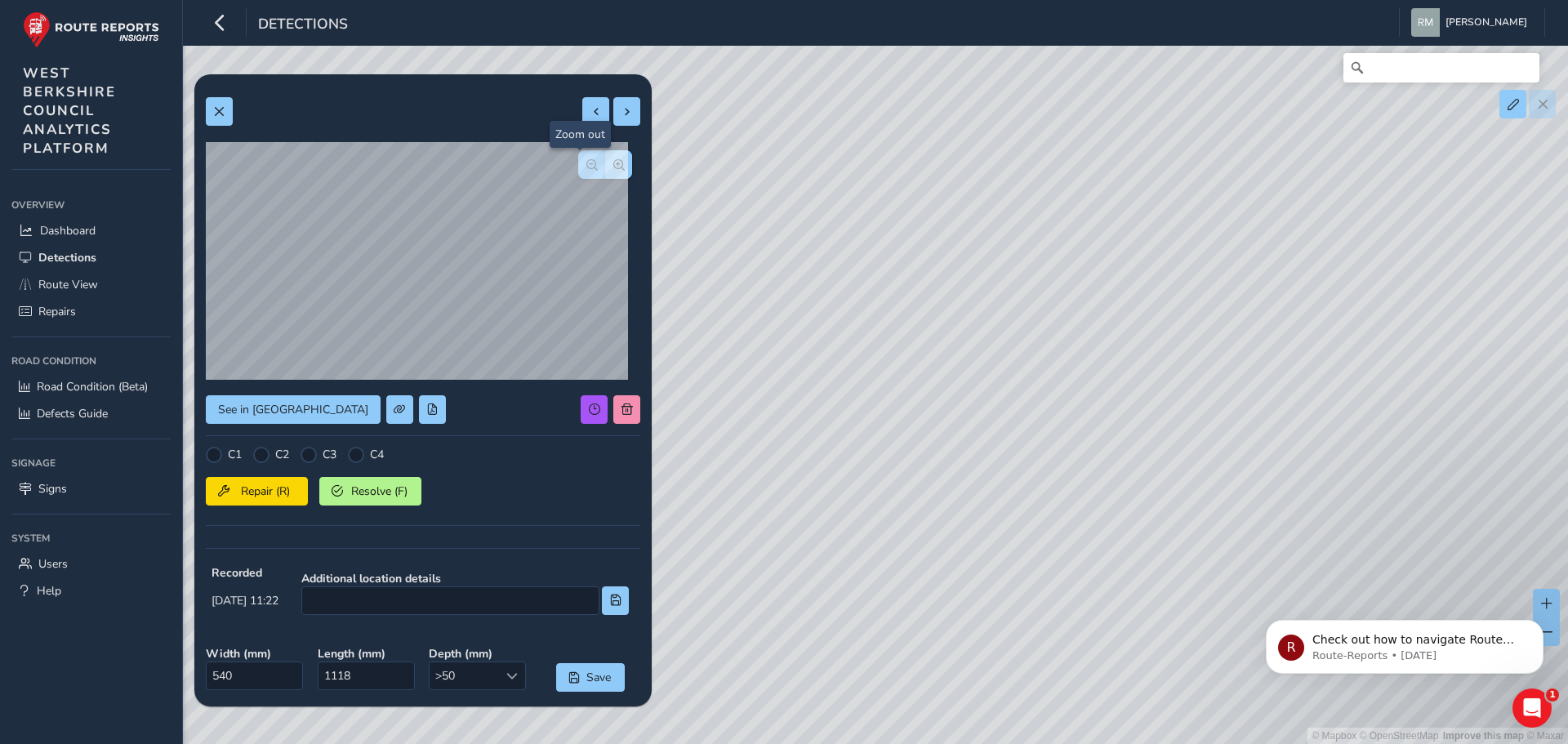
click at [586, 166] on span "button" at bounding box center [592, 165] width 12 height 12
drag, startPoint x: 953, startPoint y: 531, endPoint x: 901, endPoint y: 443, distance: 102.2
click at [901, 443] on div "© Mapbox © OpenStreetMap Improve this map © Maxar" at bounding box center [784, 372] width 1568 height 744
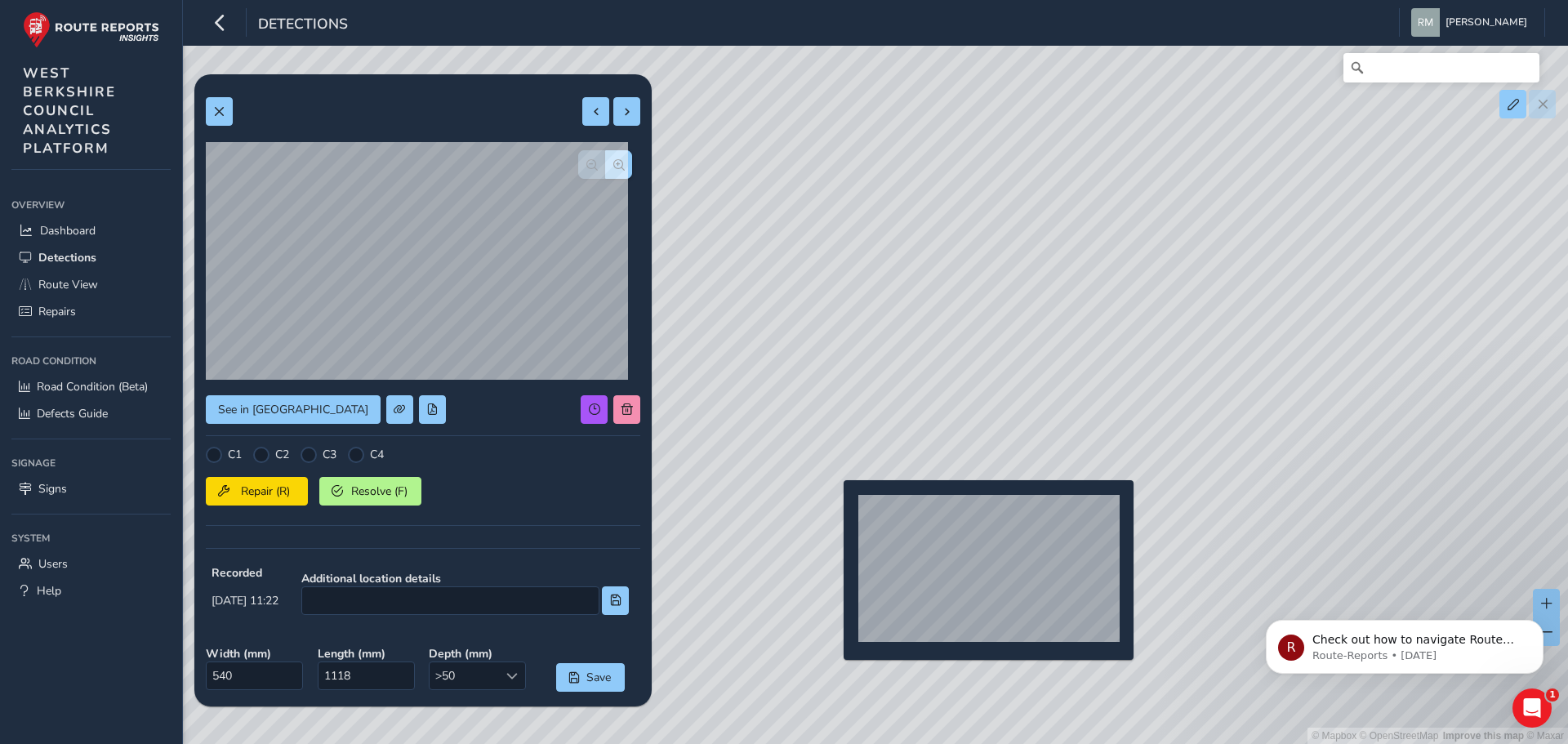
click at [833, 506] on div "© Mapbox © OpenStreetMap Improve this map © Maxar" at bounding box center [784, 372] width 1568 height 744
type input "411"
type input "618"
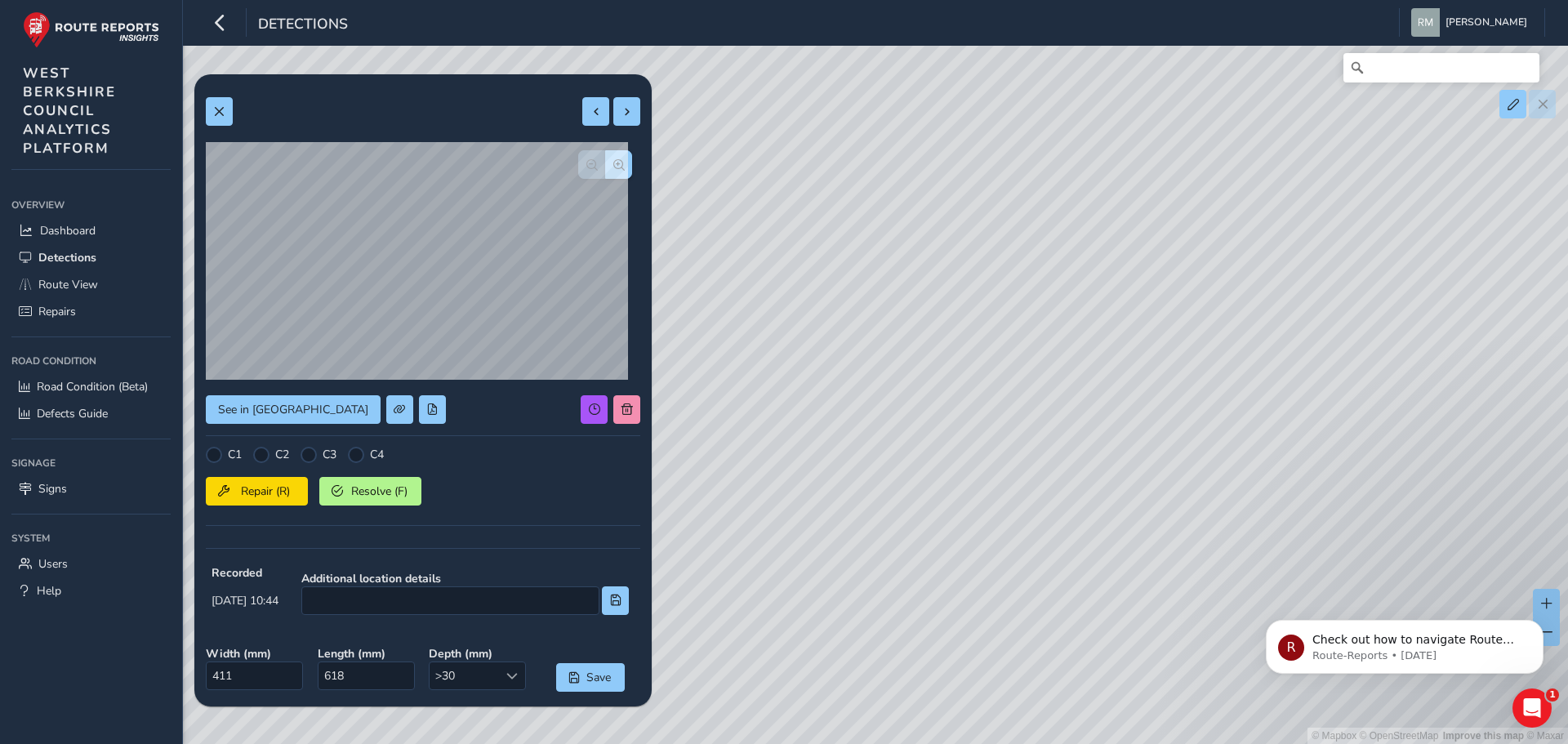
drag, startPoint x: 859, startPoint y: 580, endPoint x: 839, endPoint y: 425, distance: 156.3
click at [839, 425] on div "© Mapbox © OpenStreetMap Improve this map © Maxar" at bounding box center [784, 372] width 1568 height 744
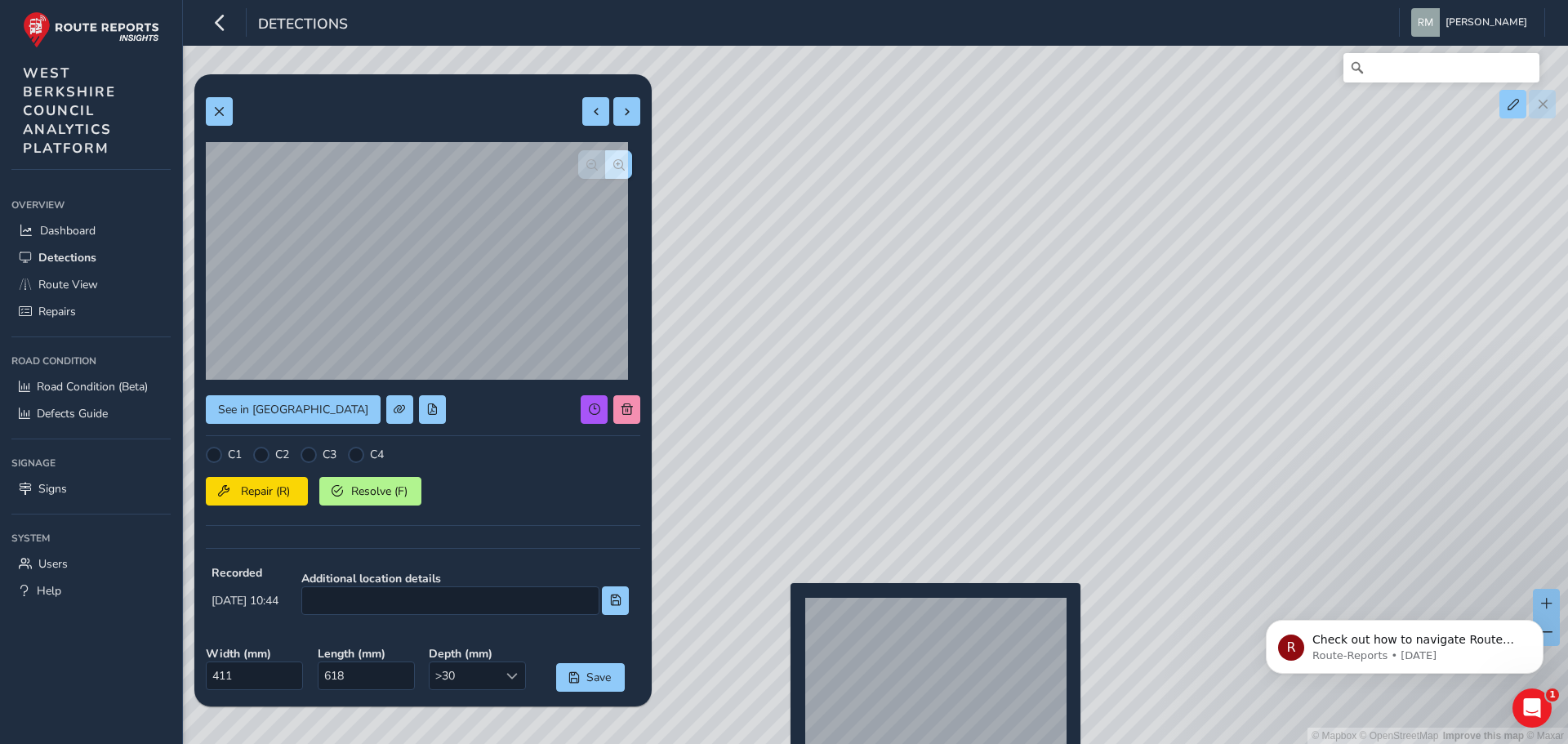
click at [780, 610] on div "© Mapbox © OpenStreetMap Improve this map © Maxar" at bounding box center [784, 372] width 1568 height 744
type input "210"
type input "358"
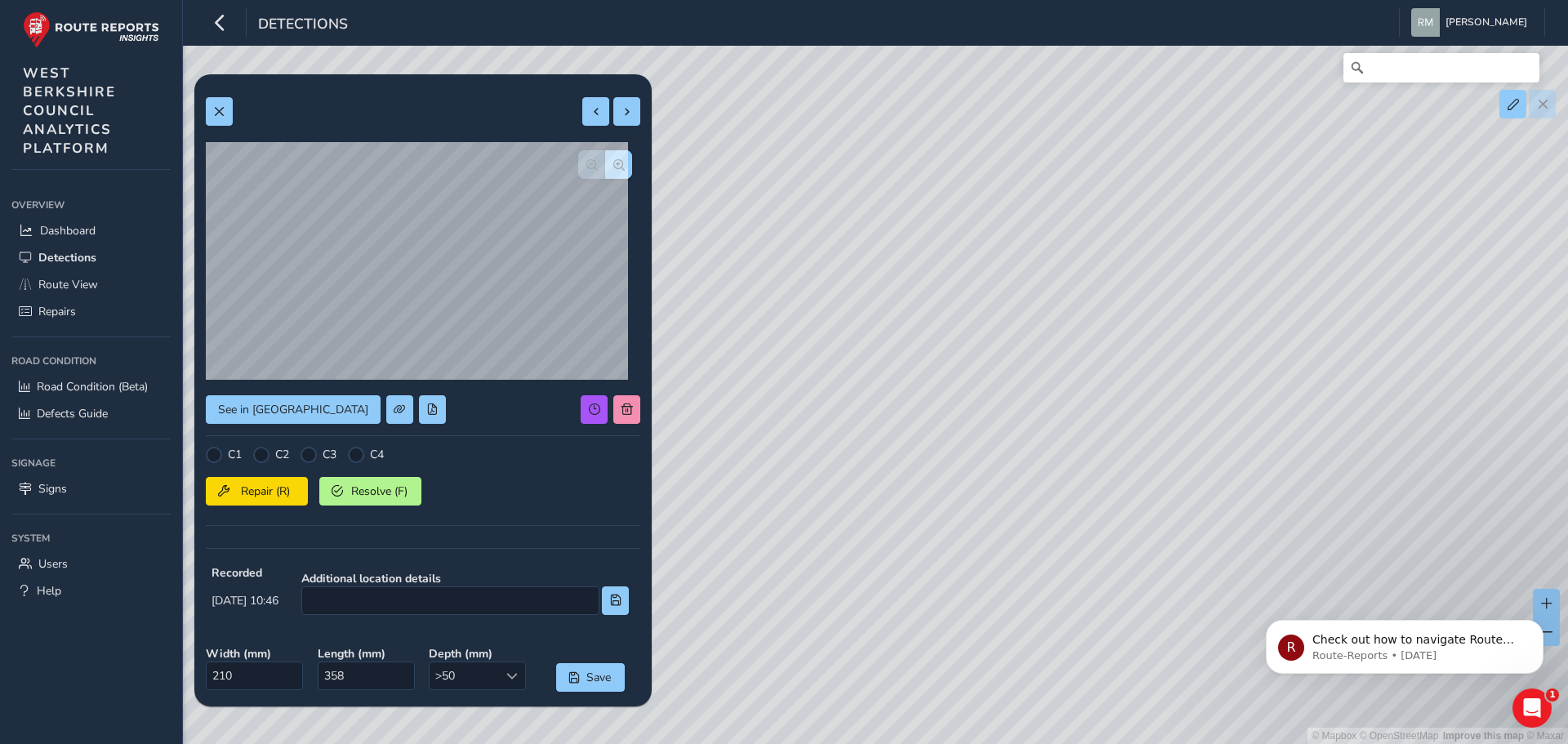
drag, startPoint x: 1082, startPoint y: 517, endPoint x: 864, endPoint y: 423, distance: 237.4
click at [864, 423] on div "© Mapbox © OpenStreetMap Improve this map © Maxar" at bounding box center [784, 372] width 1568 height 744
drag, startPoint x: 1216, startPoint y: 346, endPoint x: 1128, endPoint y: 381, distance: 94.7
click at [1128, 381] on div "© Mapbox © OpenStreetMap Improve this map © Maxar" at bounding box center [784, 372] width 1568 height 744
click at [220, 120] on button at bounding box center [219, 112] width 27 height 29
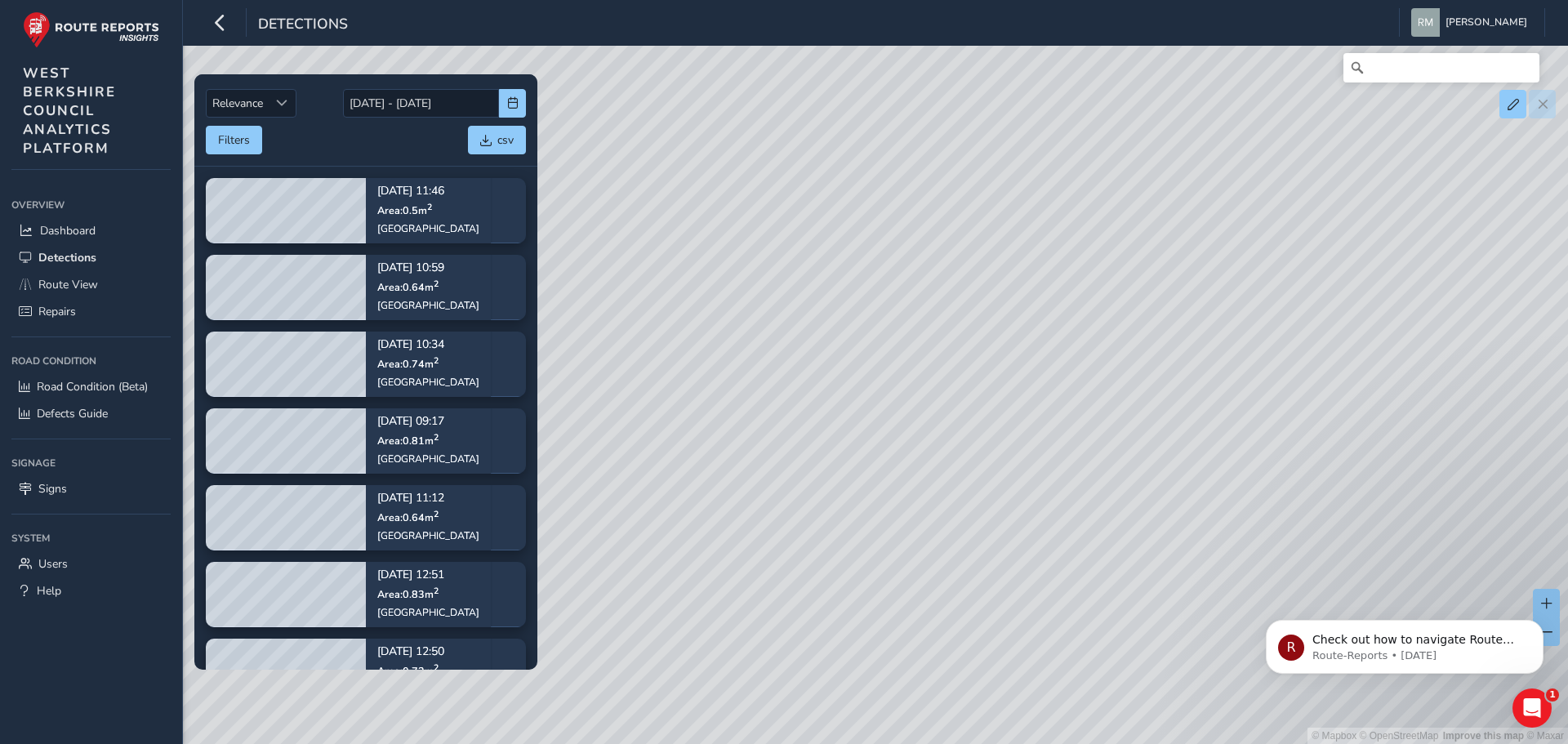
drag, startPoint x: 1143, startPoint y: 421, endPoint x: 1002, endPoint y: 441, distance: 142.4
click at [1002, 441] on div "© Mapbox © OpenStreetMap Improve this map © Maxar" at bounding box center [784, 372] width 1568 height 744
drag, startPoint x: 1075, startPoint y: 385, endPoint x: 994, endPoint y: 429, distance: 92.2
click at [994, 429] on div "© Mapbox © OpenStreetMap Improve this map © Maxar" at bounding box center [784, 372] width 1568 height 744
drag, startPoint x: 1082, startPoint y: 582, endPoint x: 913, endPoint y: 467, distance: 204.4
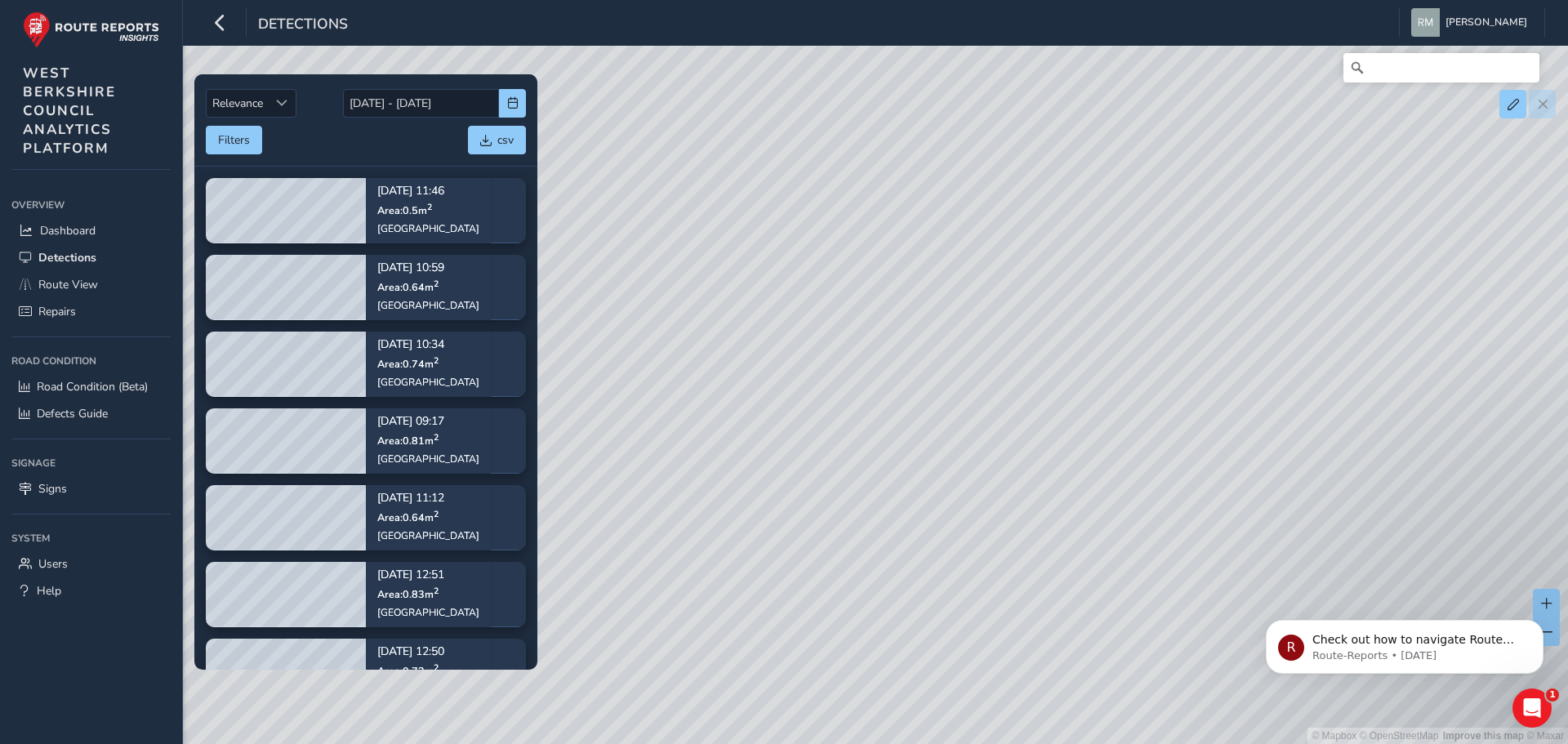
click at [913, 467] on div "© Mapbox © OpenStreetMap Improve this map © Maxar" at bounding box center [784, 372] width 1568 height 744
click at [908, 630] on div "© Mapbox © OpenStreetMap Improve this map © Maxar" at bounding box center [784, 372] width 1568 height 744
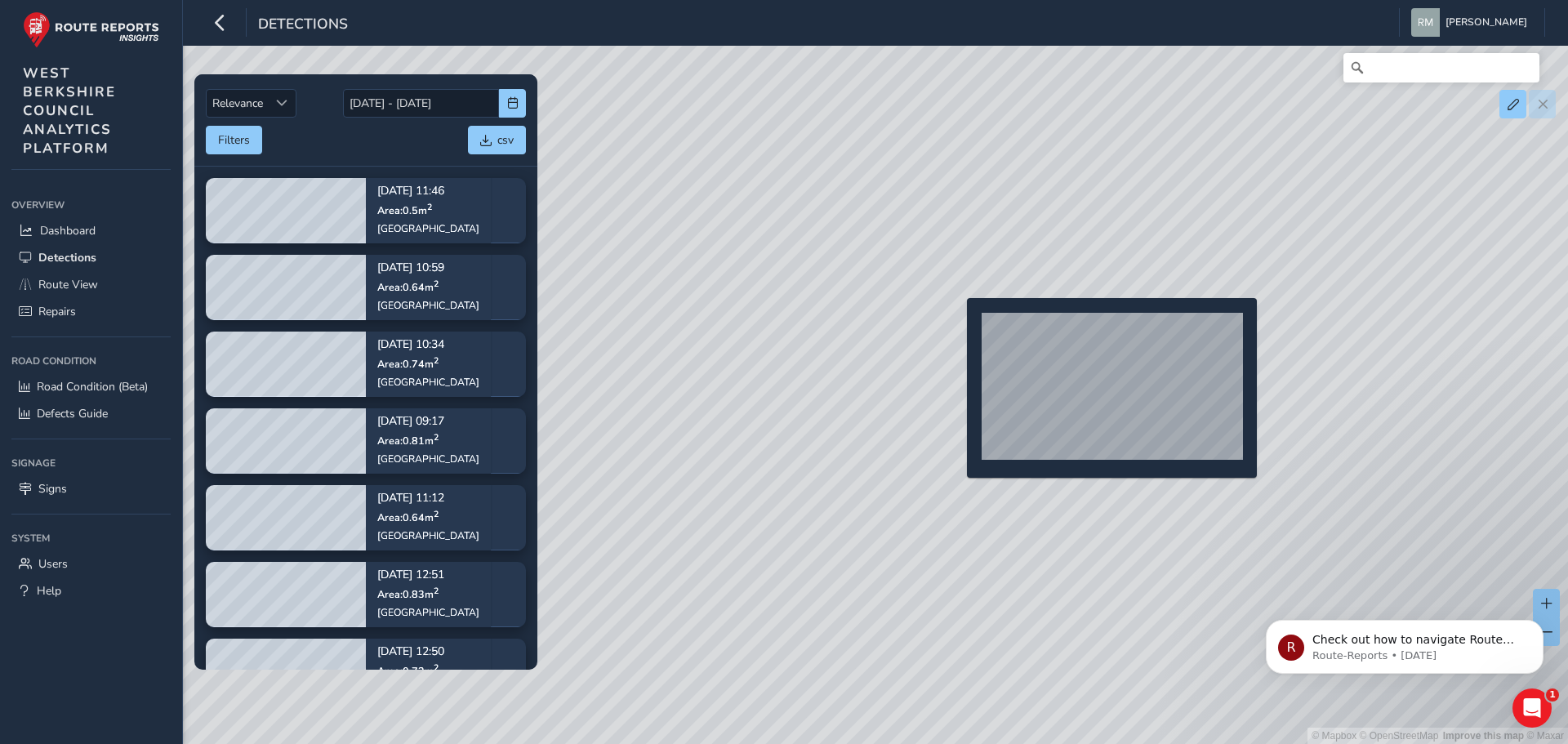
click at [958, 325] on div "© Mapbox © OpenStreetMap Improve this map © Maxar" at bounding box center [784, 372] width 1568 height 744
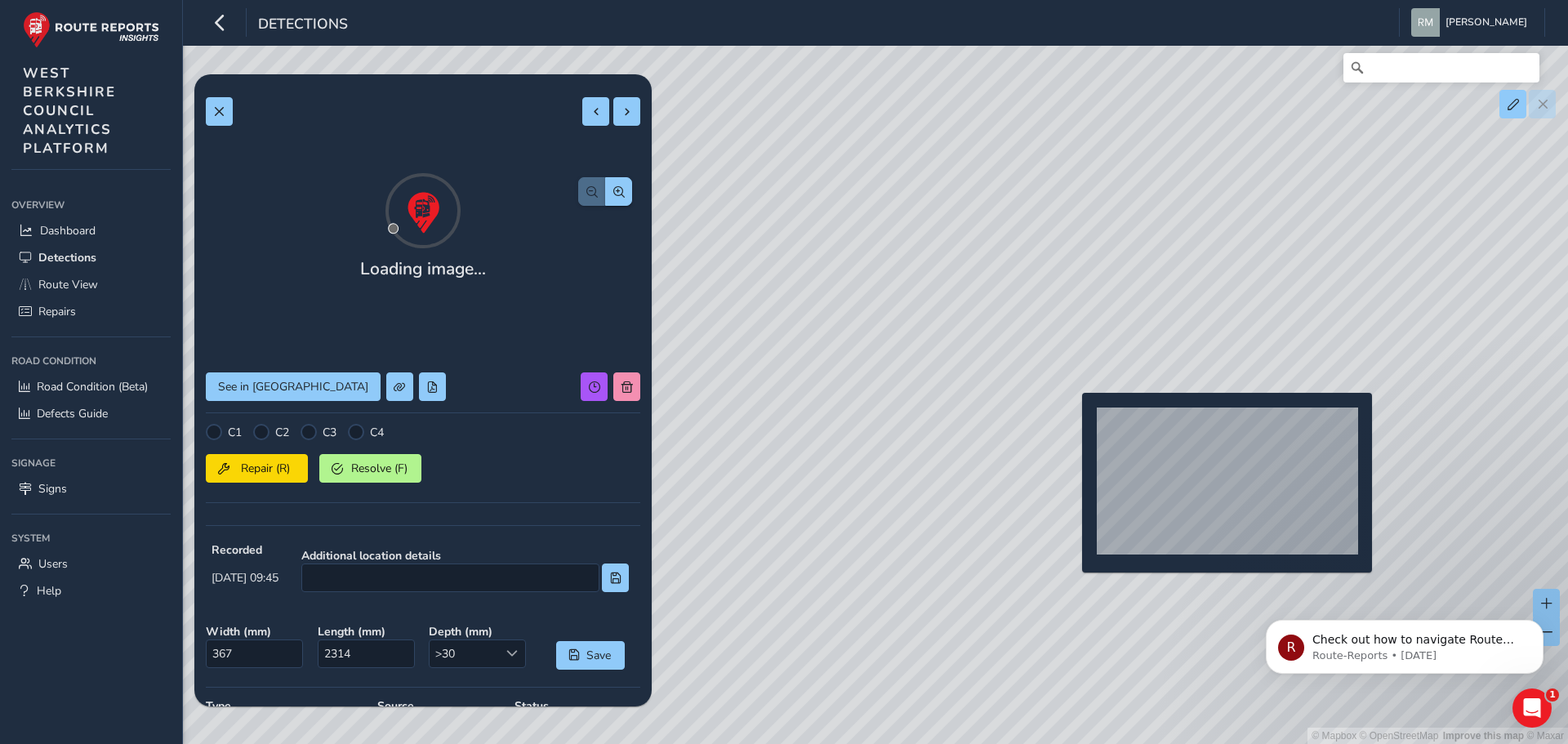
click at [1073, 419] on div "© Mapbox © OpenStreetMap Improve this map © Maxar" at bounding box center [784, 372] width 1568 height 744
type input "964"
type input "2648"
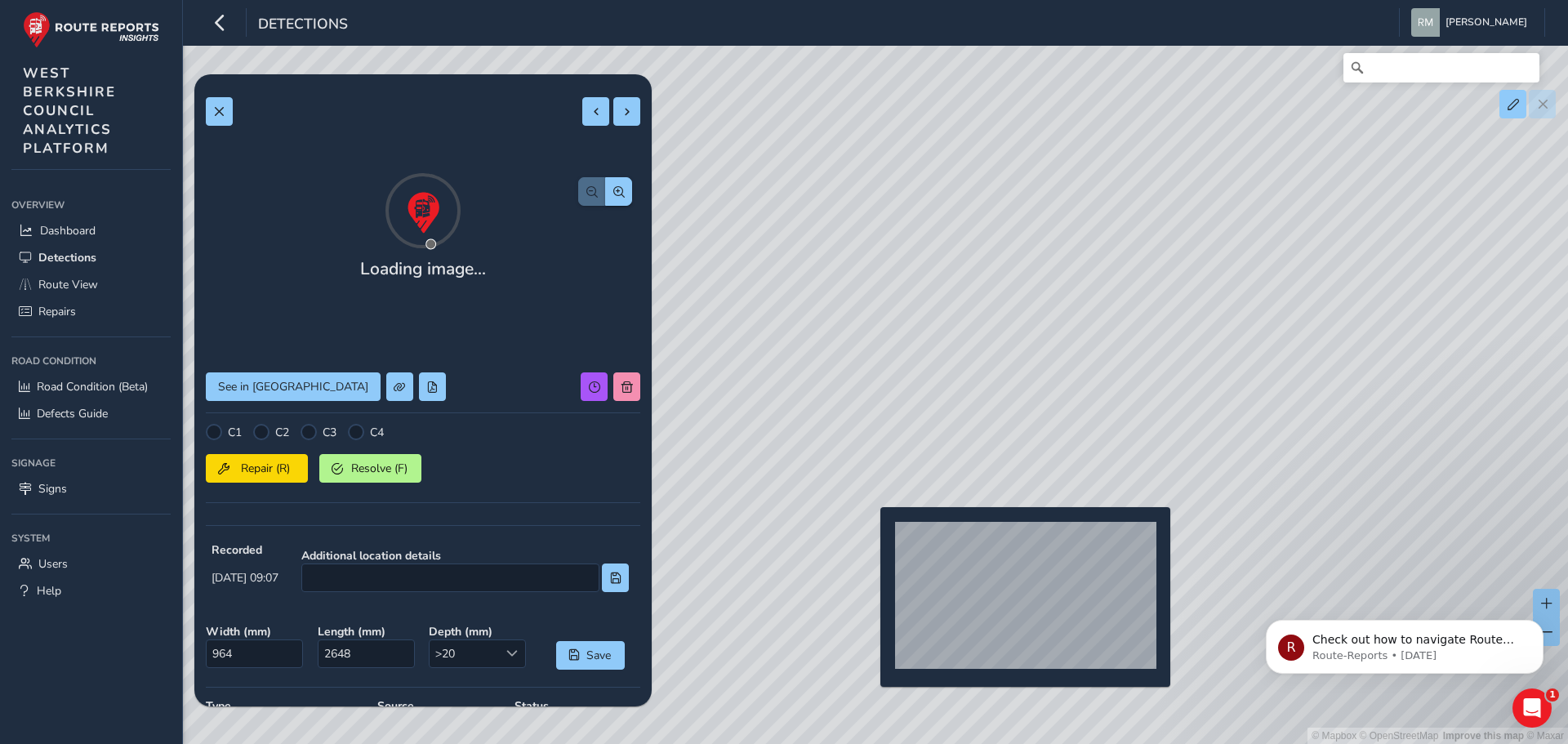
click at [870, 533] on div "© Mapbox © OpenStreetMap Improve this map © Maxar" at bounding box center [784, 372] width 1568 height 744
type input "201"
type input "336"
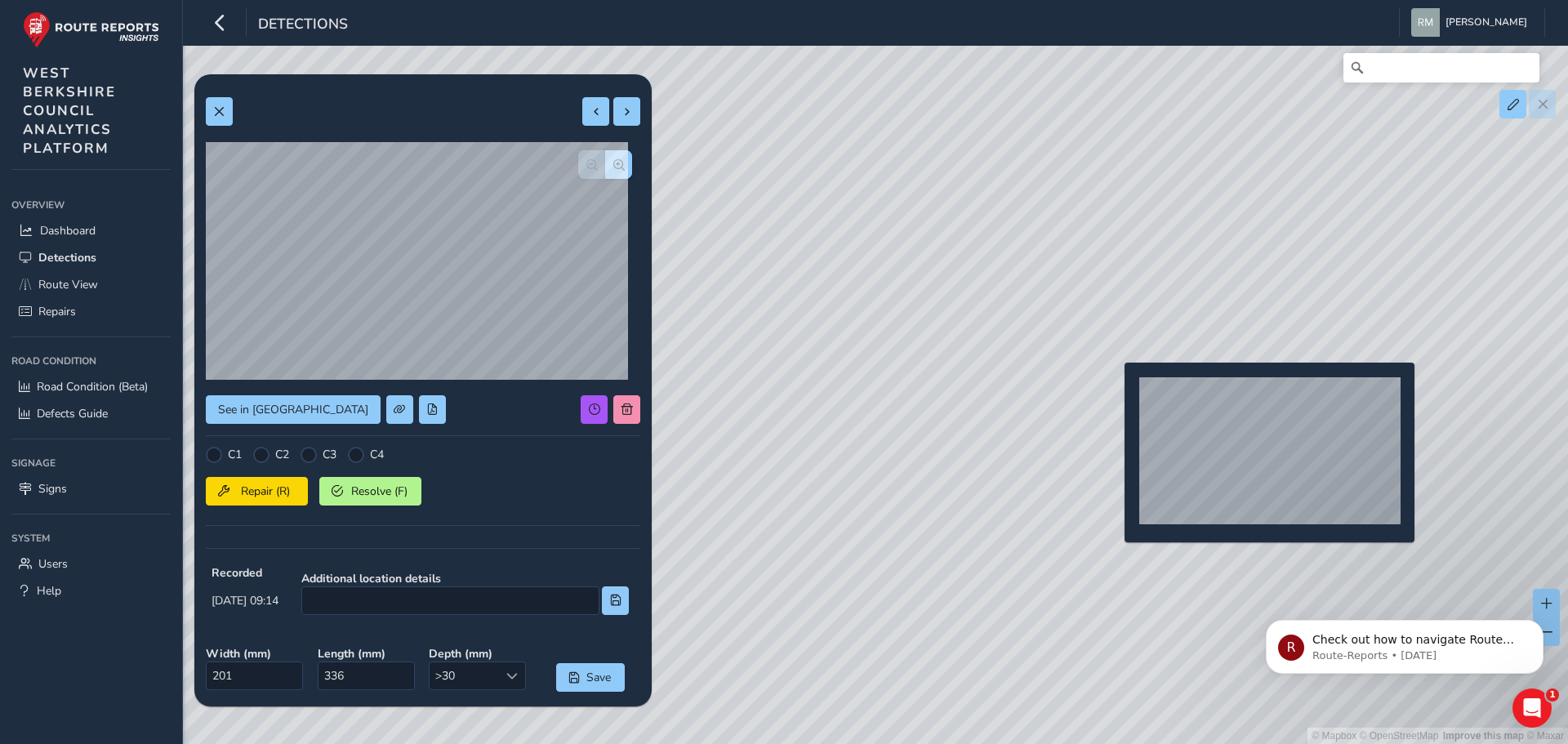
click at [1115, 386] on div "© Mapbox © OpenStreetMap Improve this map © Maxar" at bounding box center [784, 372] width 1568 height 744
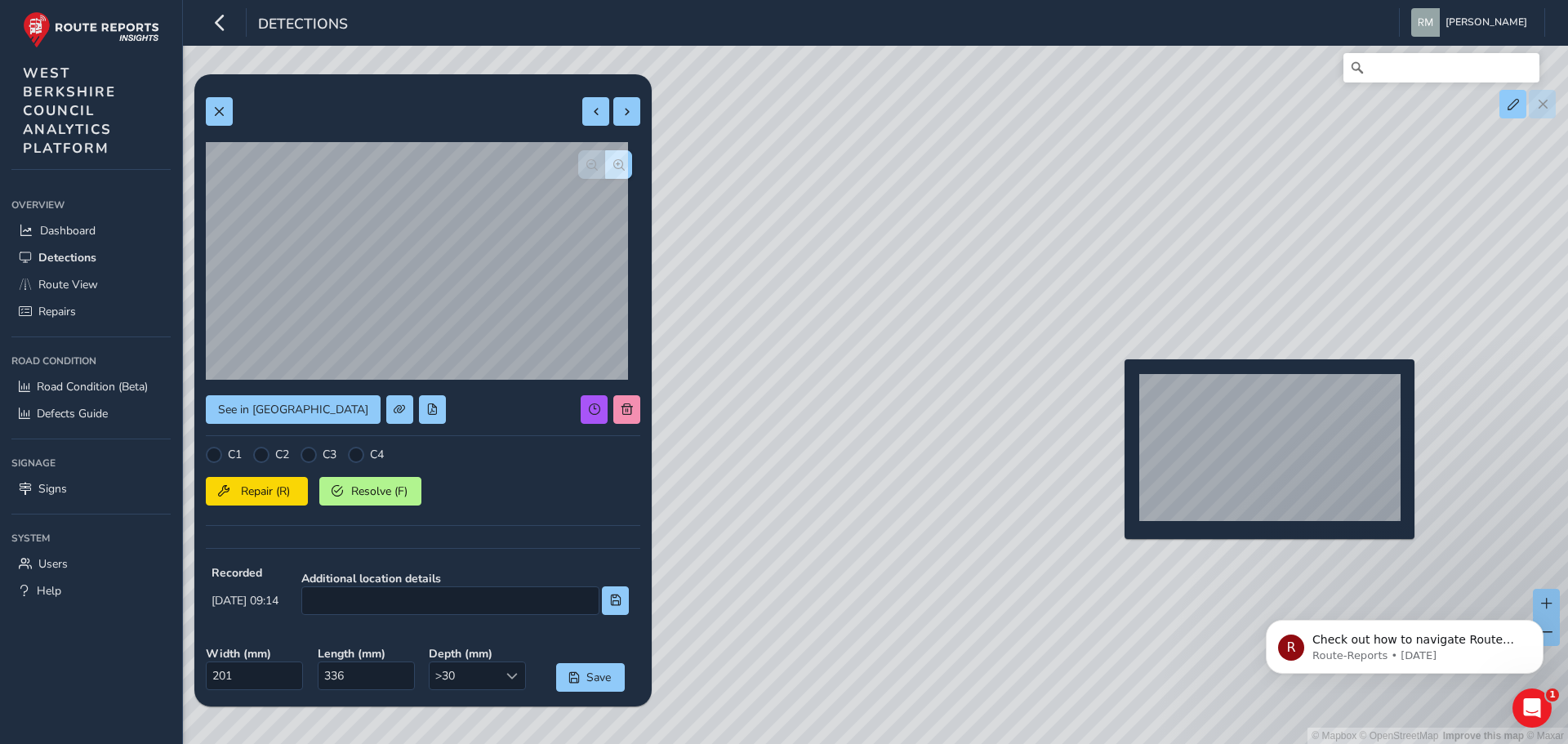
type input "190"
type input "342"
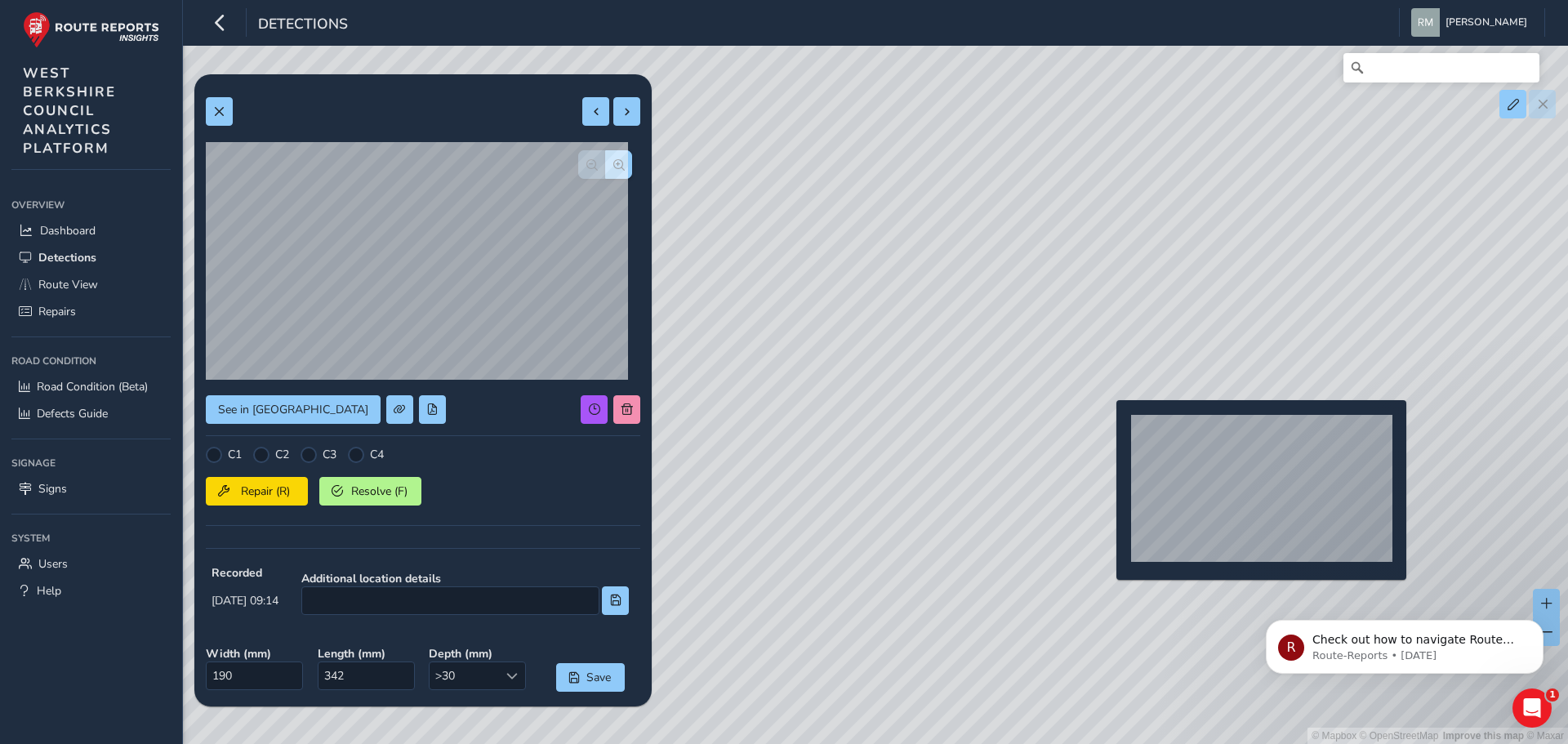
click at [1107, 426] on div "© Mapbox © OpenStreetMap Improve this map © Maxar" at bounding box center [784, 372] width 1568 height 744
type input "584"
type input "3846"
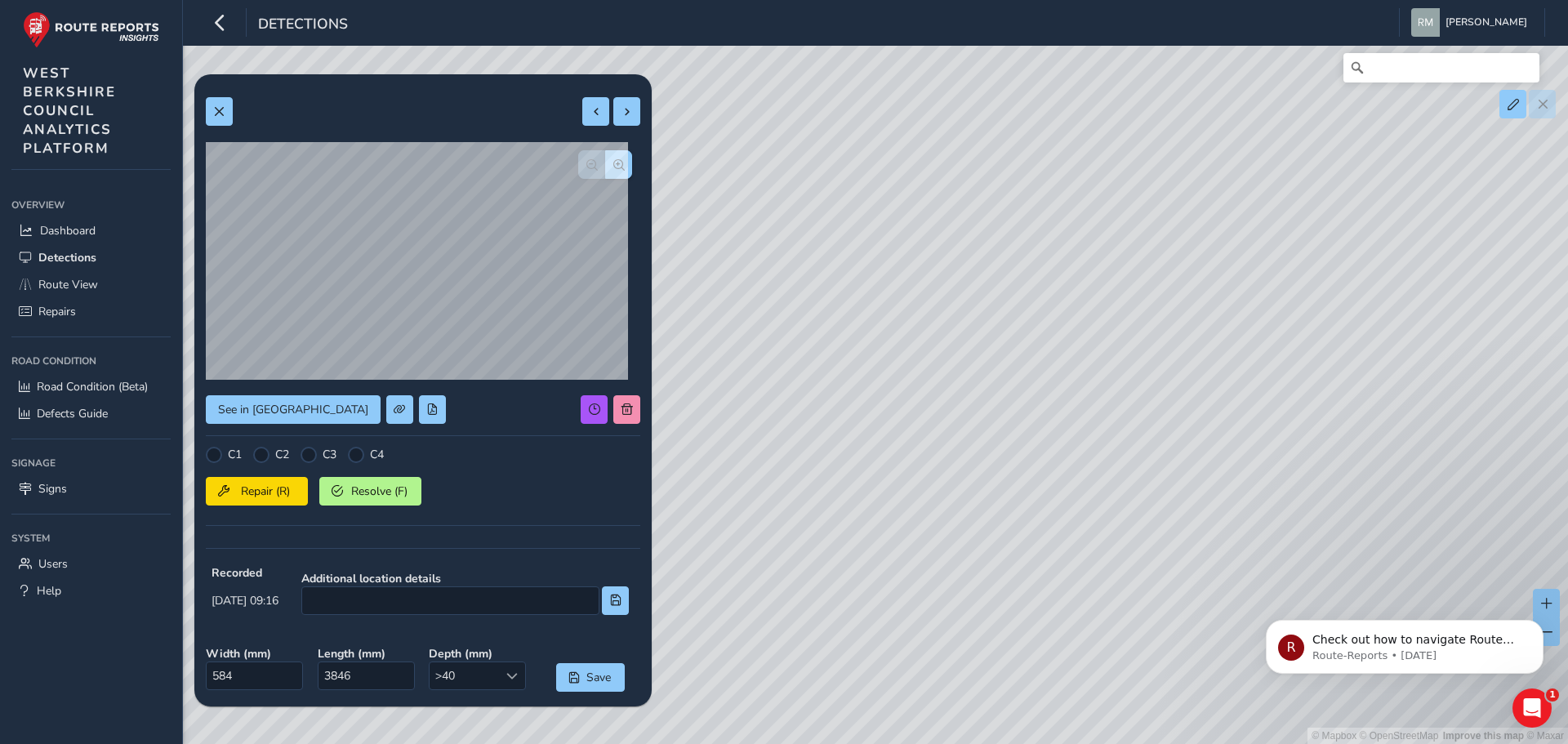
drag, startPoint x: 1152, startPoint y: 298, endPoint x: 1120, endPoint y: 533, distance: 237.2
click at [1119, 548] on div "© Mapbox © OpenStreetMap Improve this map © Maxar" at bounding box center [784, 372] width 1568 height 744
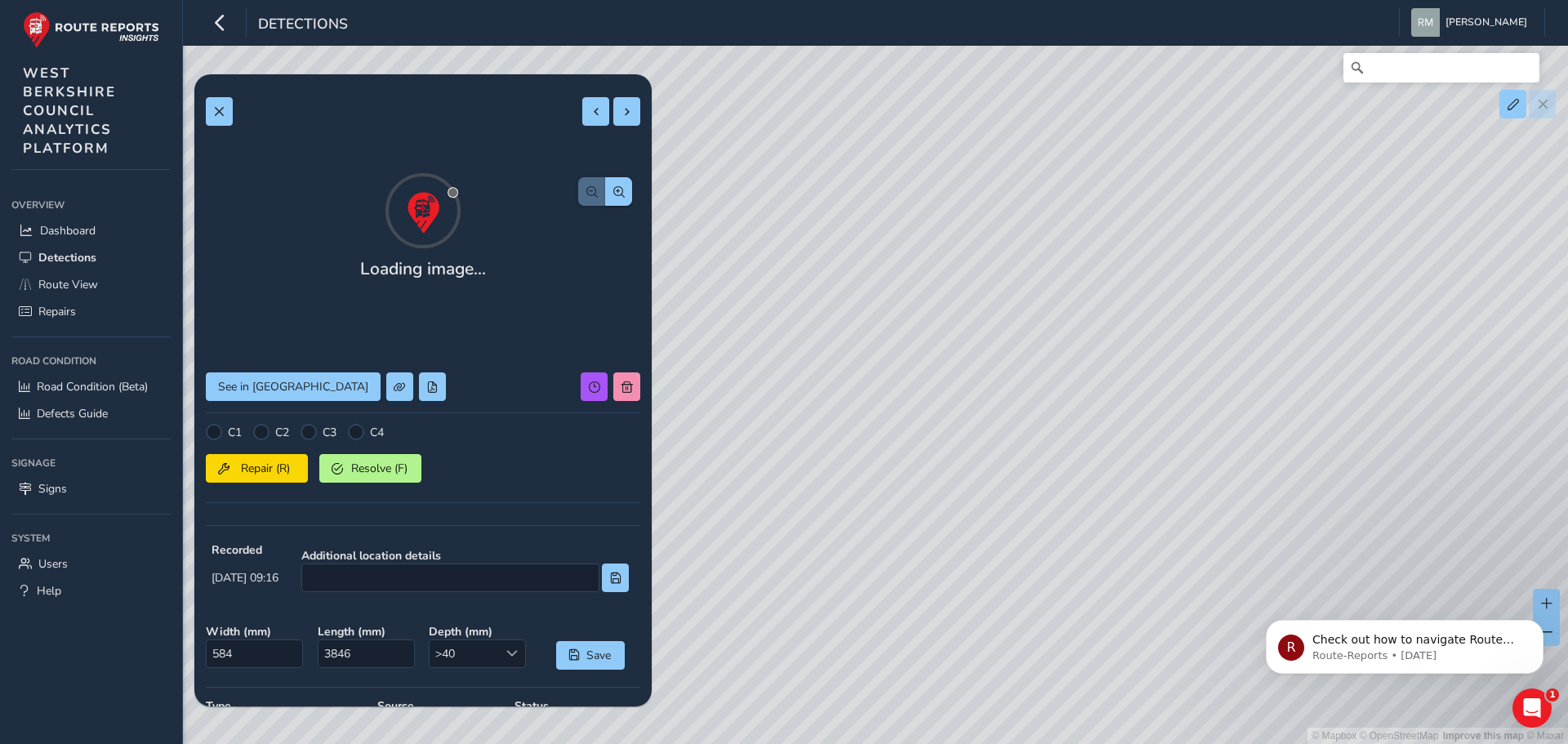
drag, startPoint x: 1124, startPoint y: 297, endPoint x: 1118, endPoint y: 406, distance: 109.2
click at [1118, 406] on div "© Mapbox © OpenStreetMap Improve this map © Maxar" at bounding box center [784, 372] width 1568 height 744
drag, startPoint x: 1220, startPoint y: 324, endPoint x: 1151, endPoint y: 501, distance: 190.0
click at [1151, 501] on div "© Mapbox © OpenStreetMap Improve this map © Maxar" at bounding box center [784, 372] width 1568 height 744
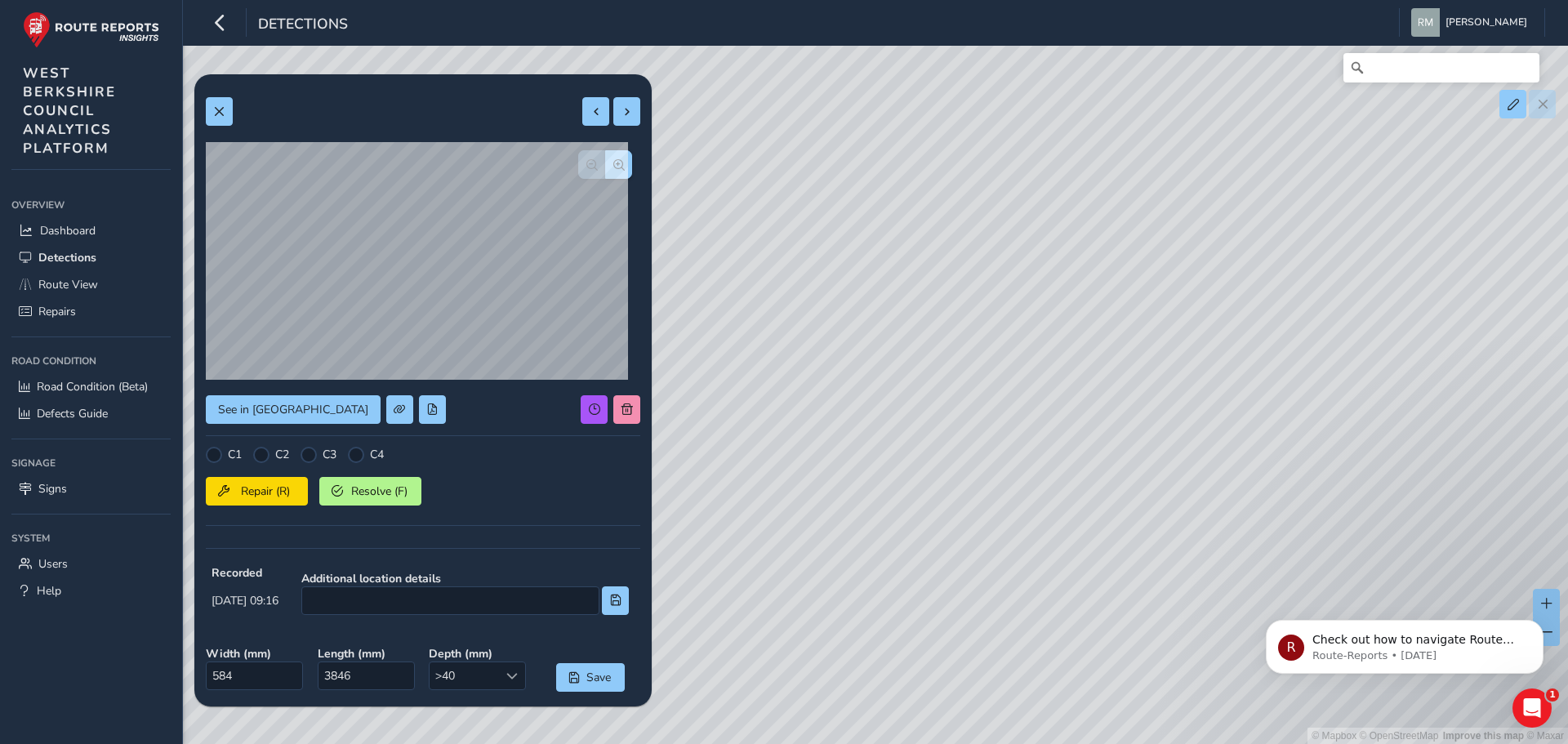
drag, startPoint x: 1020, startPoint y: 306, endPoint x: 1096, endPoint y: 445, distance: 158.4
click at [1096, 445] on div "© Mapbox © OpenStreetMap Improve this map © Maxar" at bounding box center [784, 372] width 1568 height 744
click at [1417, 309] on div "© Mapbox © OpenStreetMap Improve this map © Maxar" at bounding box center [784, 372] width 1568 height 744
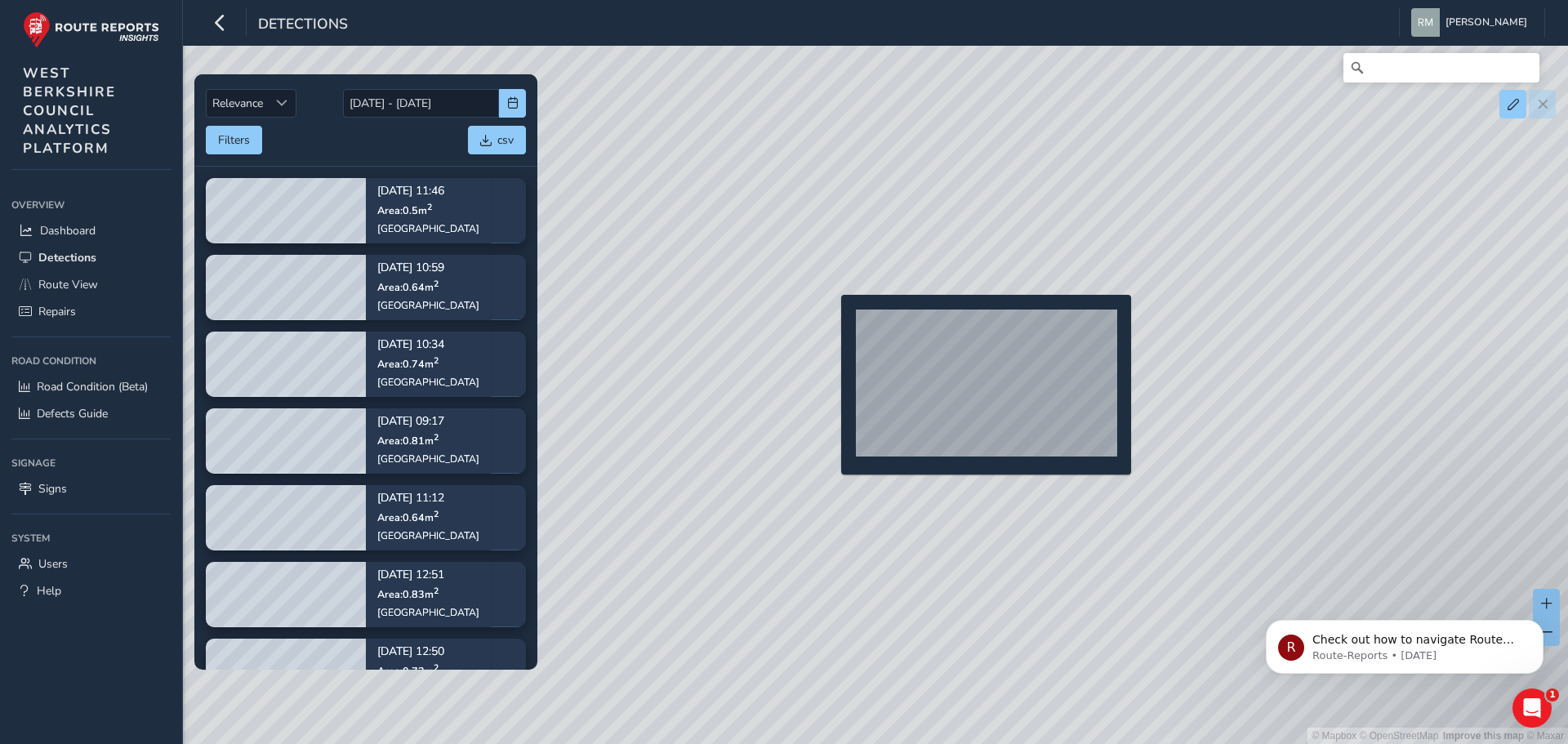
click at [832, 321] on div "© Mapbox © OpenStreetMap Improve this map © Maxar" at bounding box center [784, 372] width 1568 height 744
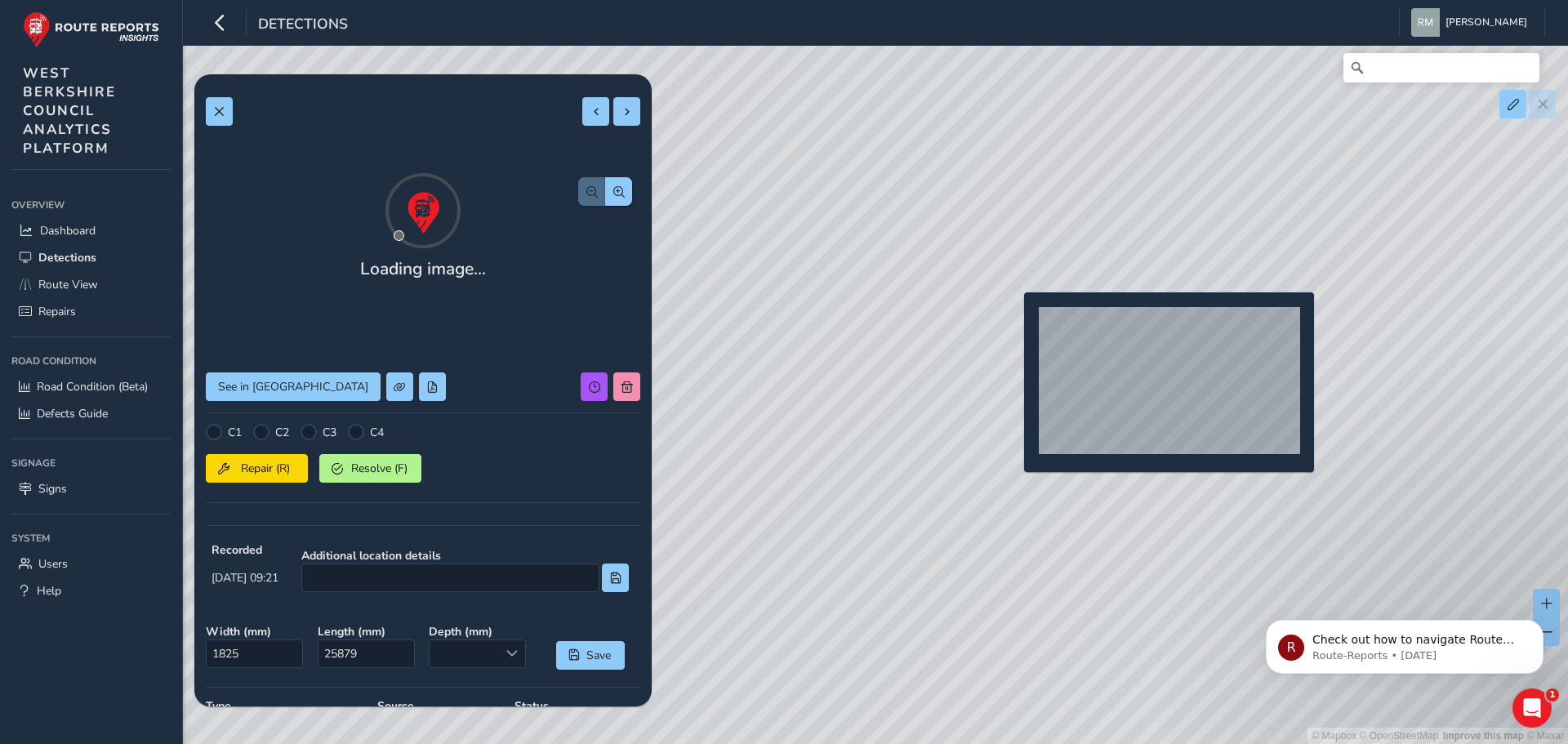
click at [1014, 318] on div "© Mapbox © OpenStreetMap Improve this map © Maxar" at bounding box center [784, 372] width 1568 height 744
type input "637"
type input "1093"
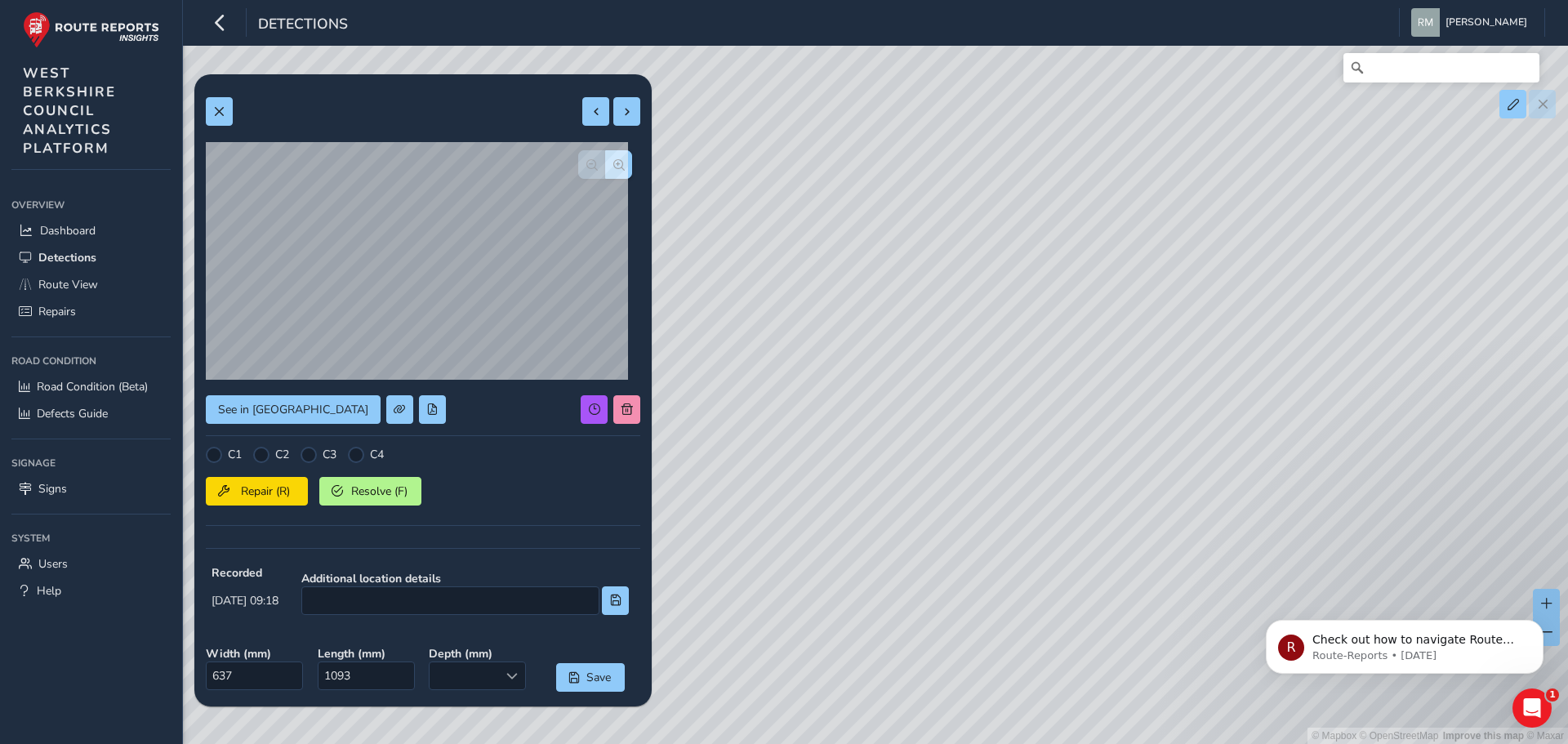
drag, startPoint x: 860, startPoint y: 638, endPoint x: 965, endPoint y: 381, distance: 277.6
click at [965, 381] on div "© Mapbox © OpenStreetMap Improve this map © Maxar" at bounding box center [784, 372] width 1568 height 744
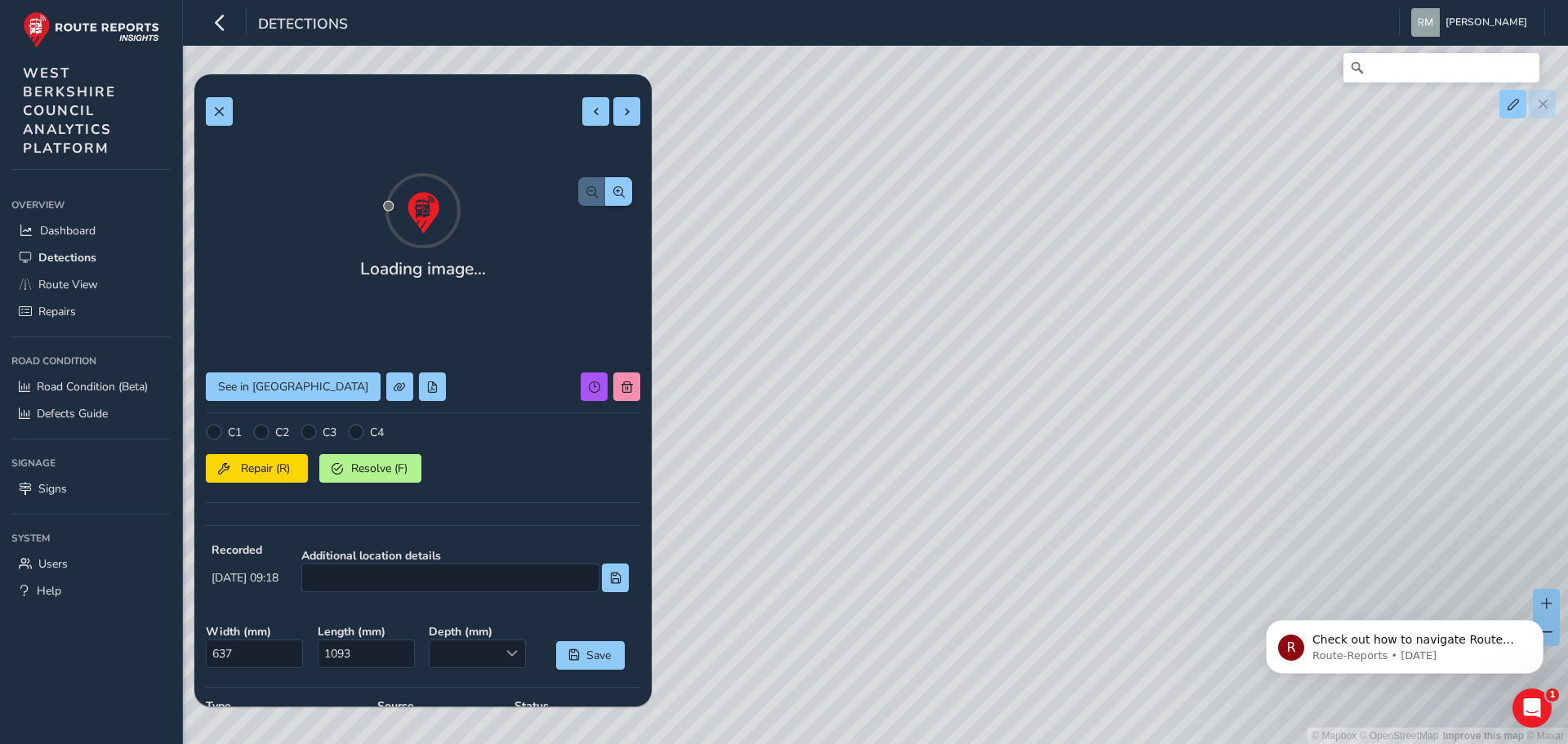
drag, startPoint x: 1004, startPoint y: 620, endPoint x: 1034, endPoint y: 628, distance: 31.0
click at [1034, 628] on div "© Mapbox © OpenStreetMap Improve this map © Maxar" at bounding box center [784, 372] width 1568 height 744
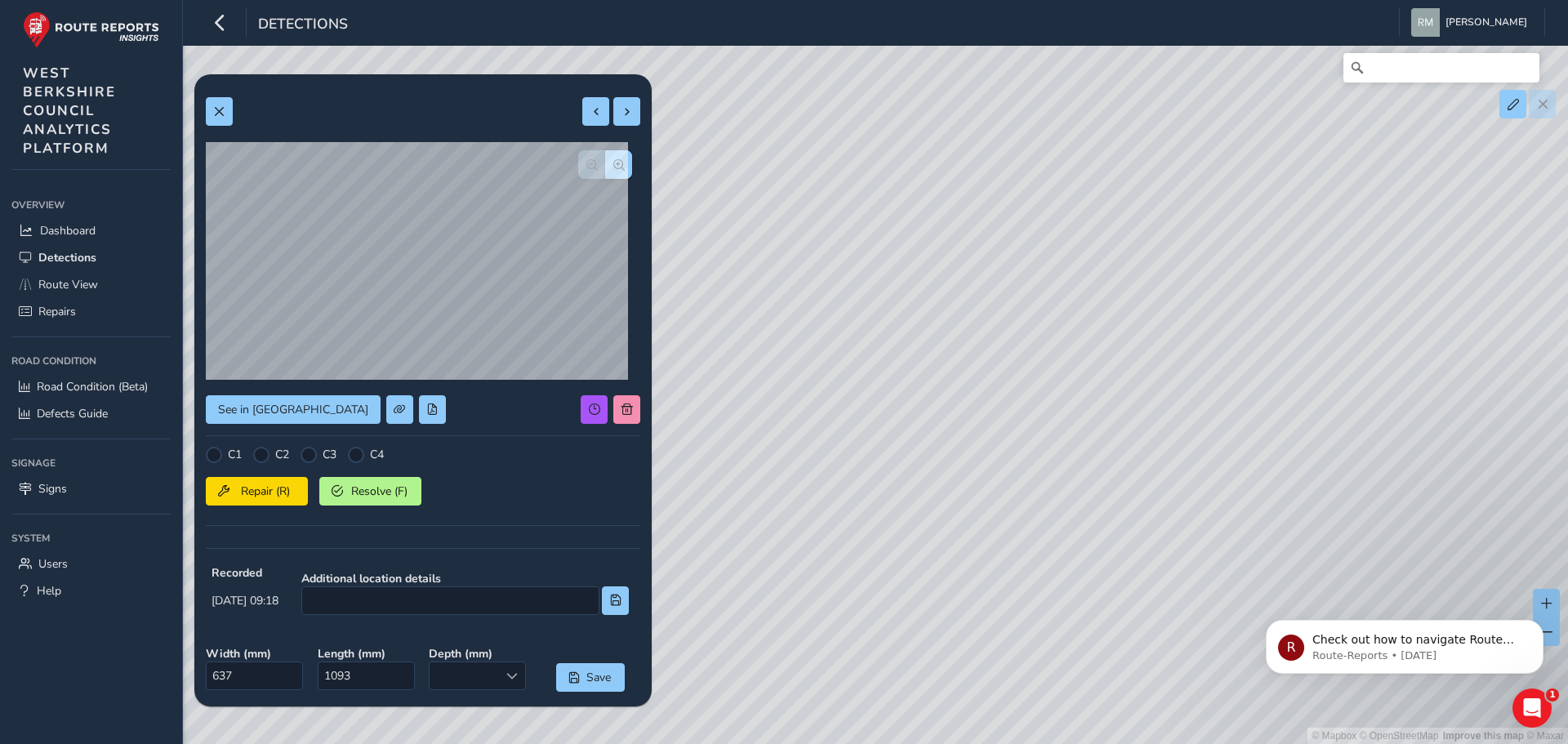
click at [823, 395] on div "© Mapbox © OpenStreetMap Improve this map © Maxar" at bounding box center [784, 372] width 1568 height 744
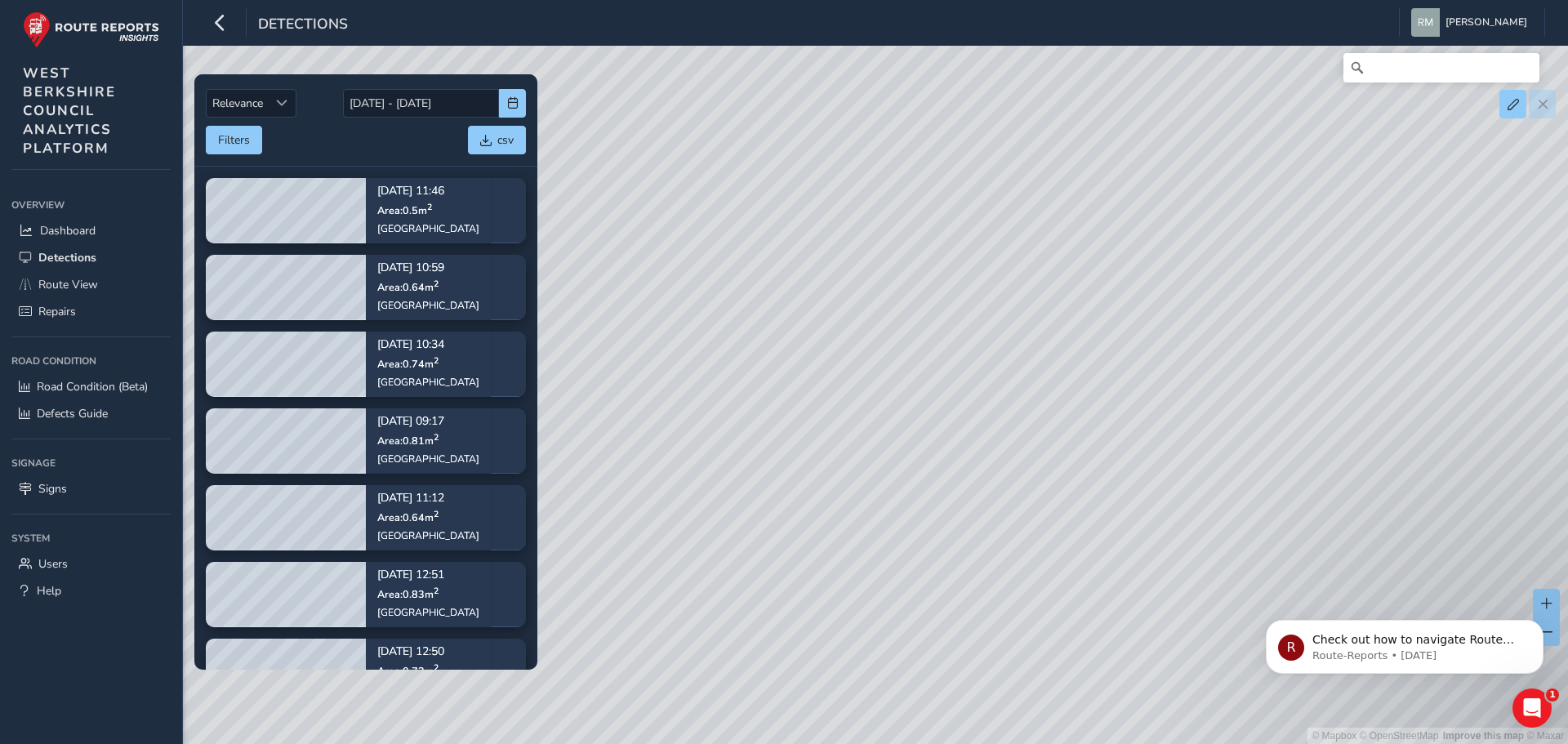
drag, startPoint x: 1078, startPoint y: 430, endPoint x: 1022, endPoint y: 432, distance: 56.0
click at [1022, 432] on div "© Mapbox © OpenStreetMap Improve this map © Maxar" at bounding box center [784, 372] width 1568 height 744
click at [225, 140] on button "Filters" at bounding box center [234, 140] width 57 height 29
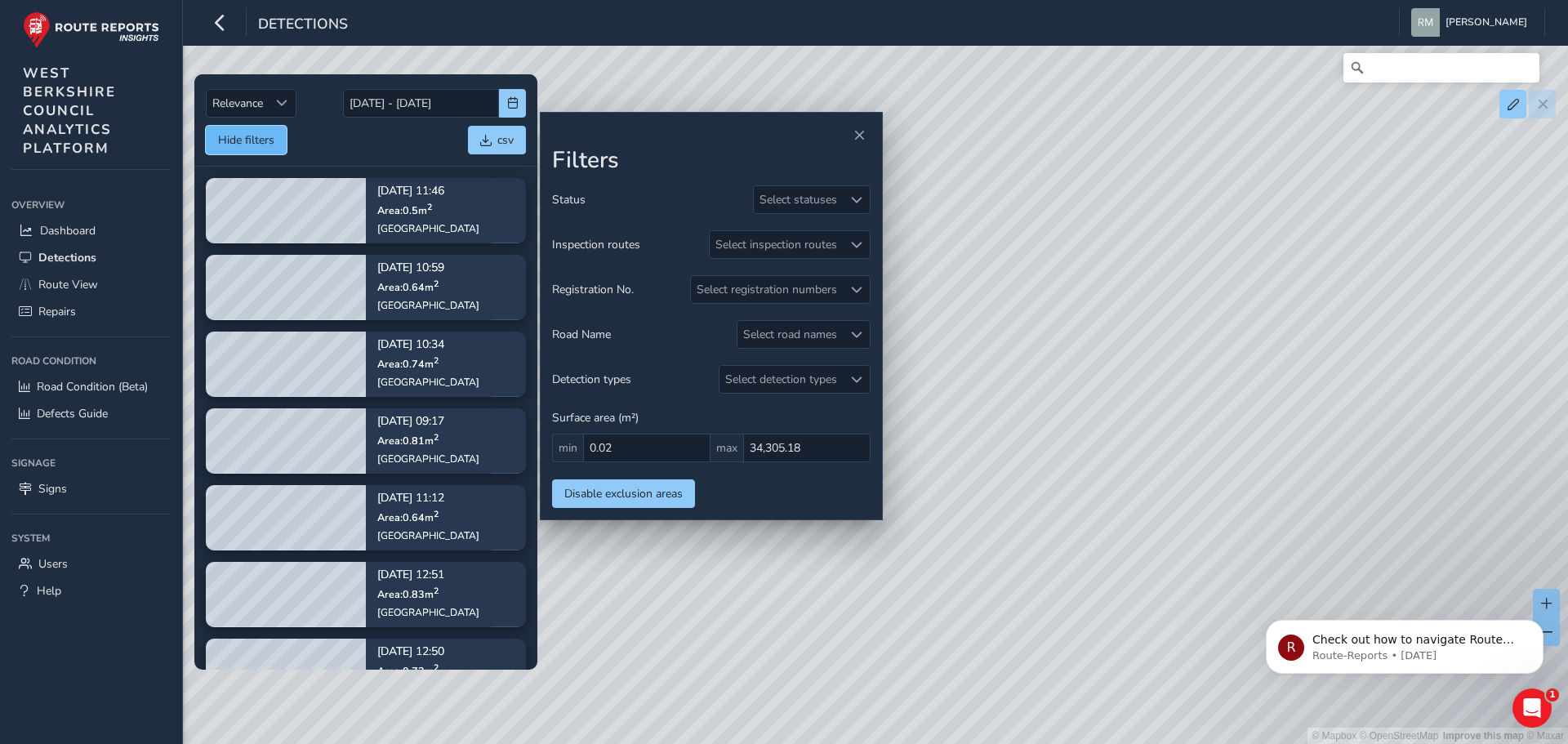
click at [224, 139] on button "Hide filters" at bounding box center [246, 140] width 81 height 29
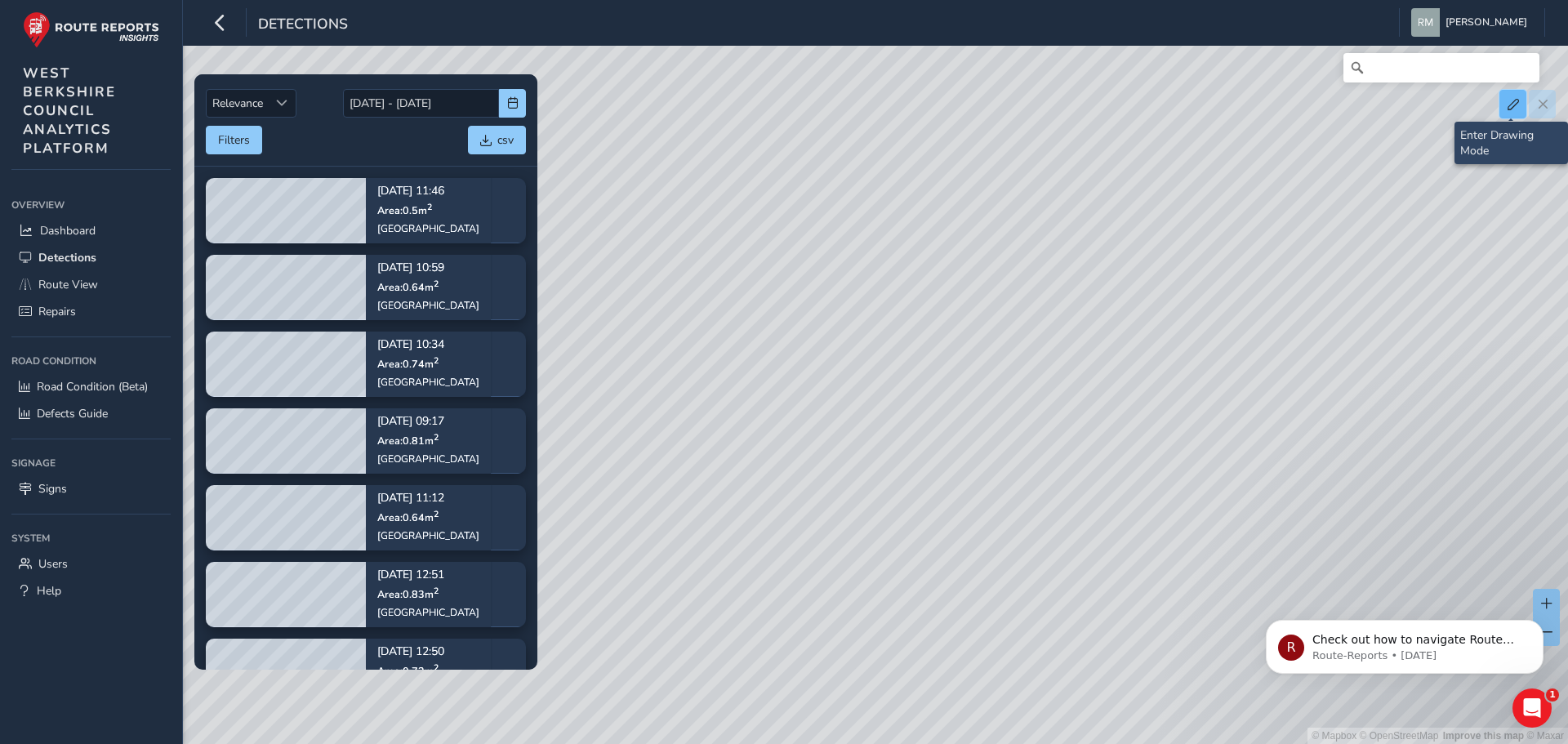
click at [1512, 105] on span at bounding box center [1513, 104] width 12 height 12
click at [1519, 107] on button at bounding box center [1513, 104] width 27 height 29
click at [1515, 102] on span at bounding box center [1513, 104] width 12 height 12
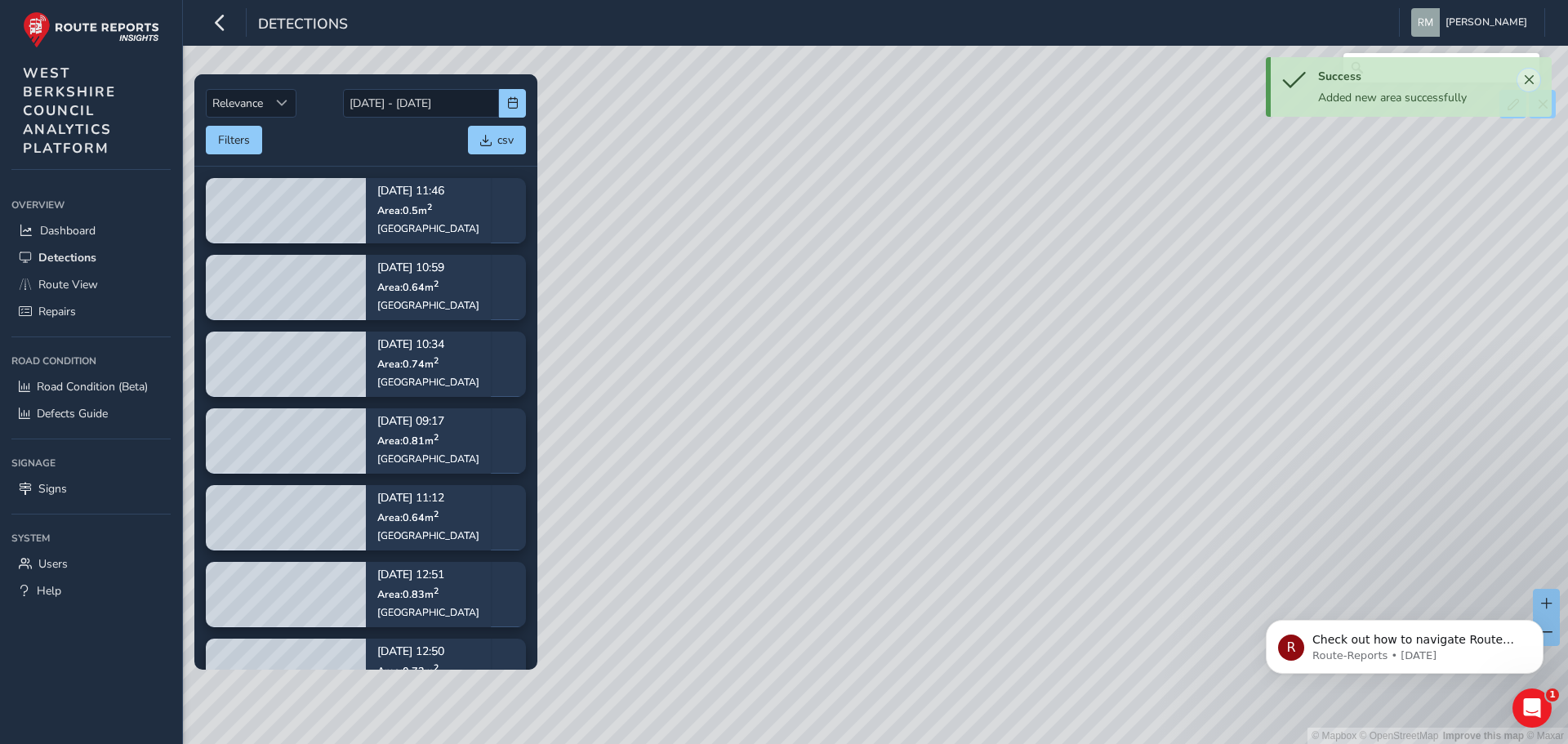
click at [1532, 76] on span "Close" at bounding box center [1528, 80] width 12 height 12
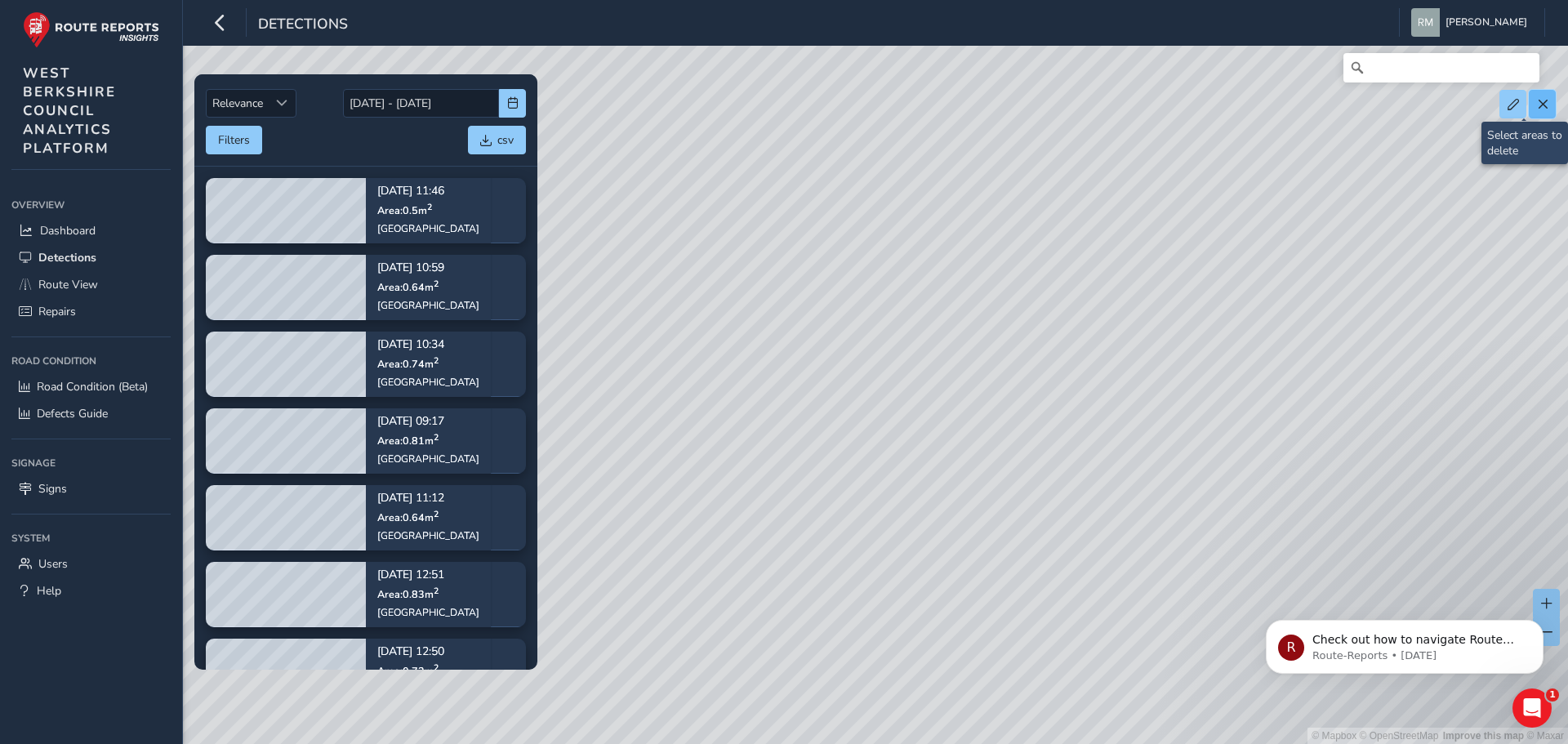
click at [1535, 103] on button at bounding box center [1542, 104] width 27 height 29
click at [1512, 107] on span at bounding box center [1513, 104] width 12 height 12
click at [1542, 112] on button at bounding box center [1542, 104] width 27 height 29
click at [1542, 104] on span at bounding box center [1542, 104] width 12 height 12
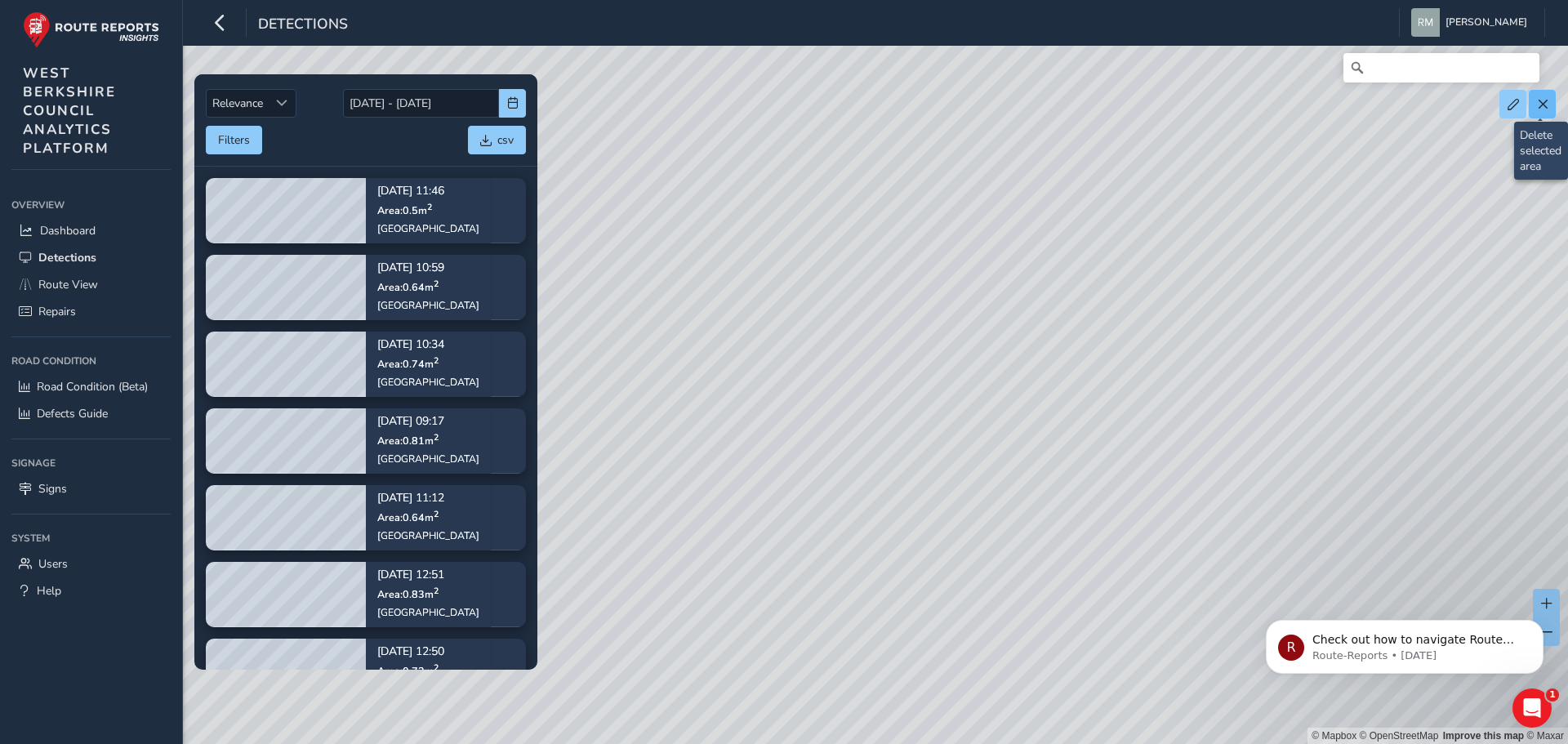
click at [1540, 108] on span at bounding box center [1542, 104] width 12 height 12
click at [752, 290] on div "© Mapbox © OpenStreetMap Improve this map © Maxar" at bounding box center [784, 372] width 1568 height 744
click at [743, 297] on div "© Mapbox © OpenStreetMap Improve this map © Maxar" at bounding box center [784, 372] width 1568 height 744
click at [1510, 112] on button at bounding box center [1513, 104] width 27 height 29
click at [809, 345] on div "© Mapbox © OpenStreetMap Improve this map © Maxar" at bounding box center [784, 372] width 1568 height 744
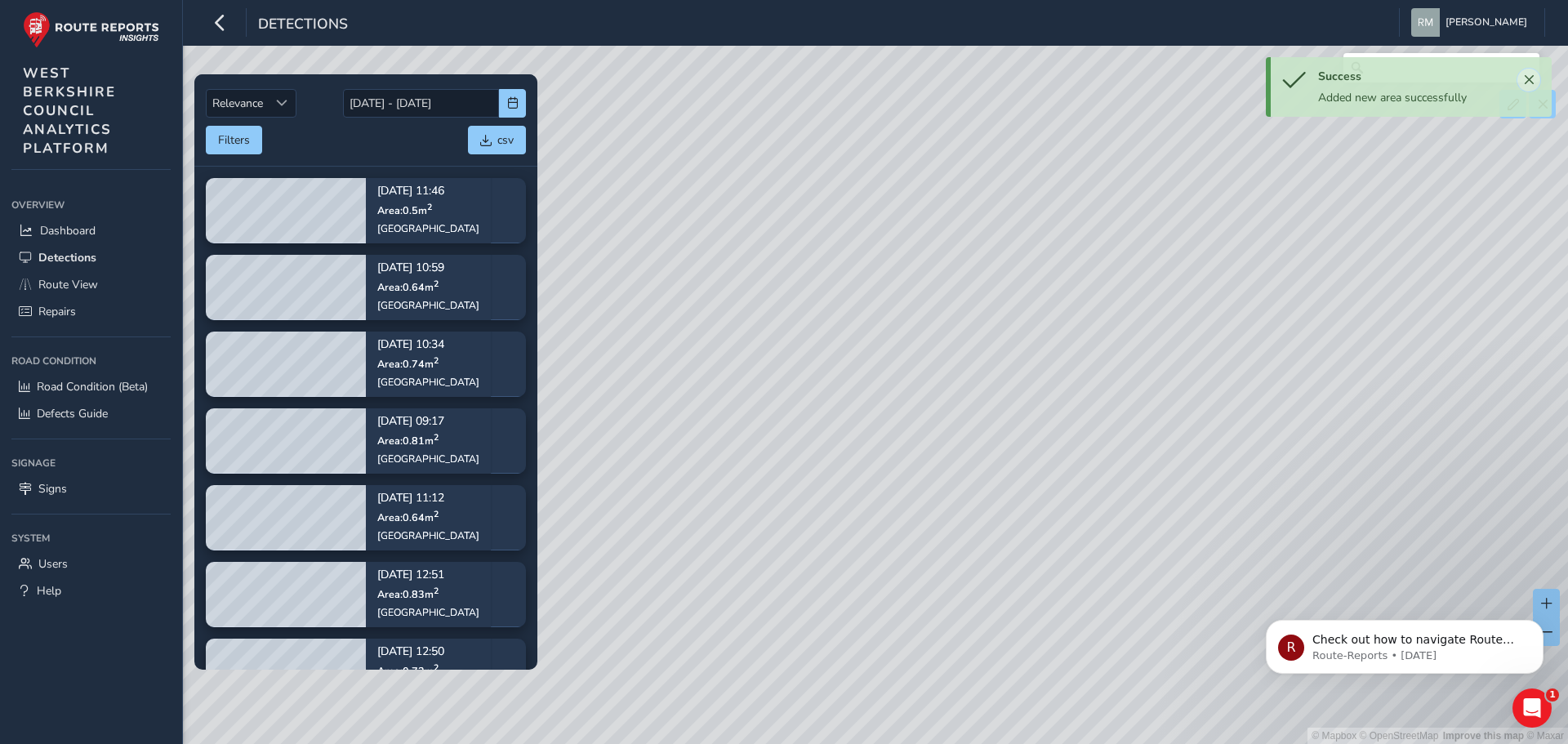
click at [1528, 77] on span "Close" at bounding box center [1528, 80] width 12 height 12
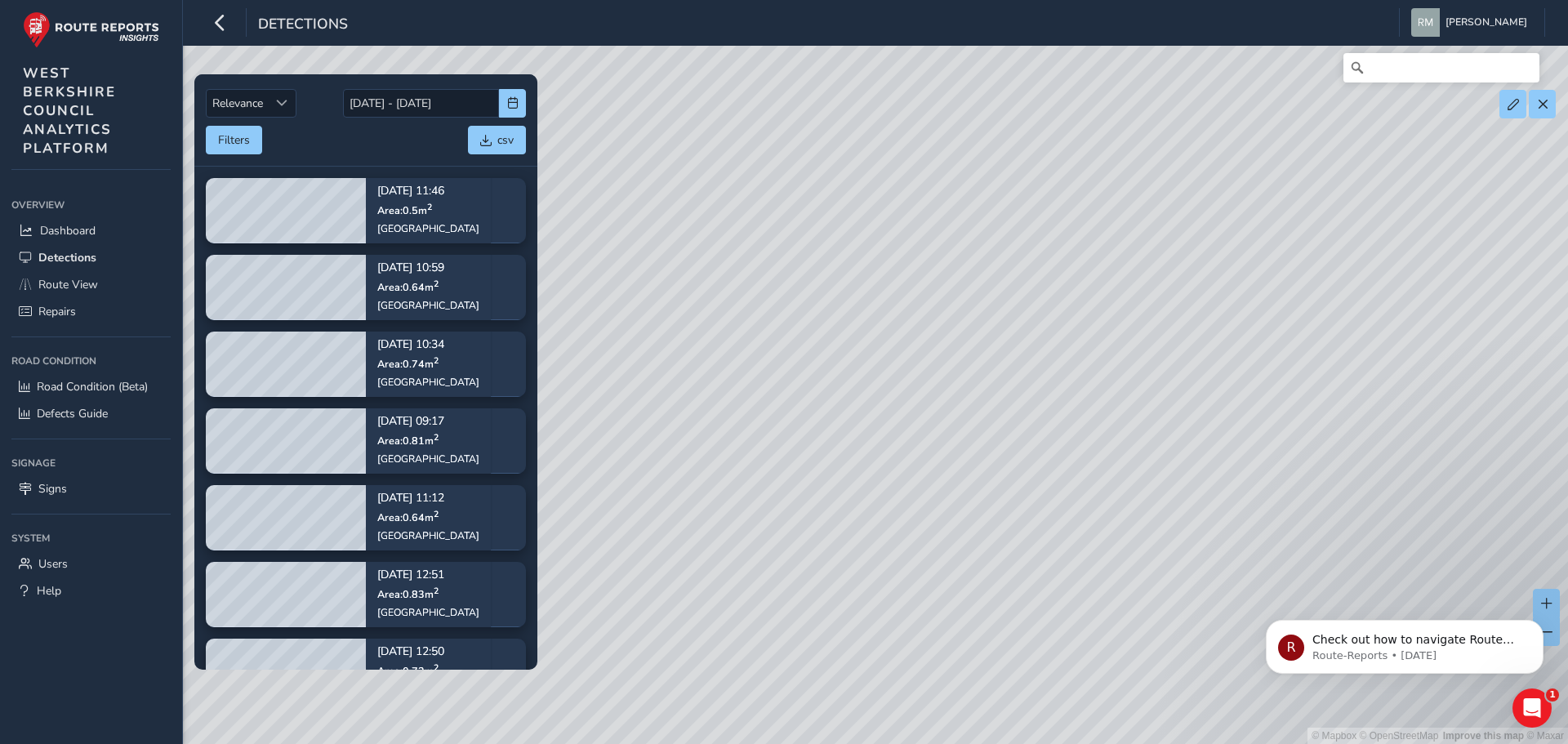
click at [735, 282] on div "© Mapbox © OpenStreetMap Improve this map © Maxar" at bounding box center [784, 372] width 1568 height 744
click at [1517, 104] on span at bounding box center [1513, 104] width 12 height 12
click at [1541, 101] on span at bounding box center [1542, 104] width 12 height 12
click at [1540, 105] on span at bounding box center [1542, 104] width 12 height 12
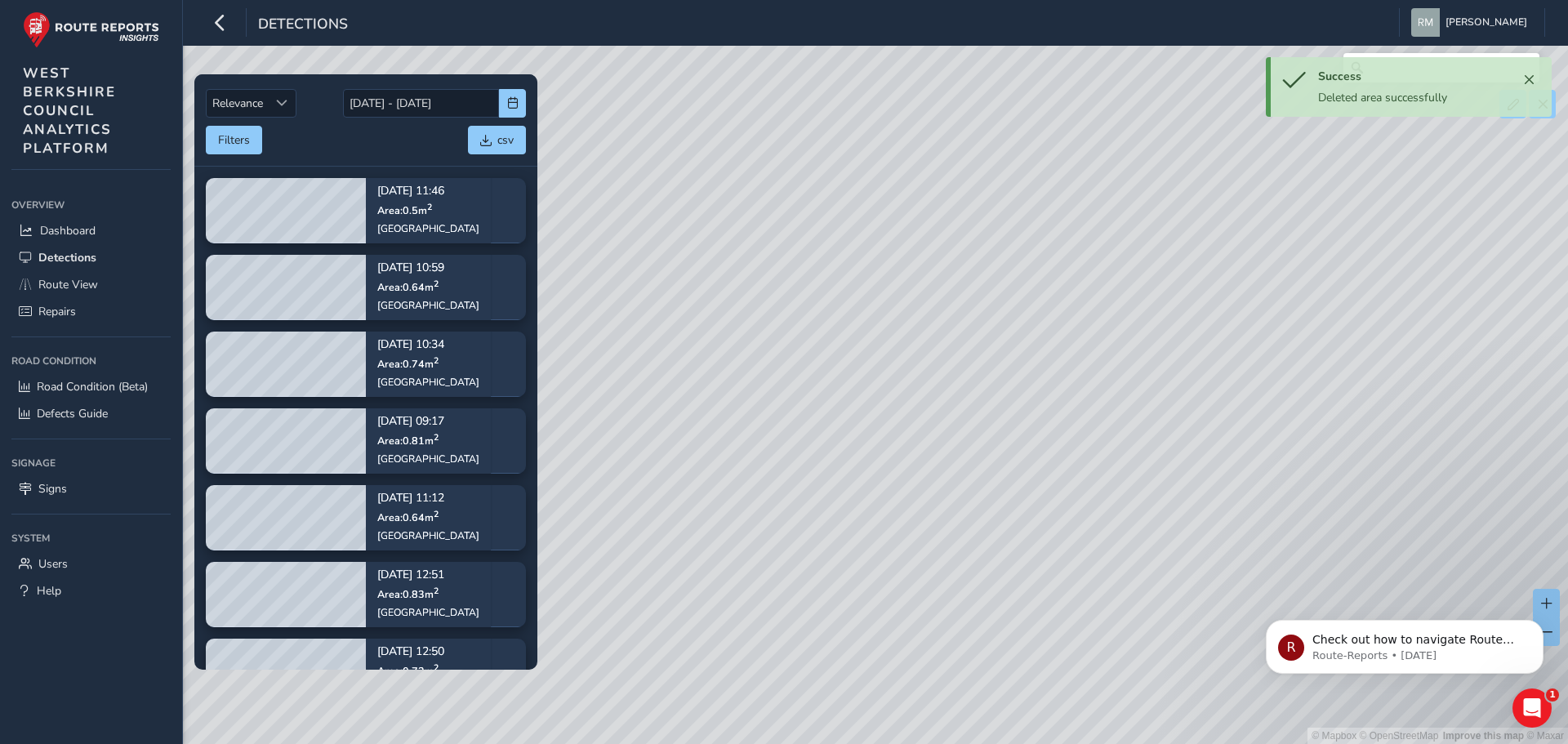
click at [759, 295] on div "© Mapbox © OpenStreetMap Improve this map © Maxar" at bounding box center [784, 372] width 1568 height 744
click at [762, 296] on div "© Mapbox © OpenStreetMap Improve this map © Maxar" at bounding box center [784, 372] width 1568 height 744
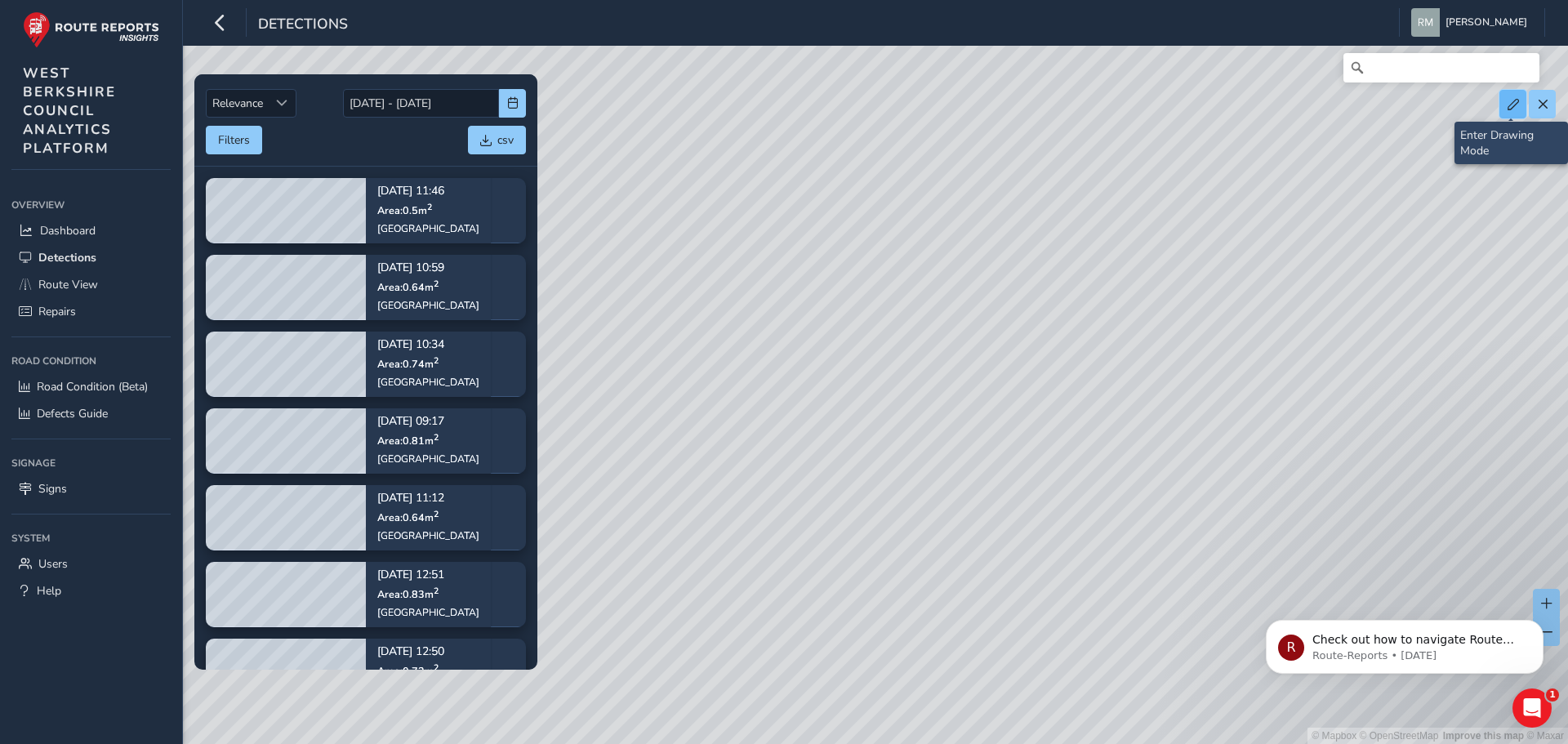
click at [1519, 103] on button at bounding box center [1513, 104] width 27 height 29
click at [1543, 112] on button at bounding box center [1542, 104] width 27 height 29
drag, startPoint x: 748, startPoint y: 305, endPoint x: 746, endPoint y: 279, distance: 26.1
click at [746, 280] on div "© Mapbox © OpenStreetMap Improve this map © Maxar" at bounding box center [784, 372] width 1568 height 744
click at [1505, 103] on button at bounding box center [1513, 104] width 27 height 29
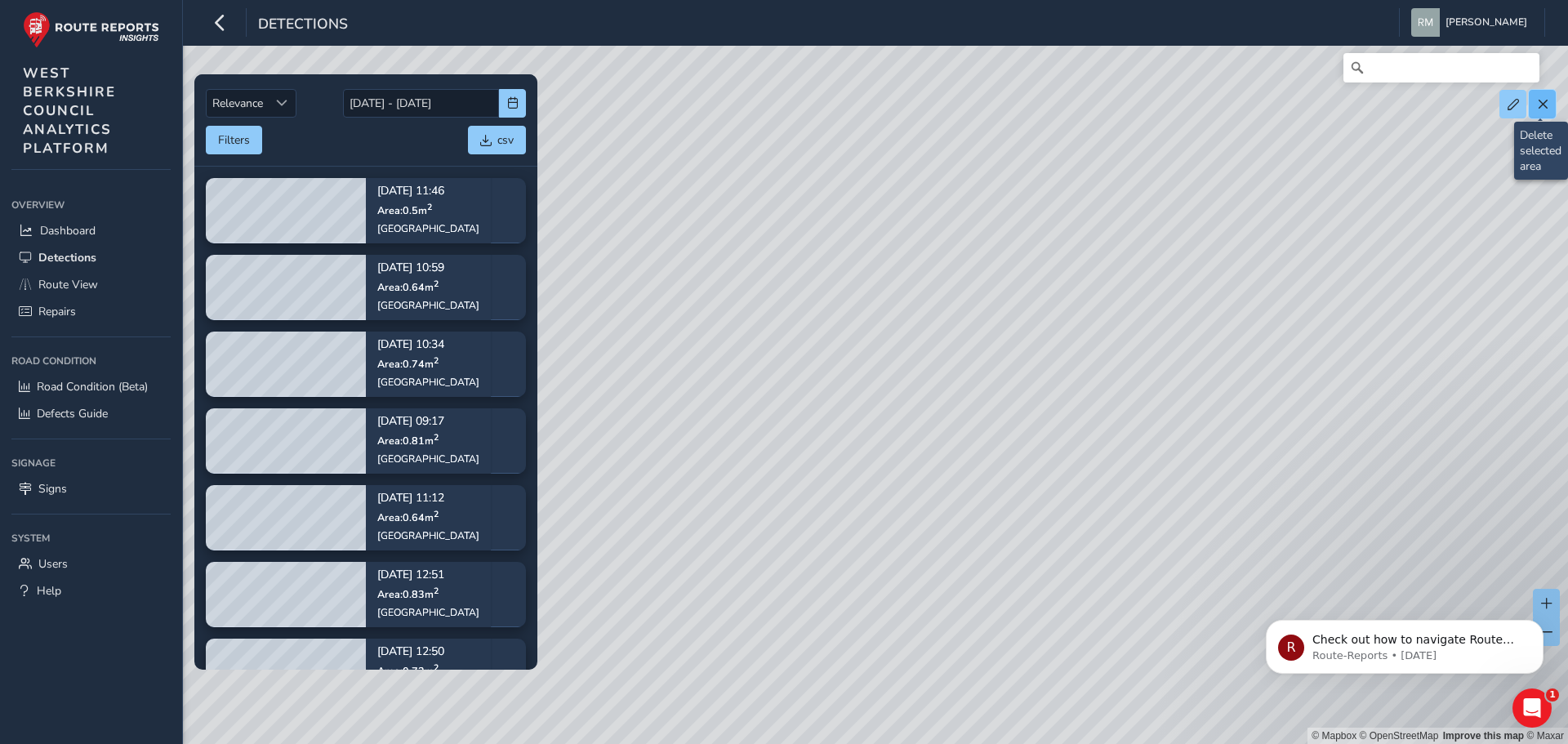
click at [1544, 110] on span at bounding box center [1542, 104] width 12 height 12
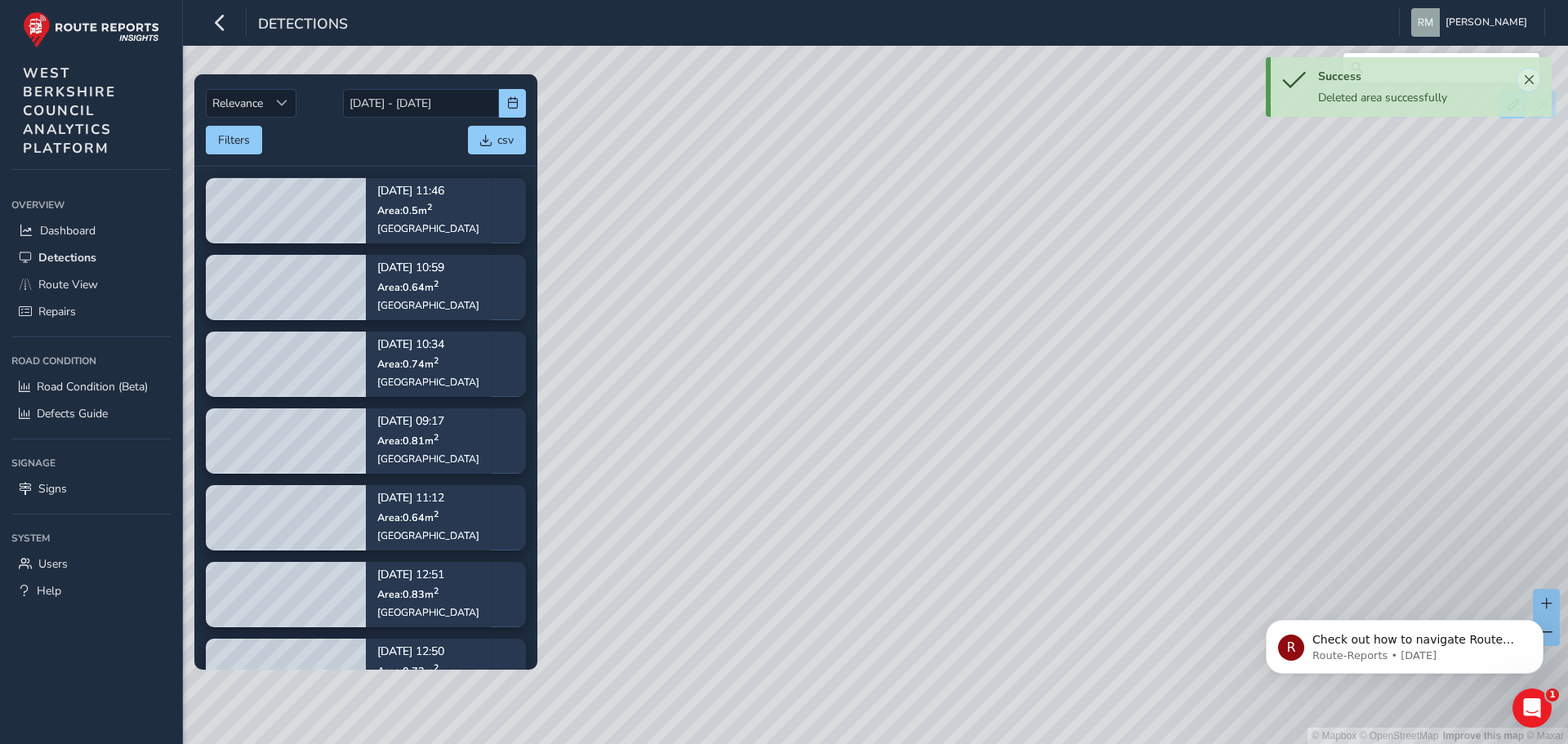
click at [1531, 80] on span "Close" at bounding box center [1528, 80] width 12 height 12
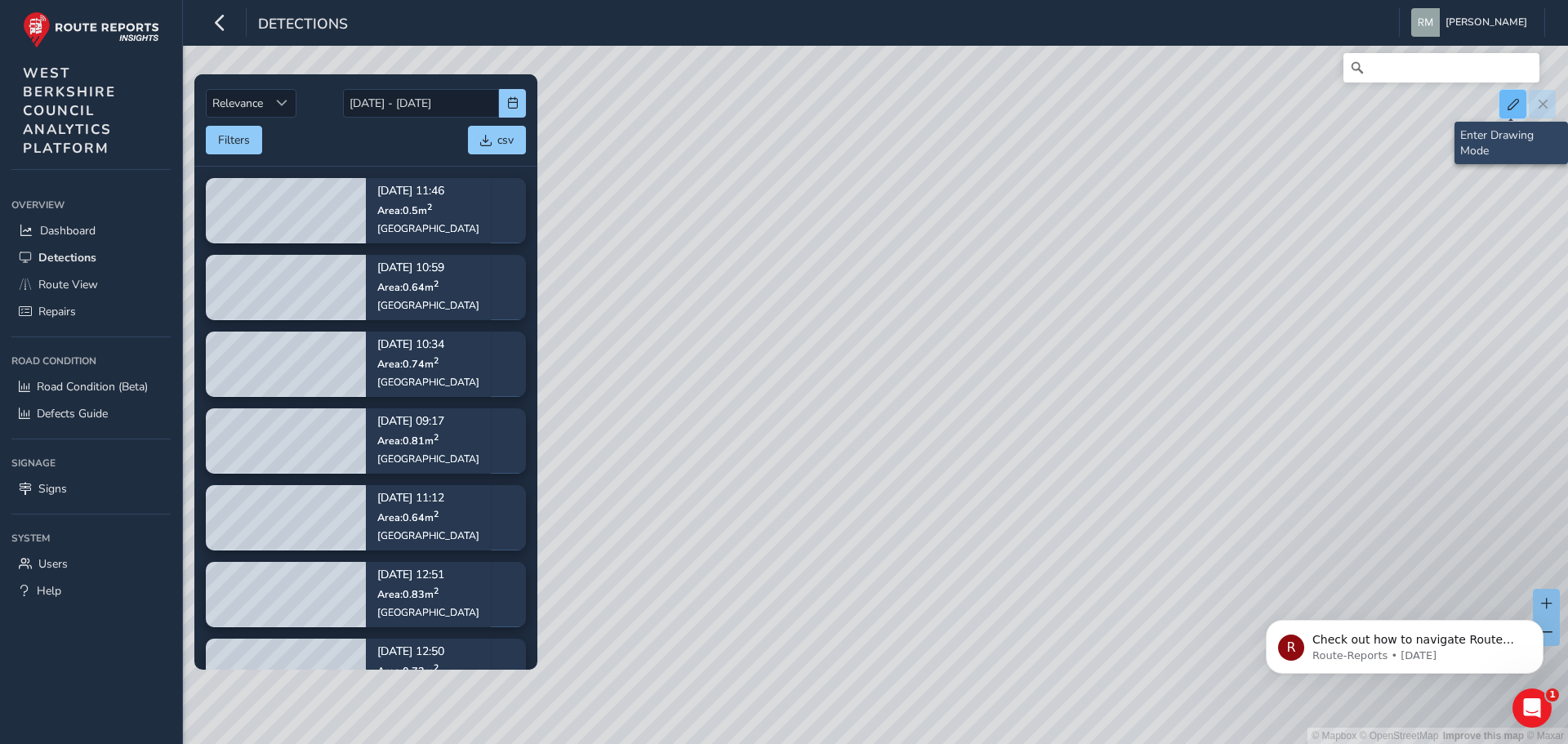
click at [1516, 104] on span at bounding box center [1513, 104] width 12 height 12
click at [250, 139] on button "Filters" at bounding box center [234, 140] width 57 height 29
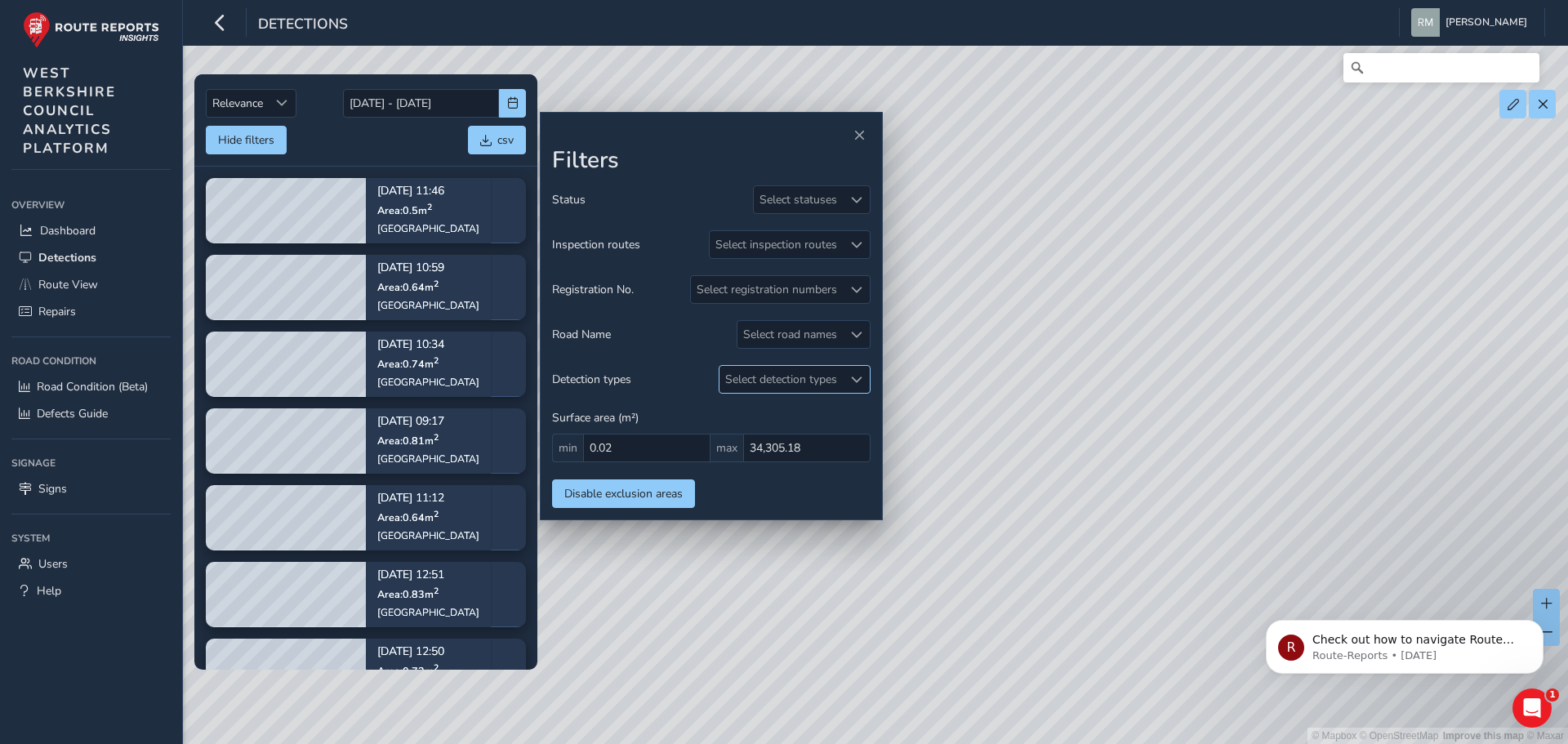
click at [801, 373] on div "Select detection types" at bounding box center [780, 380] width 123 height 27
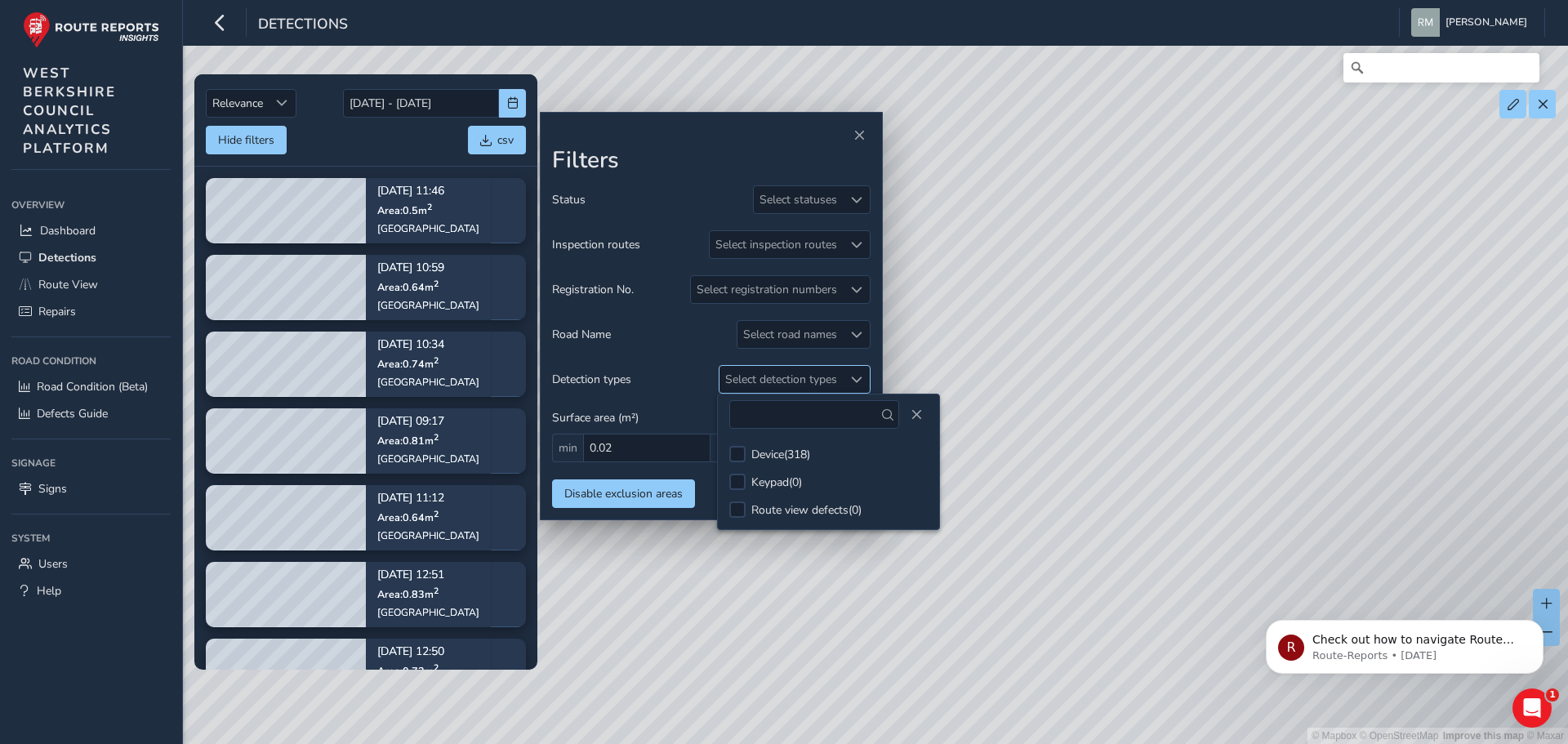
click at [802, 373] on div "Select detection types" at bounding box center [780, 380] width 123 height 27
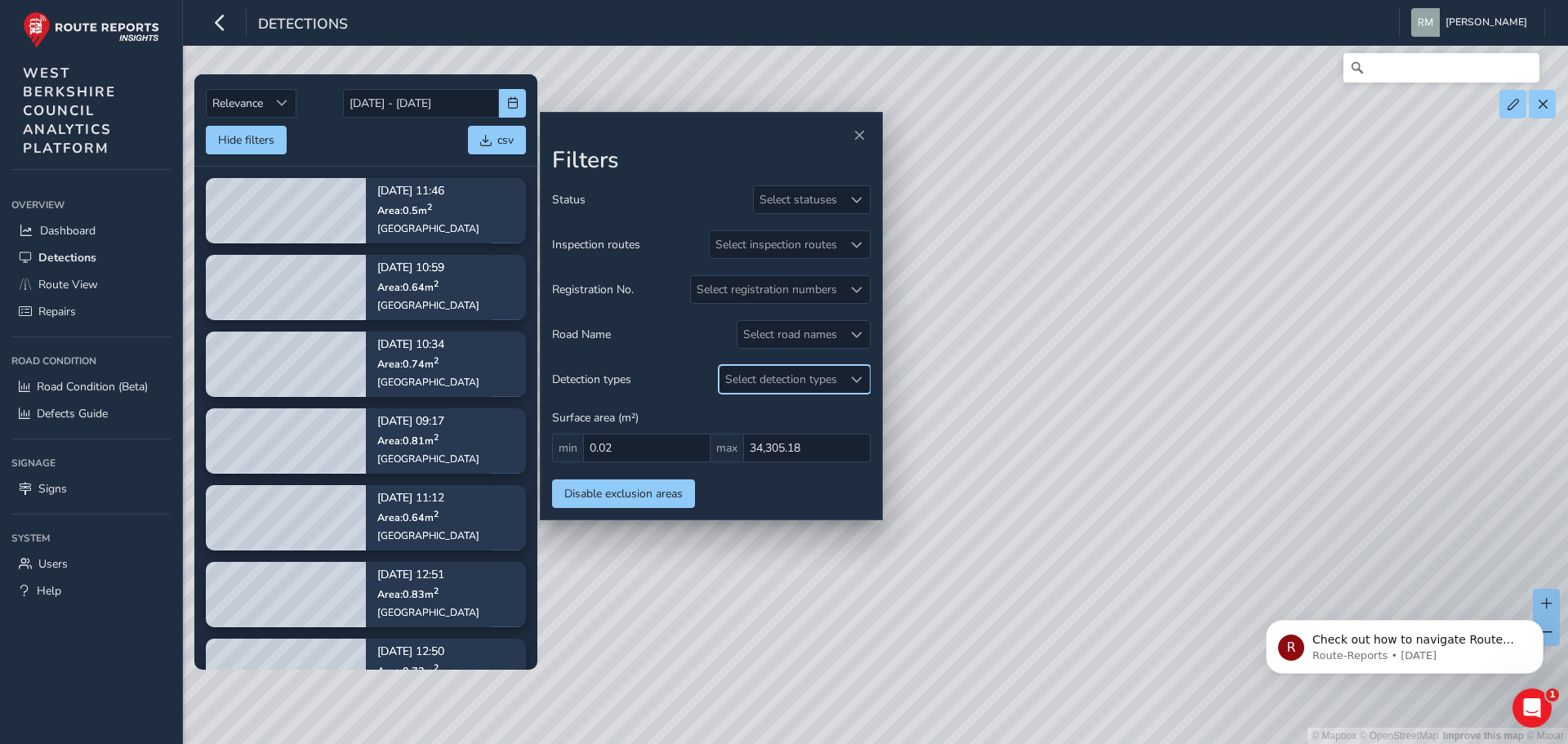
click at [676, 389] on div "Detection types Select detection types" at bounding box center [711, 380] width 318 height 29
click at [859, 134] on span "Close" at bounding box center [859, 135] width 12 height 12
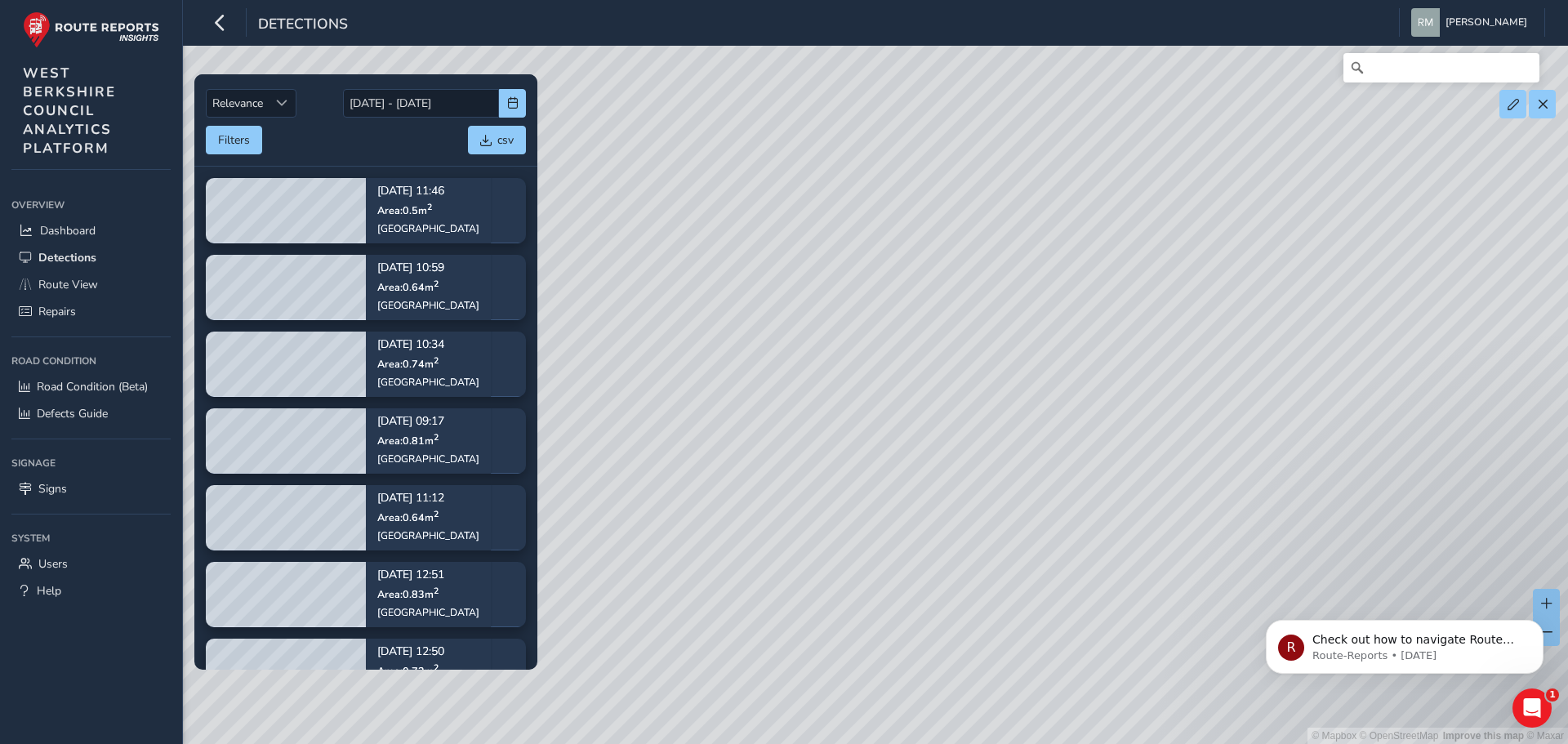
drag, startPoint x: 726, startPoint y: 335, endPoint x: 725, endPoint y: 312, distance: 23.0
click at [725, 312] on div "© Mapbox © OpenStreetMap Improve this map © Maxar" at bounding box center [784, 372] width 1568 height 744
click at [722, 308] on div "© Mapbox © OpenStreetMap Improve this map © Maxar" at bounding box center [784, 372] width 1568 height 744
click at [223, 138] on button "Filters" at bounding box center [234, 140] width 57 height 29
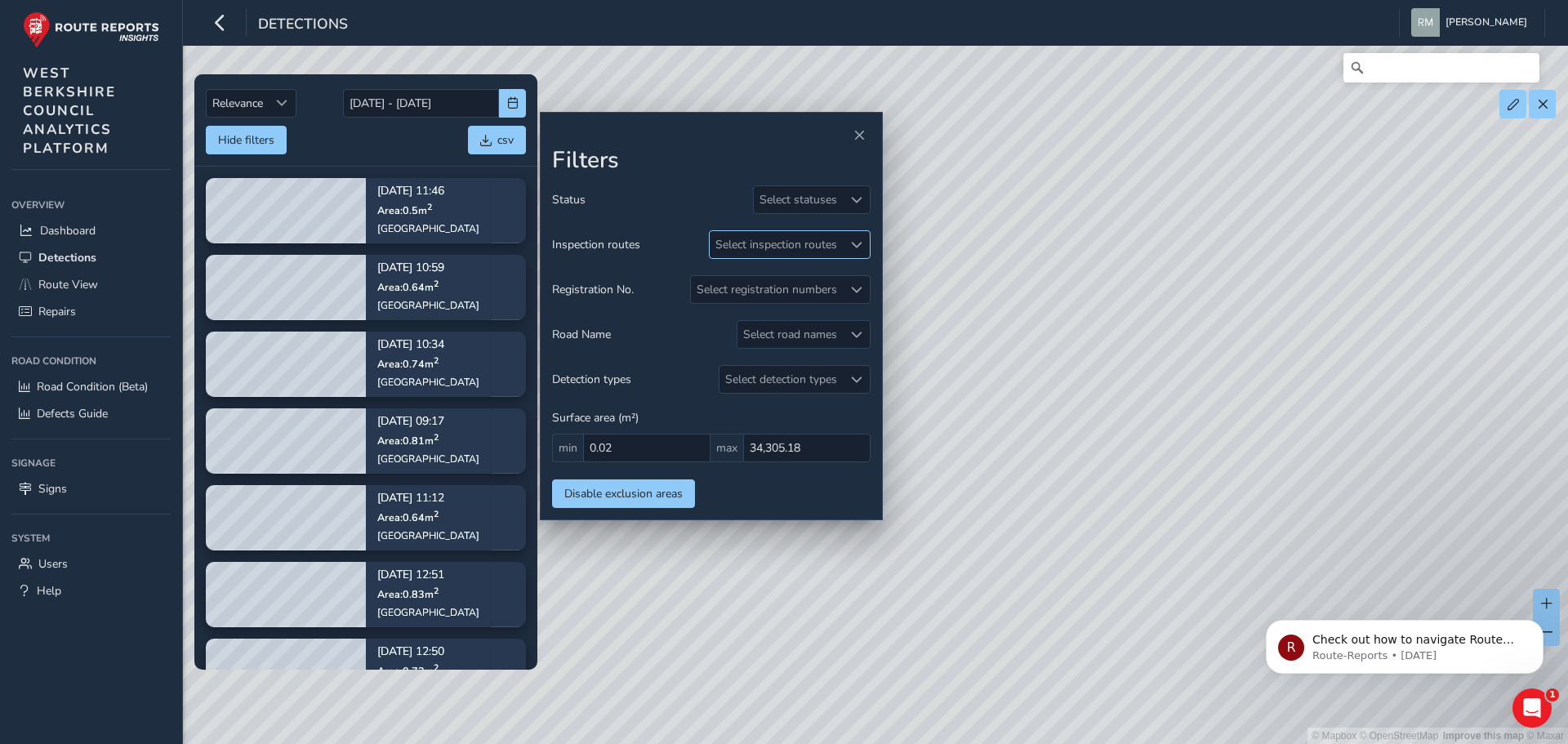
click at [779, 247] on div "Select inspection routes" at bounding box center [776, 245] width 133 height 27
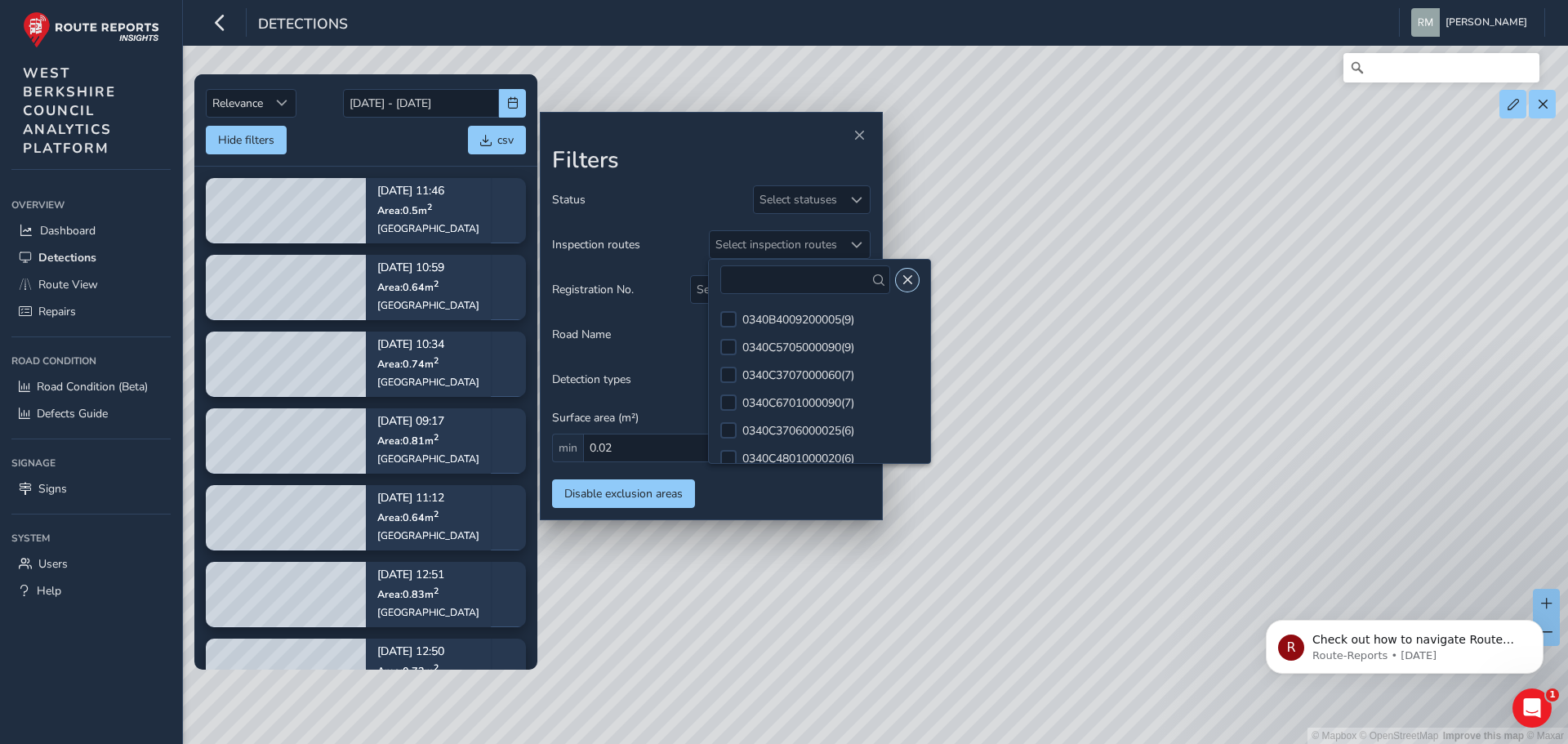
click at [902, 278] on span "Close" at bounding box center [907, 280] width 12 height 12
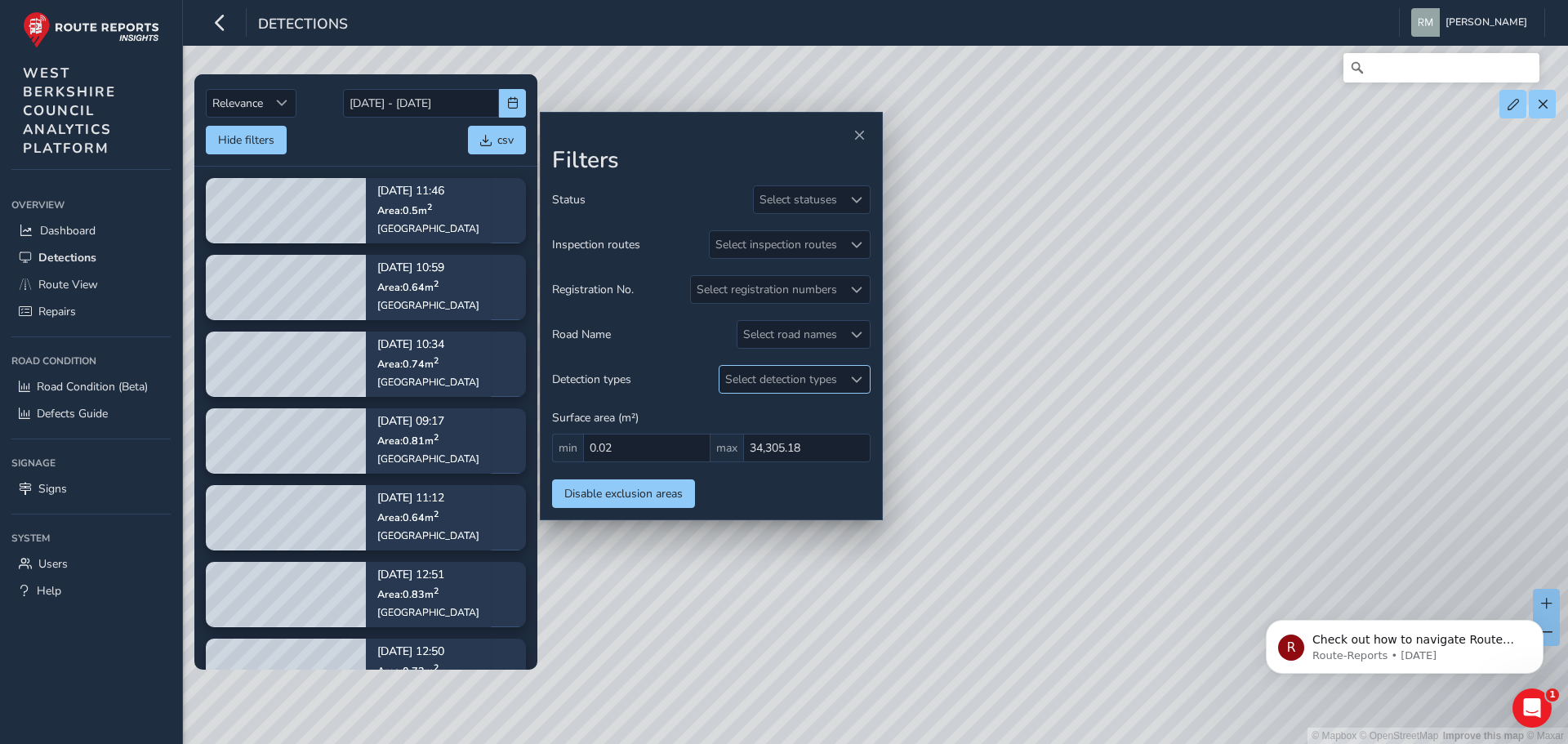
click at [782, 377] on div "Select detection types" at bounding box center [780, 380] width 123 height 27
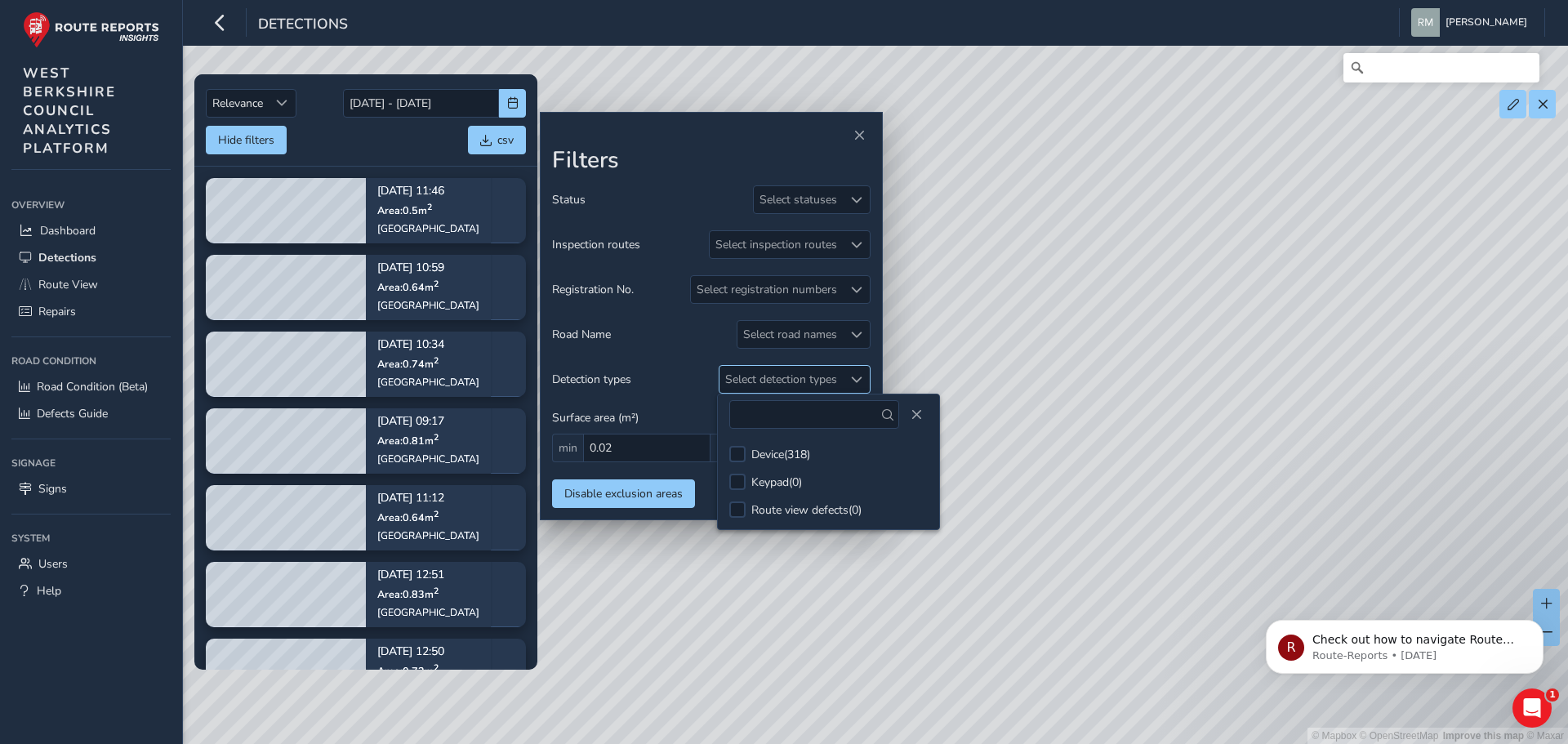
click at [783, 376] on div "Select detection types" at bounding box center [780, 380] width 123 height 27
